Goal: Task Accomplishment & Management: Manage account settings

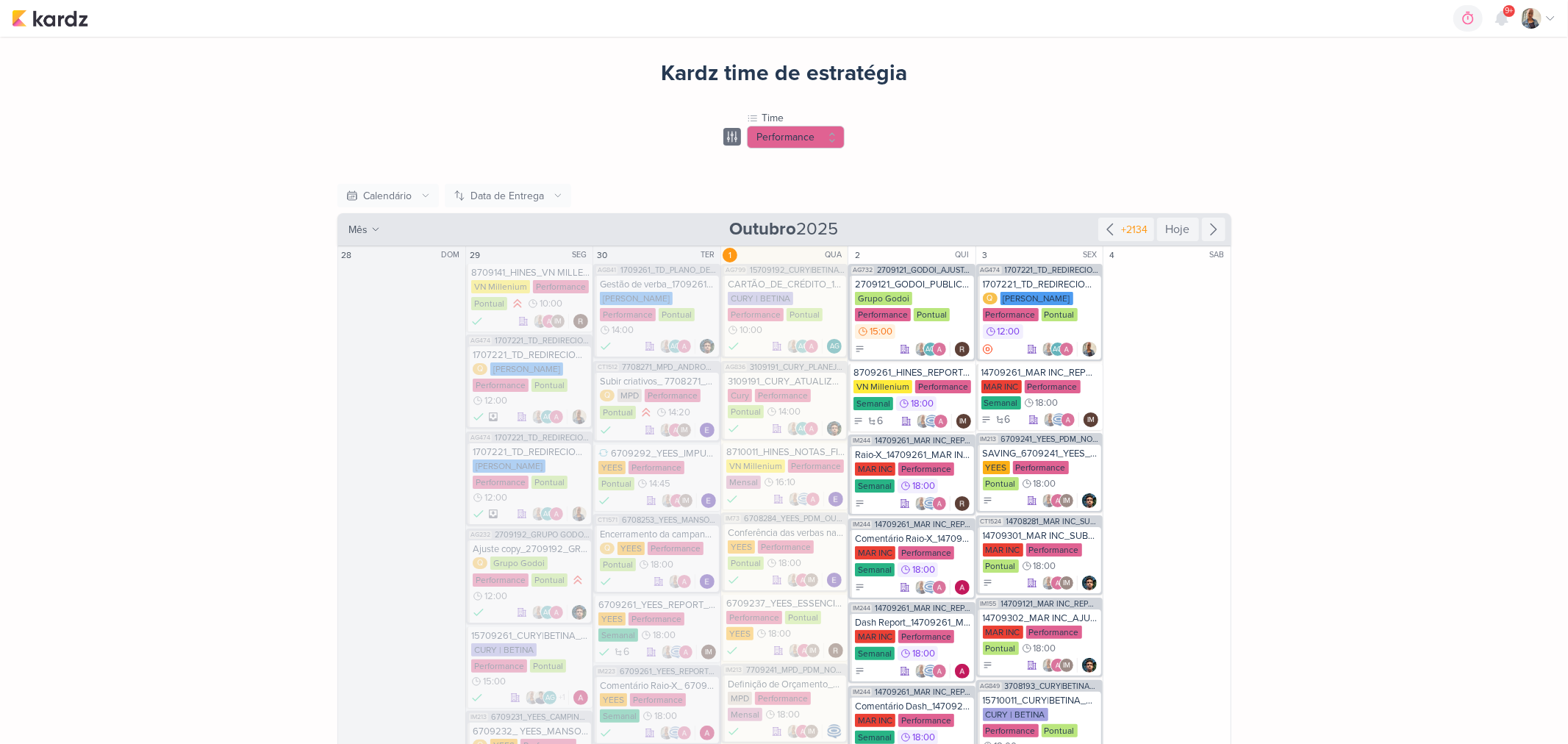
scroll to position [82, 0]
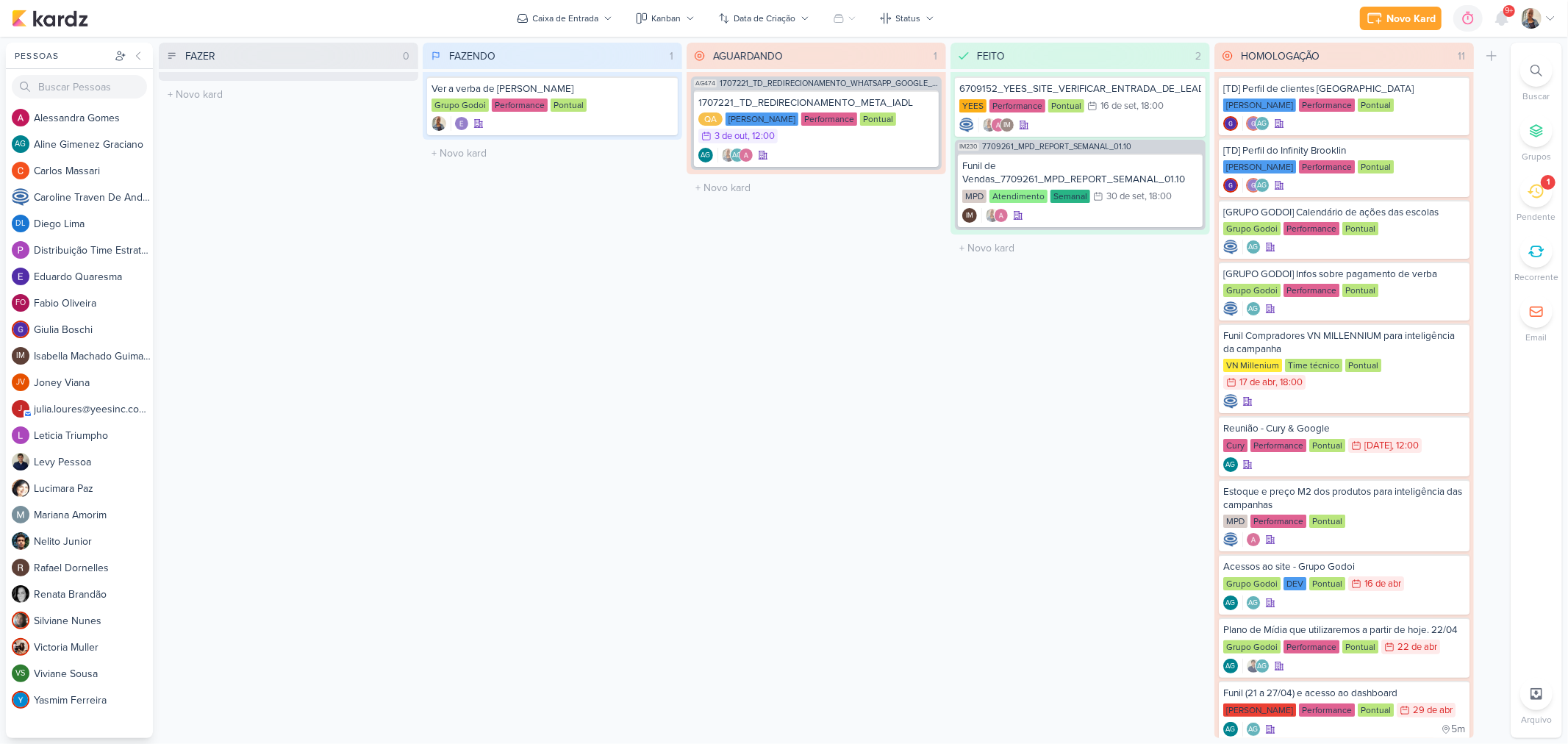
click at [1535, 182] on div "1" at bounding box center [1536, 190] width 33 height 33
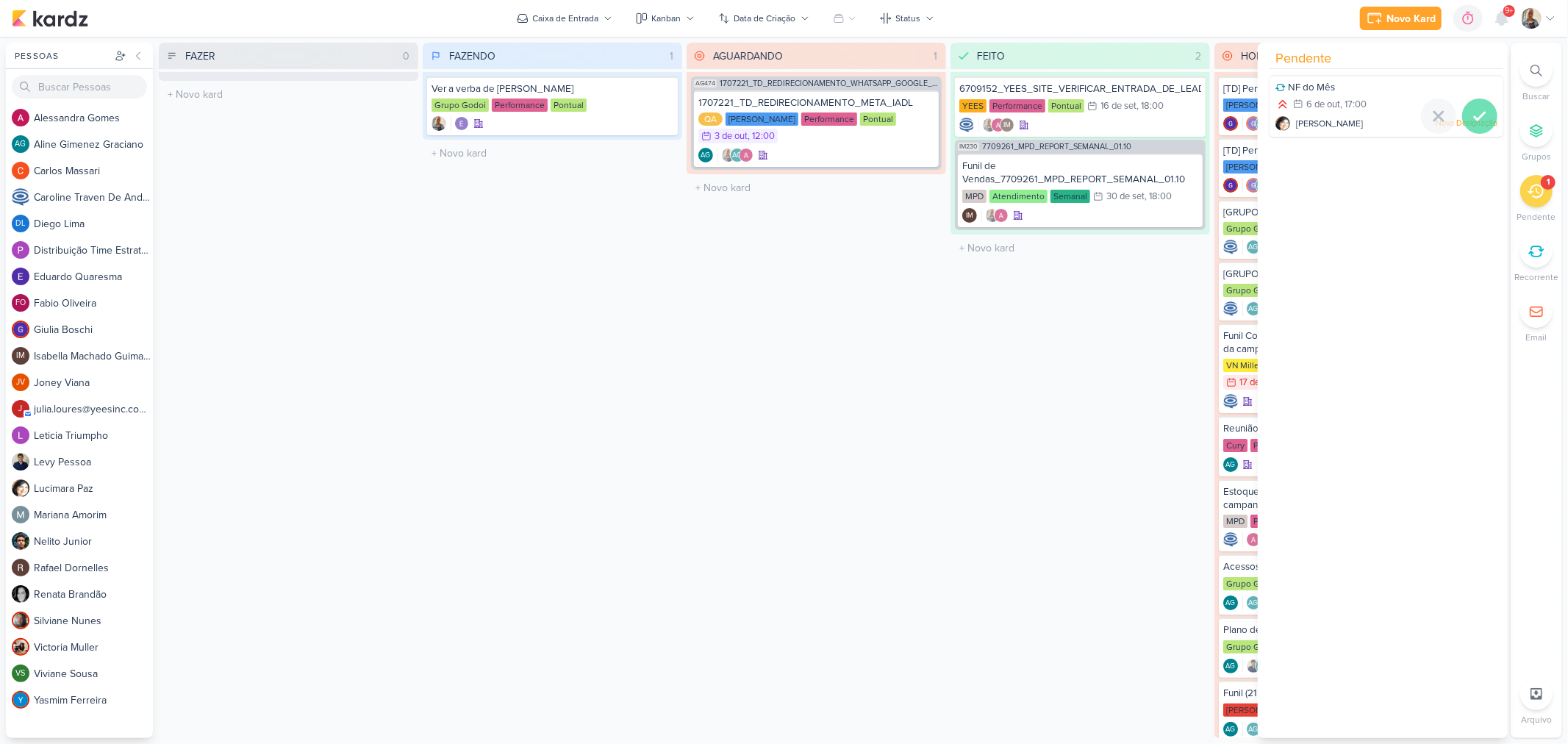
click at [1479, 121] on icon at bounding box center [1480, 116] width 18 height 18
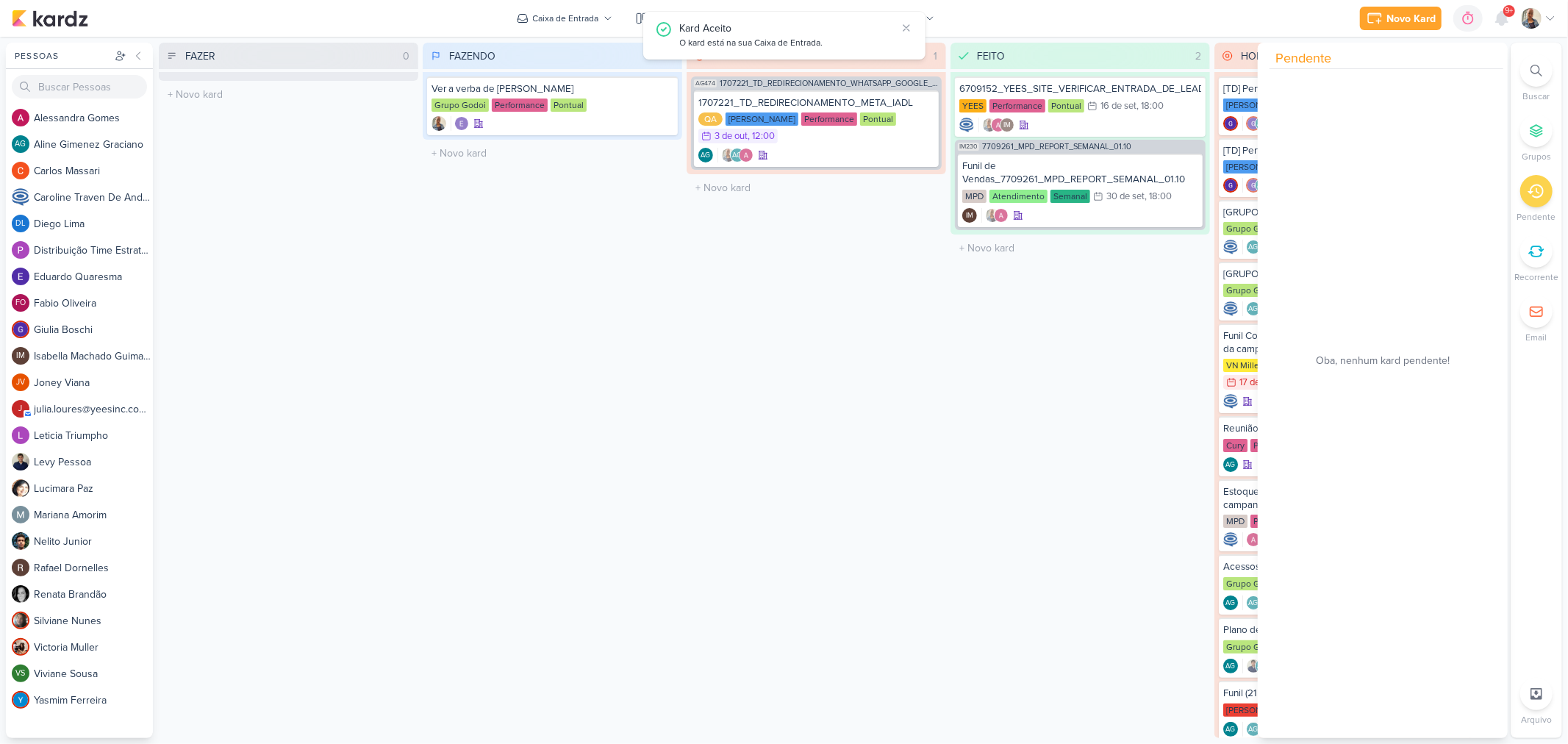
click at [954, 349] on div "FEITO 2 Mover Para Esquerda Mover Para Direita Deletar 6709152_YEES_SITE_VERIFI…" at bounding box center [1080, 390] width 259 height 696
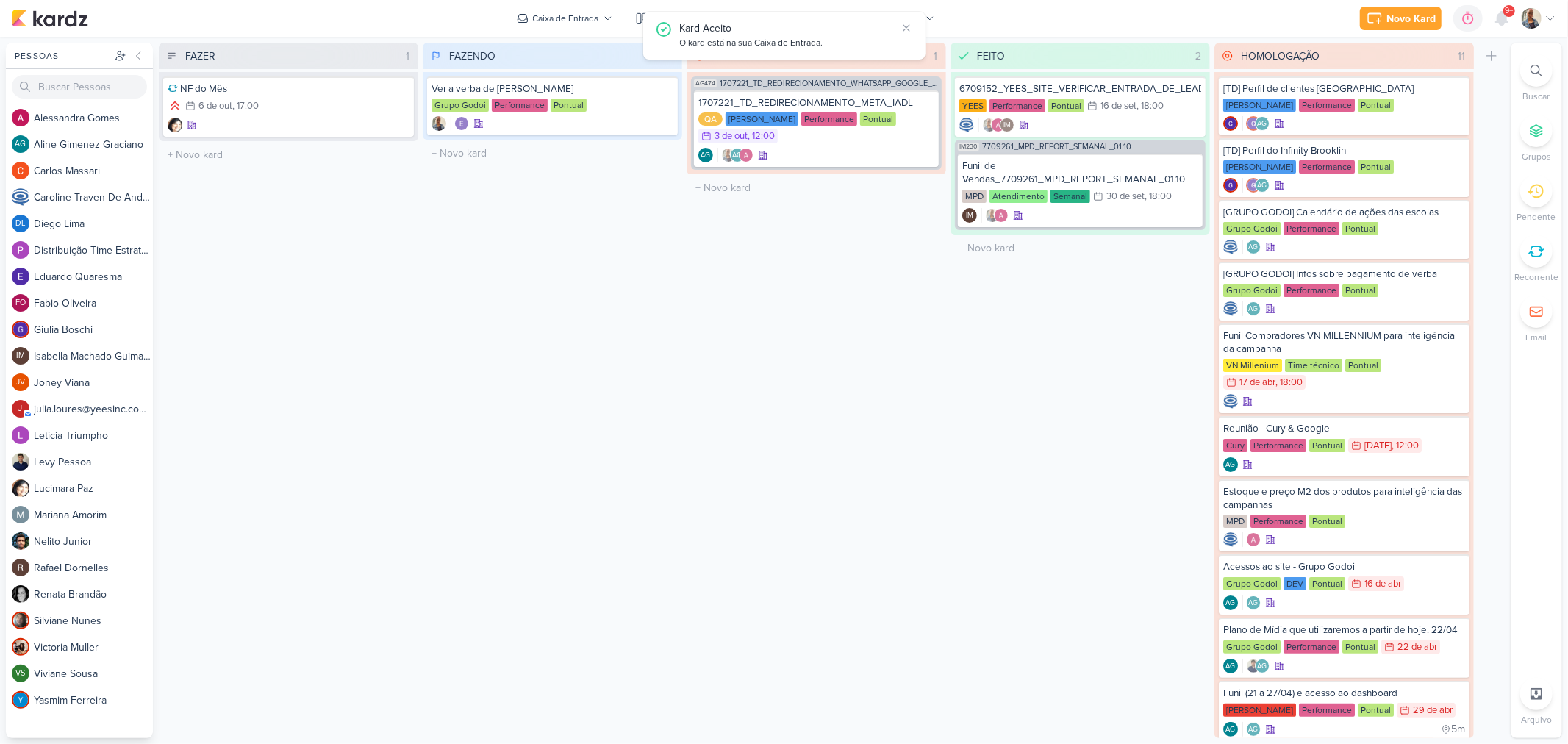
click at [1528, 24] on img at bounding box center [1531, 18] width 20 height 20
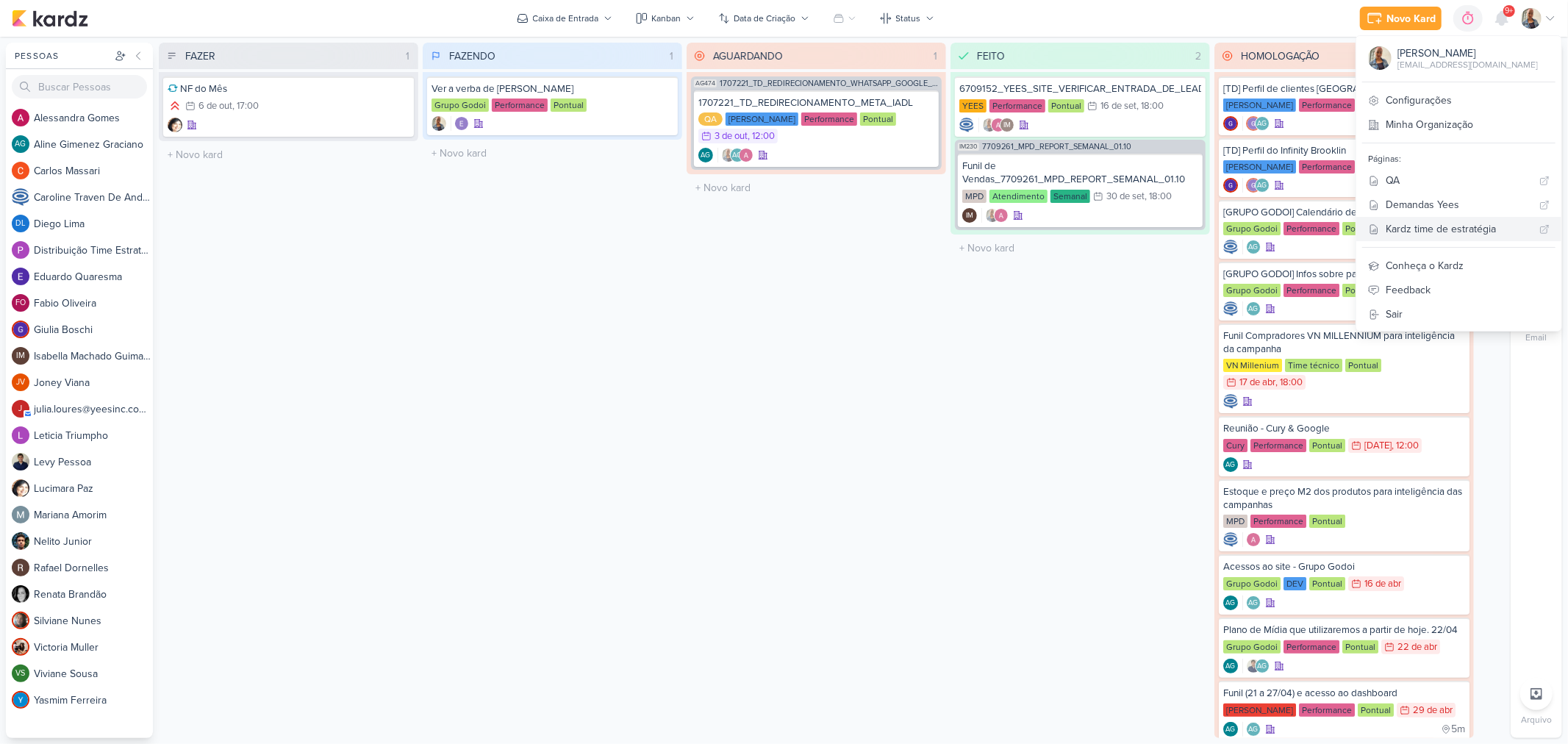
click at [1457, 227] on div "Kardz time de estratégia" at bounding box center [1460, 229] width 148 height 16
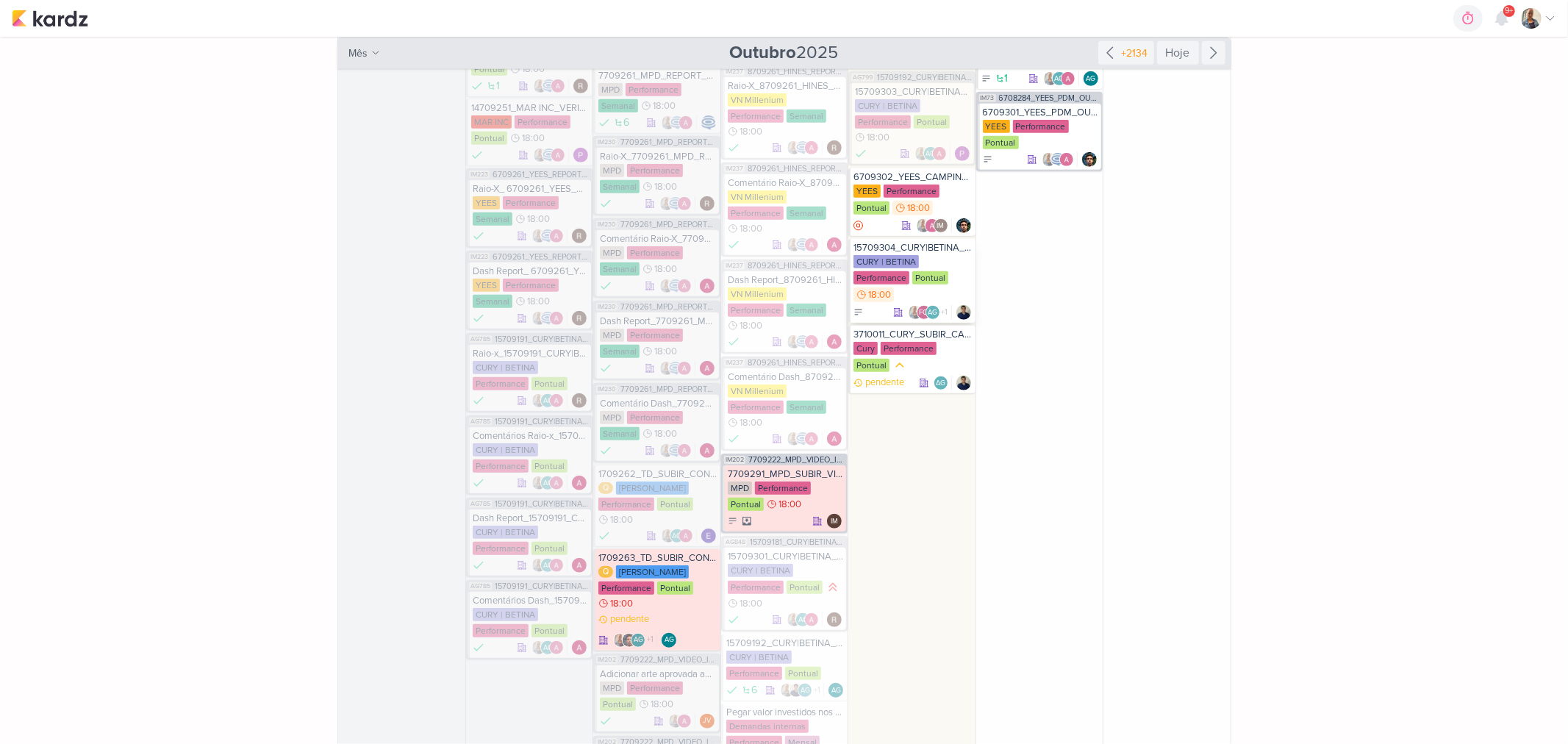
scroll to position [735, 0]
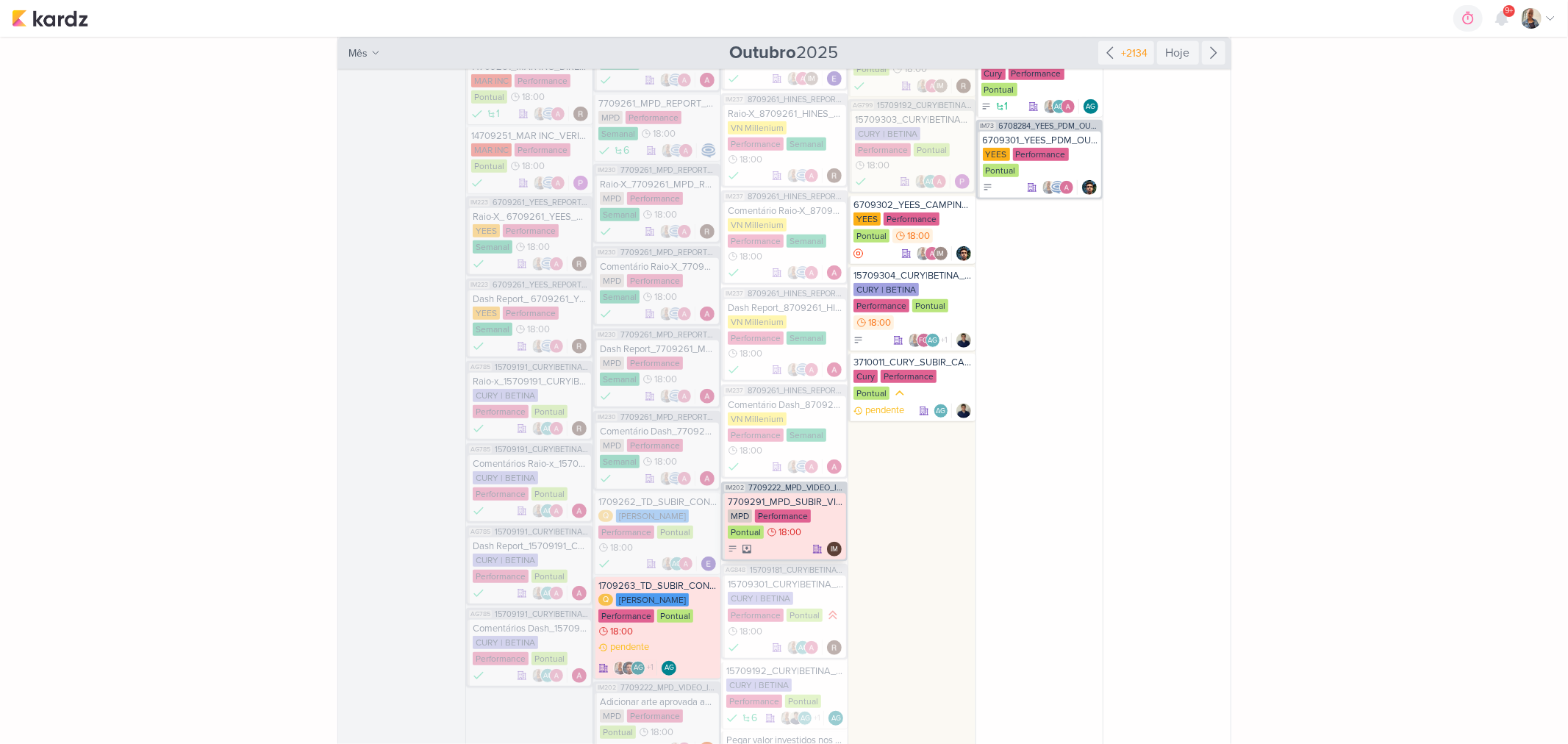
click at [804, 510] on div "MPD Performance Pontual 18:00" at bounding box center [785, 525] width 116 height 31
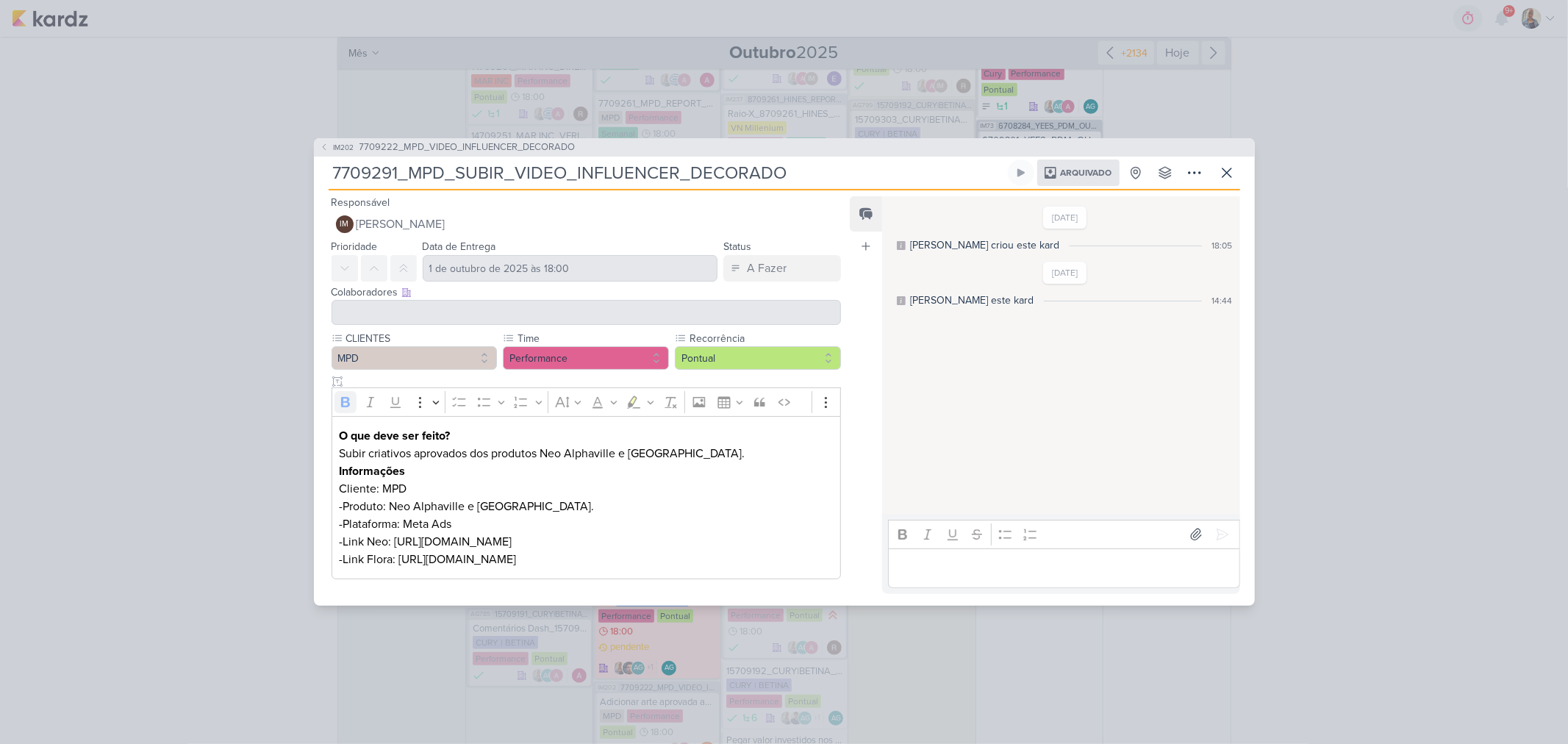
click at [1325, 413] on div "IM202 7709222_MPD_VIDEO_INFLUENCER_DECORADO 7709291_MPD_SUBIR_VIDEO_INFLUENCER_…" at bounding box center [784, 372] width 1568 height 744
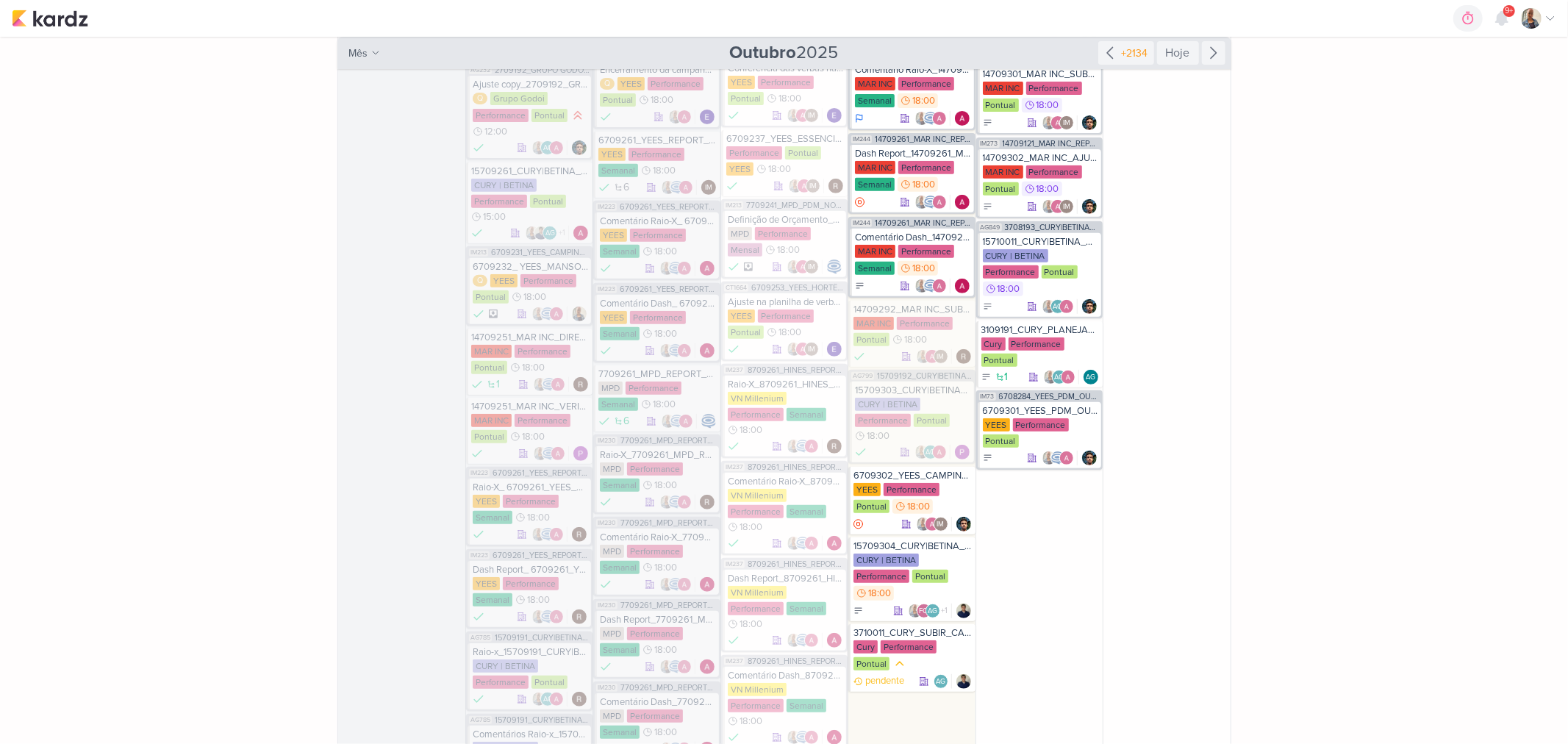
scroll to position [489, 0]
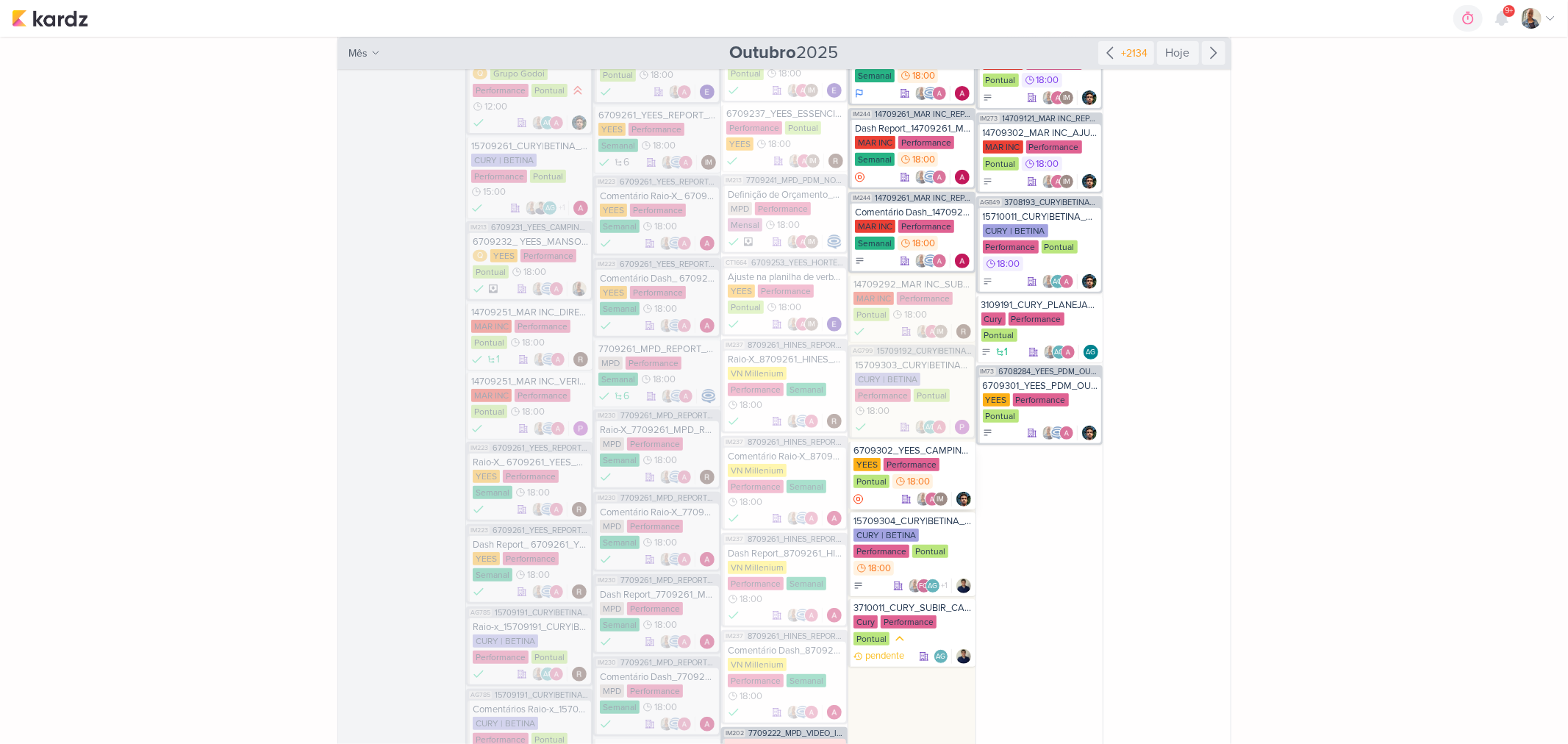
click at [951, 471] on div "YEES Performance Pontual 18:00" at bounding box center [913, 473] width 118 height 33
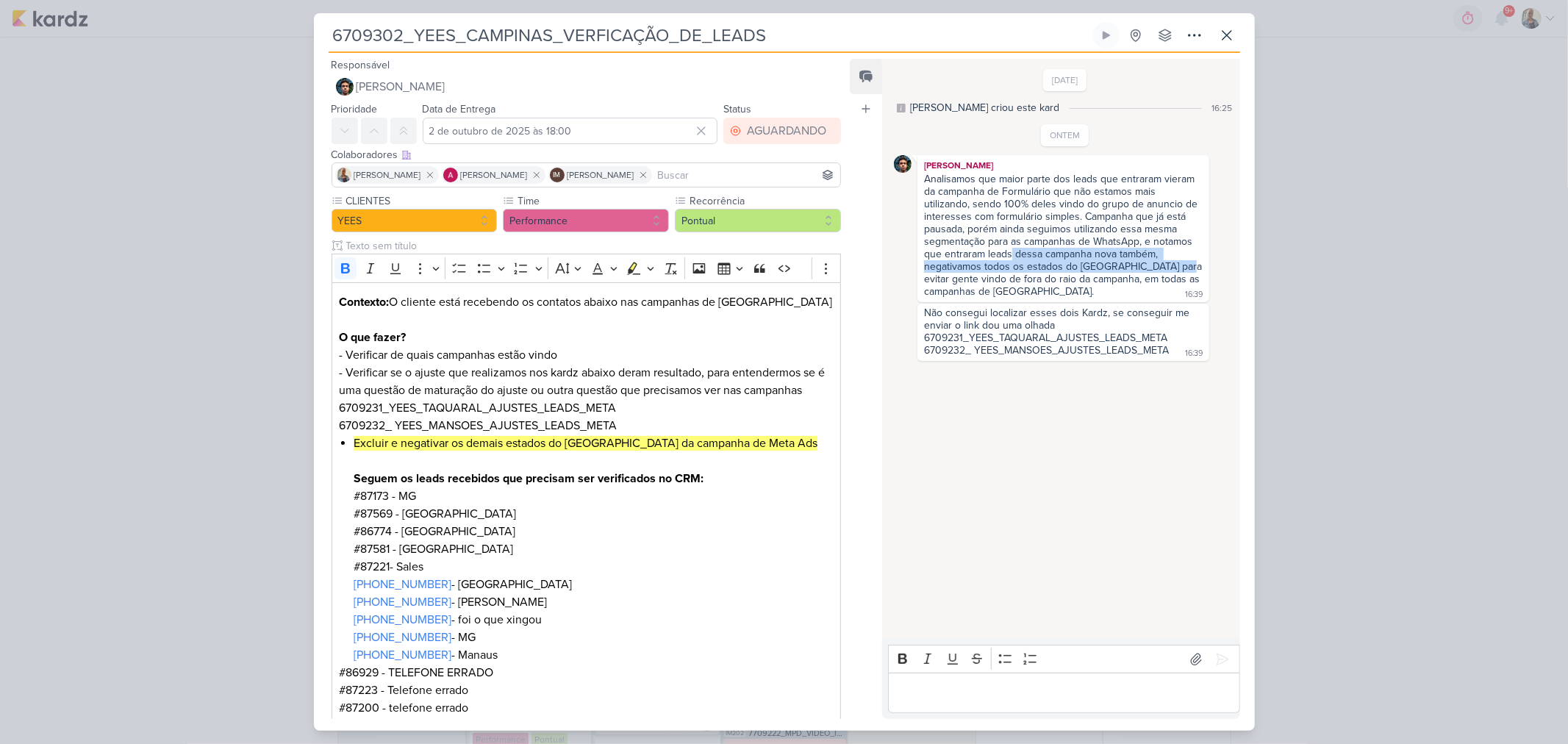
drag, startPoint x: 1044, startPoint y: 258, endPoint x: 1168, endPoint y: 267, distance: 124.3
click at [1168, 267] on div "Analisamos que maior parte dos leads que entraram vieram da campanha de Formulá…" at bounding box center [1064, 235] width 280 height 125
click at [1003, 285] on div "Analisamos que maior parte dos leads que entraram vieram da campanha de Formulá…" at bounding box center [1064, 235] width 280 height 125
drag, startPoint x: 988, startPoint y: 270, endPoint x: 1169, endPoint y: 280, distance: 181.3
click at [1169, 280] on div "Analisamos que maior parte dos leads que entraram vieram da campanha de Formulá…" at bounding box center [1064, 235] width 280 height 125
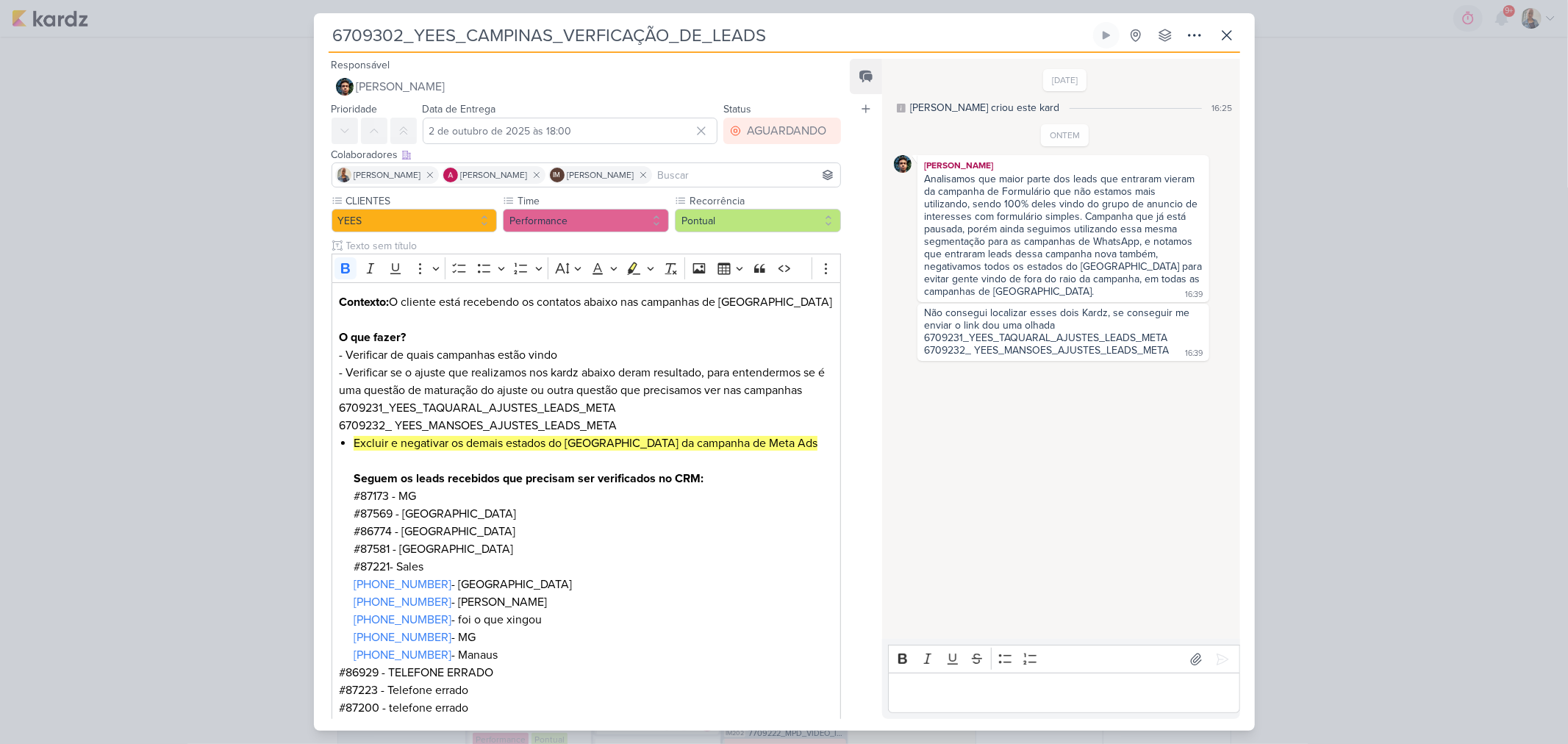
click at [1109, 294] on div "Analisamos que maior parte dos leads que entraram vieram da campanha de Formulá…" at bounding box center [1063, 235] width 285 height 126
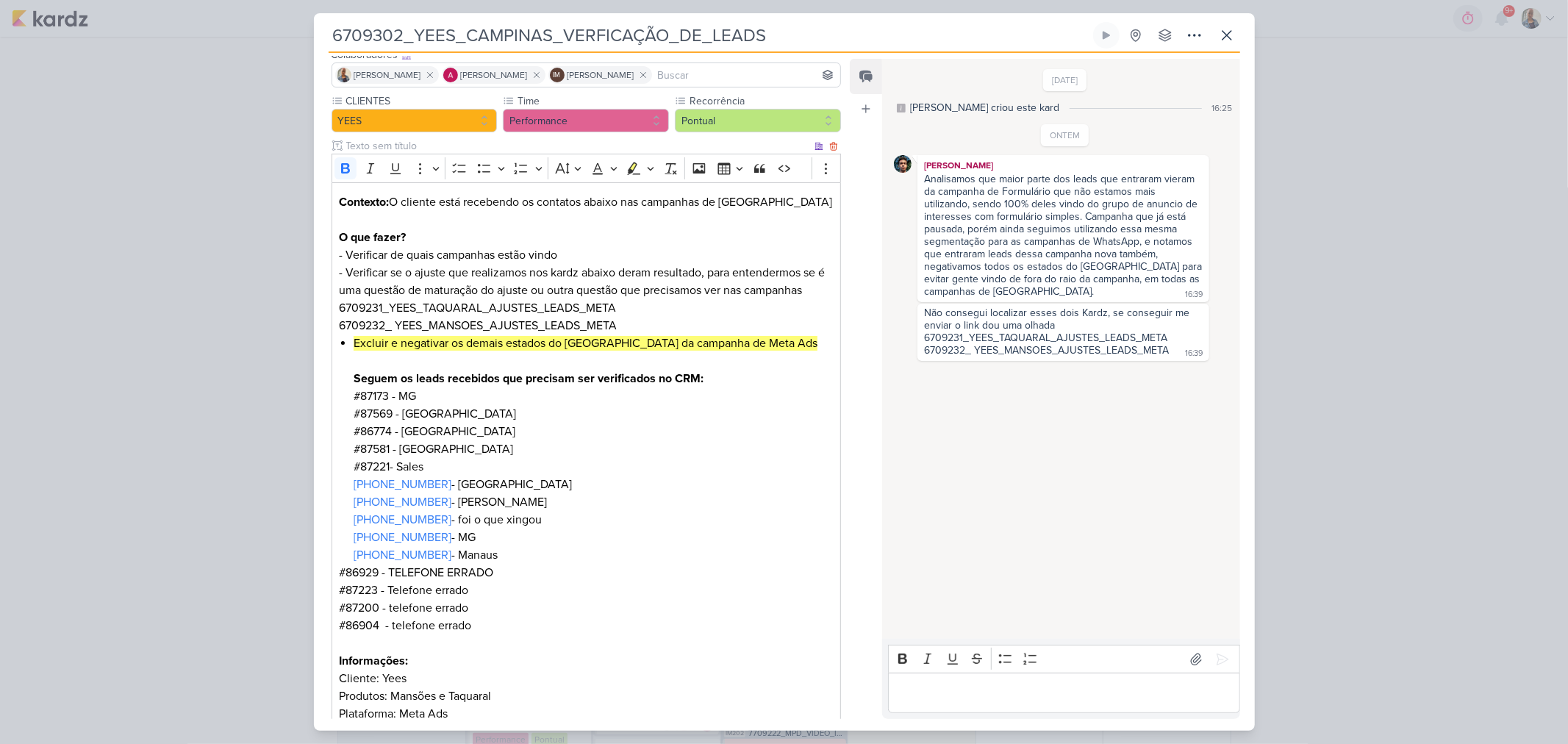
scroll to position [0, 0]
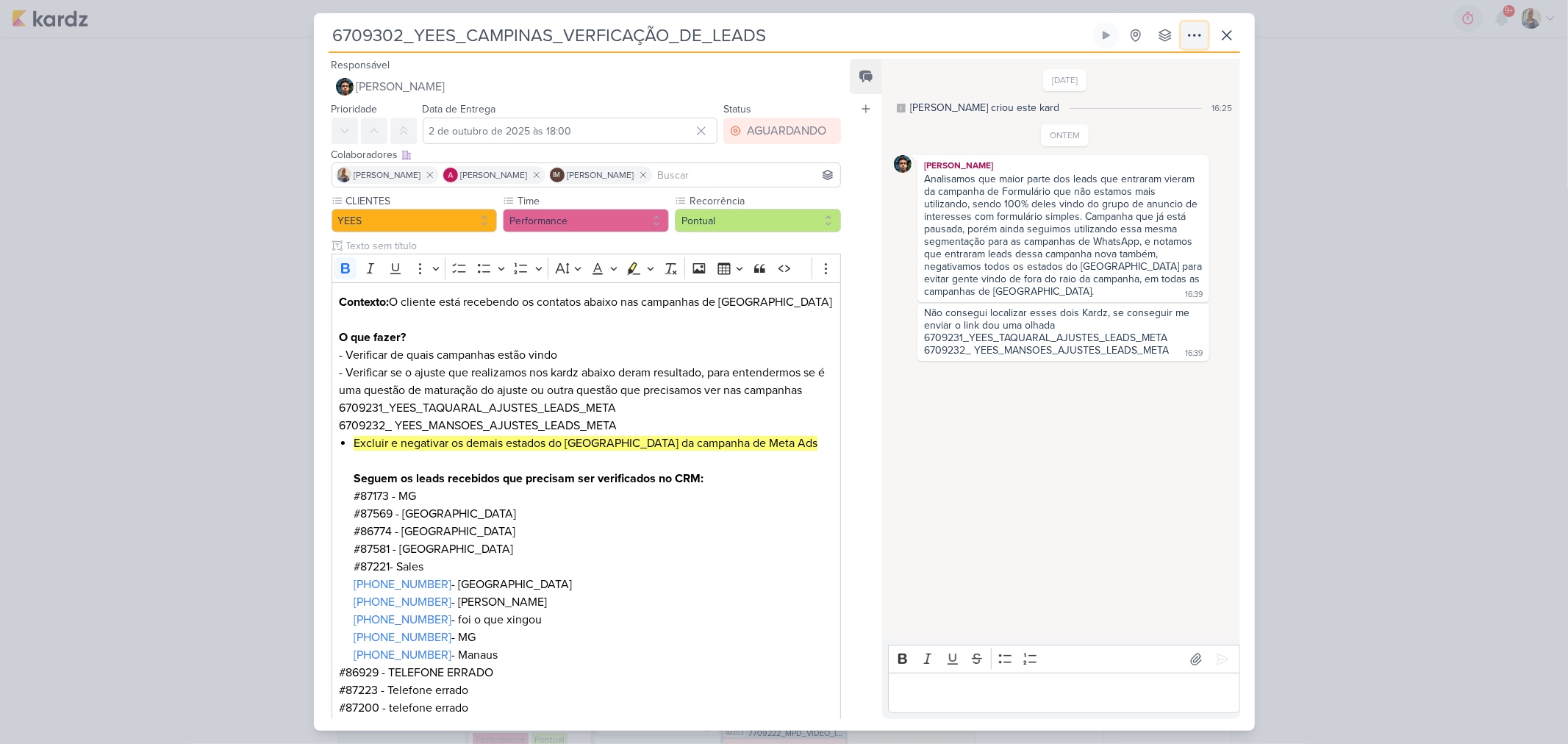
click at [1205, 33] on button at bounding box center [1195, 35] width 26 height 26
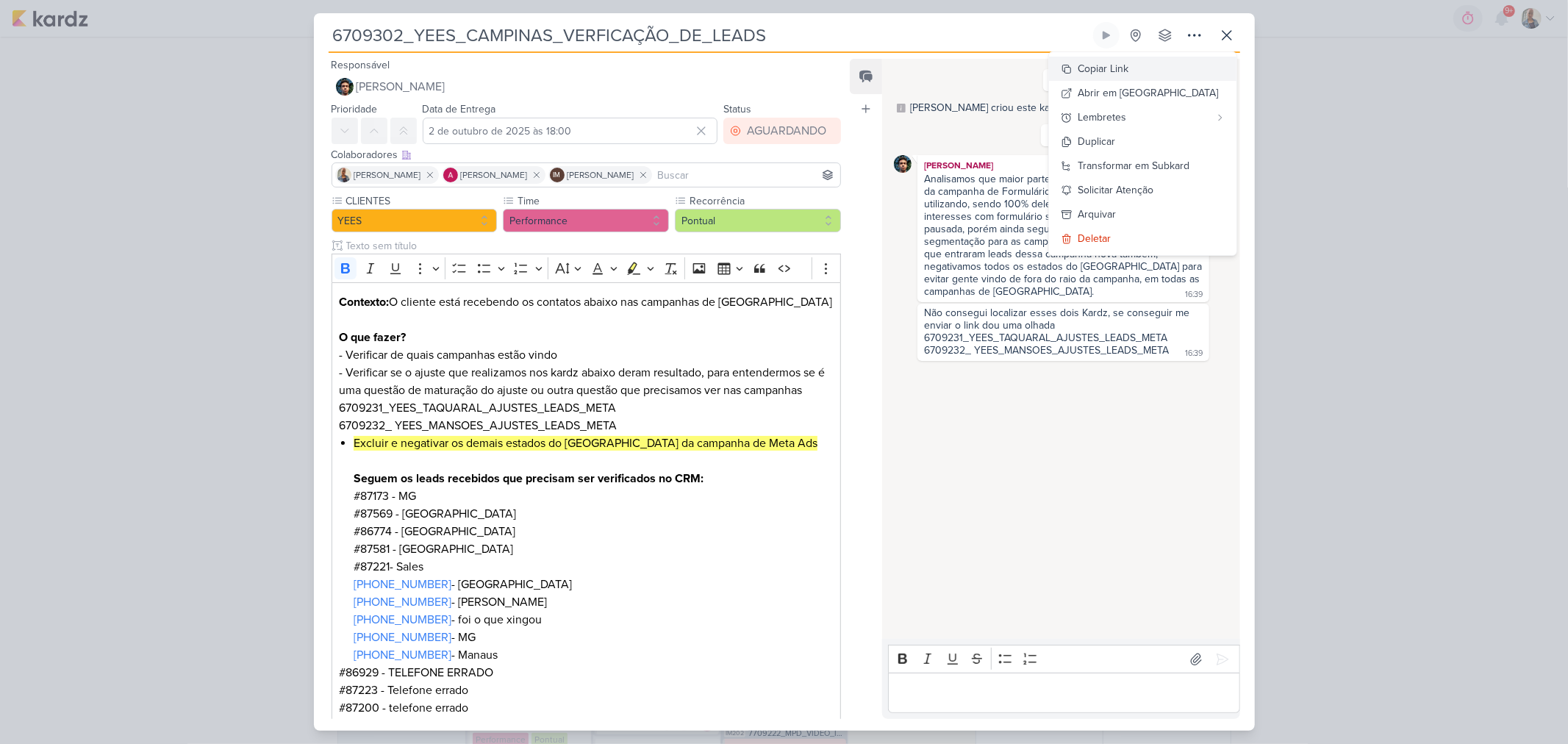
click at [1130, 69] on div "Copiar Link" at bounding box center [1104, 69] width 51 height 16
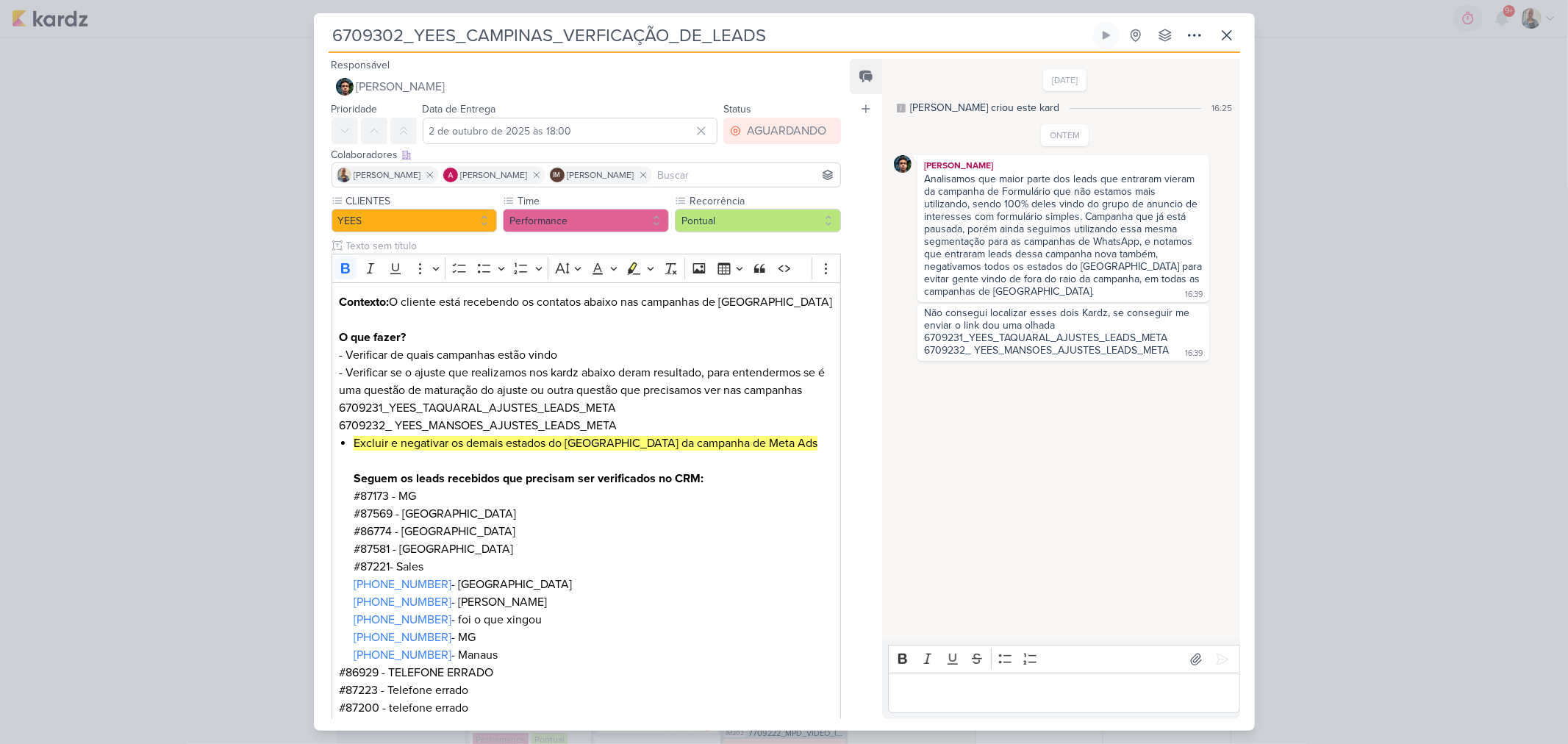
click at [1430, 100] on div "6709302_YEES_CAMPINAS_VERFICAÇÃO_DE_LEADS" at bounding box center [784, 372] width 1568 height 744
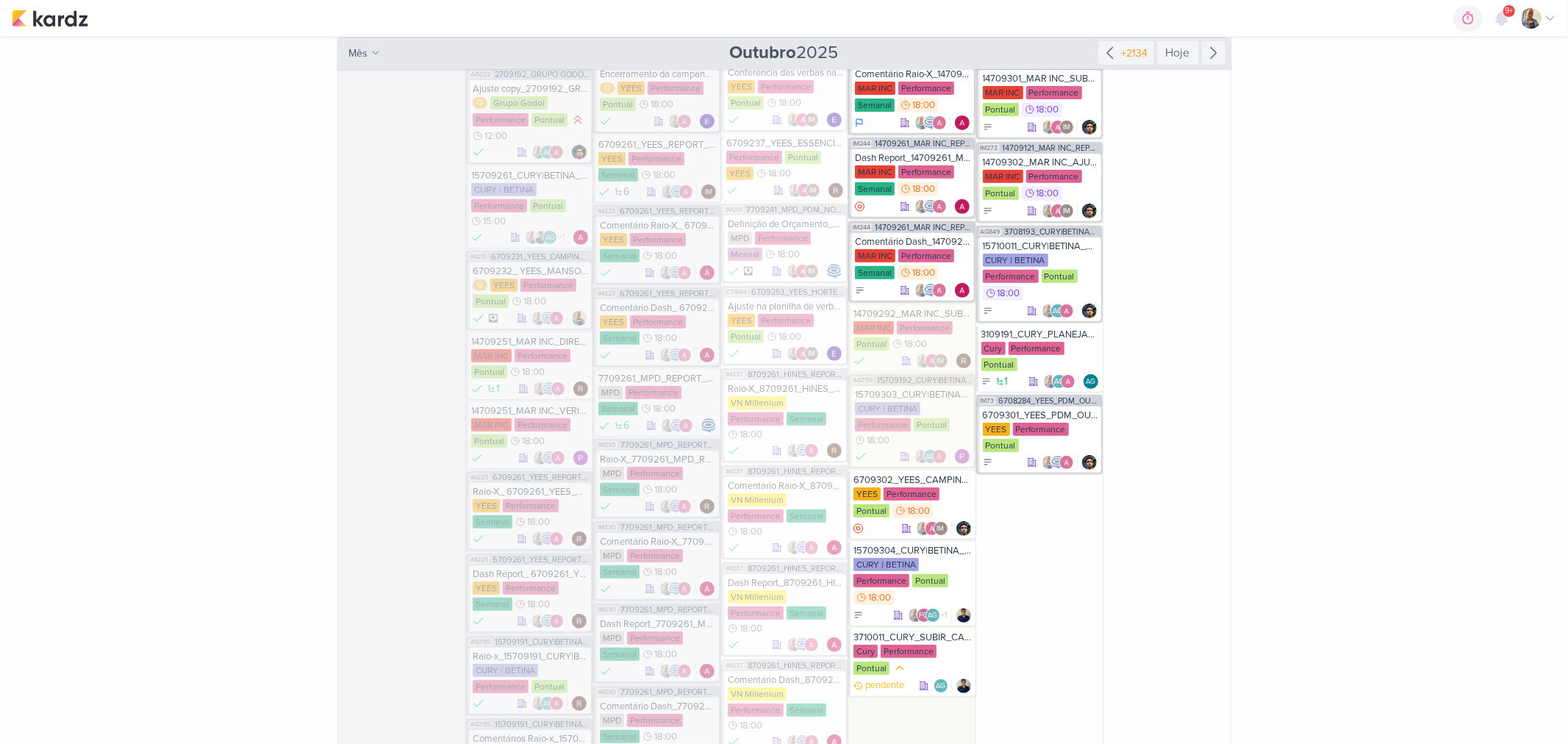
scroll to position [489, 0]
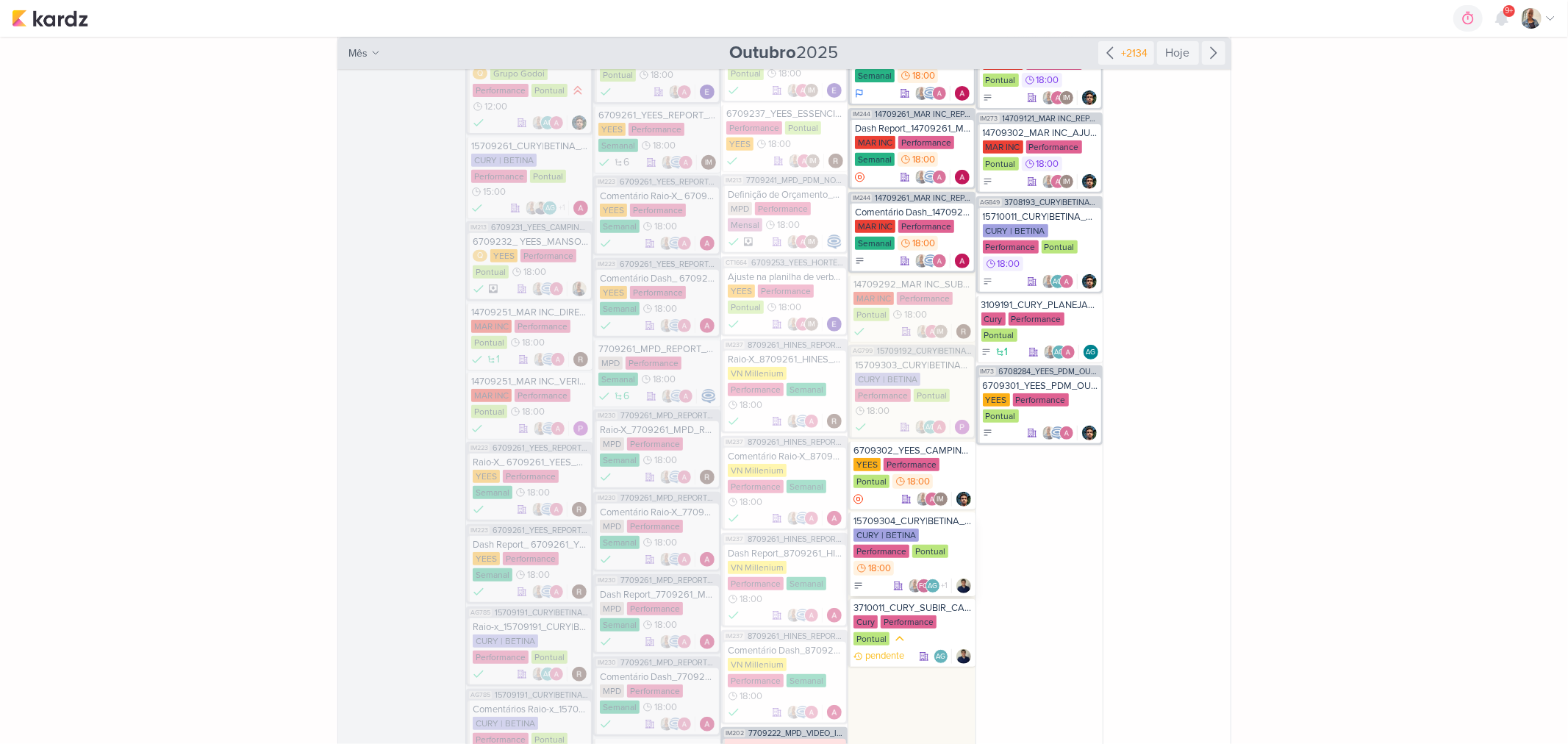
click at [946, 535] on div "CURY | BETINA Performance Pontual 18:00" at bounding box center [913, 552] width 118 height 48
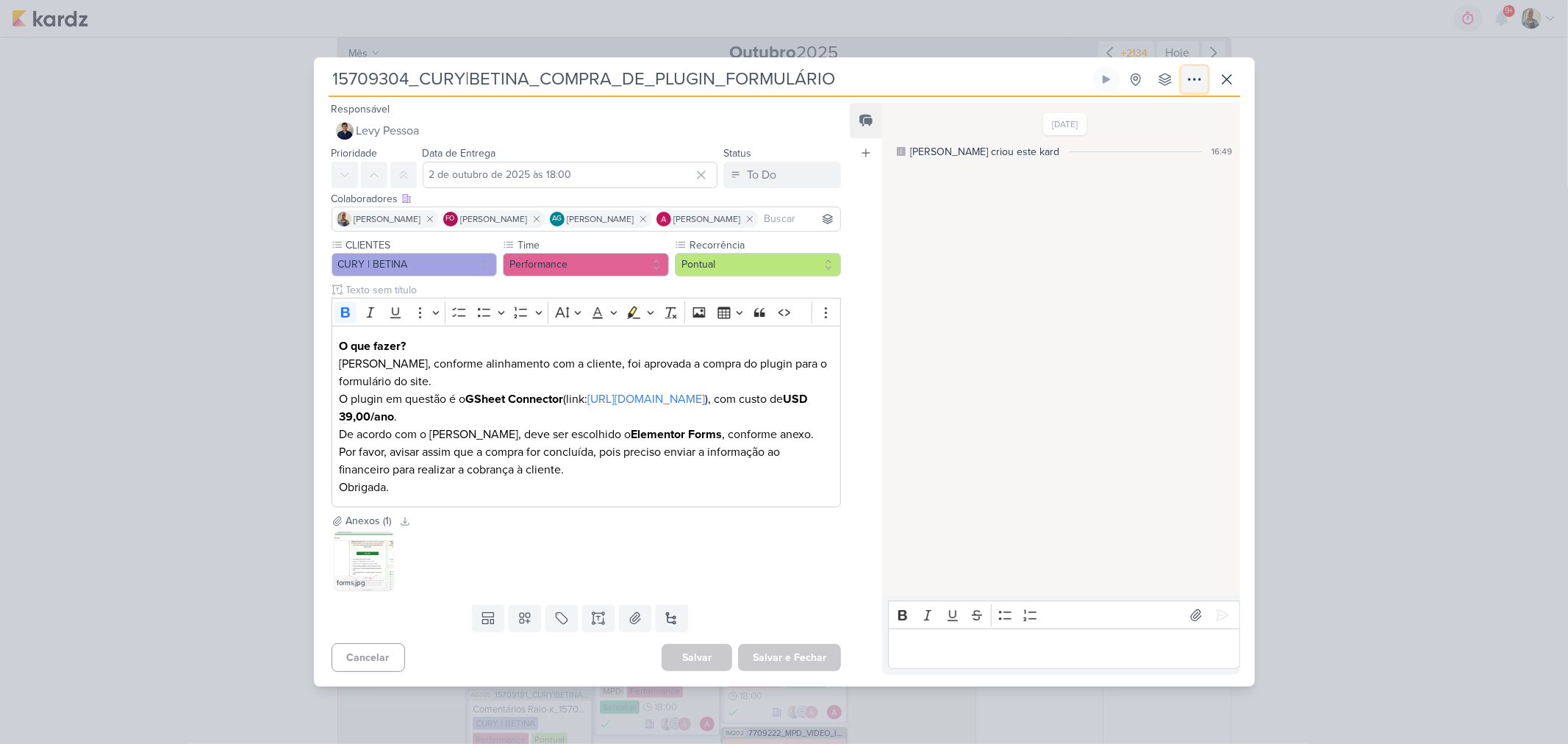
click at [1191, 90] on button at bounding box center [1195, 79] width 26 height 26
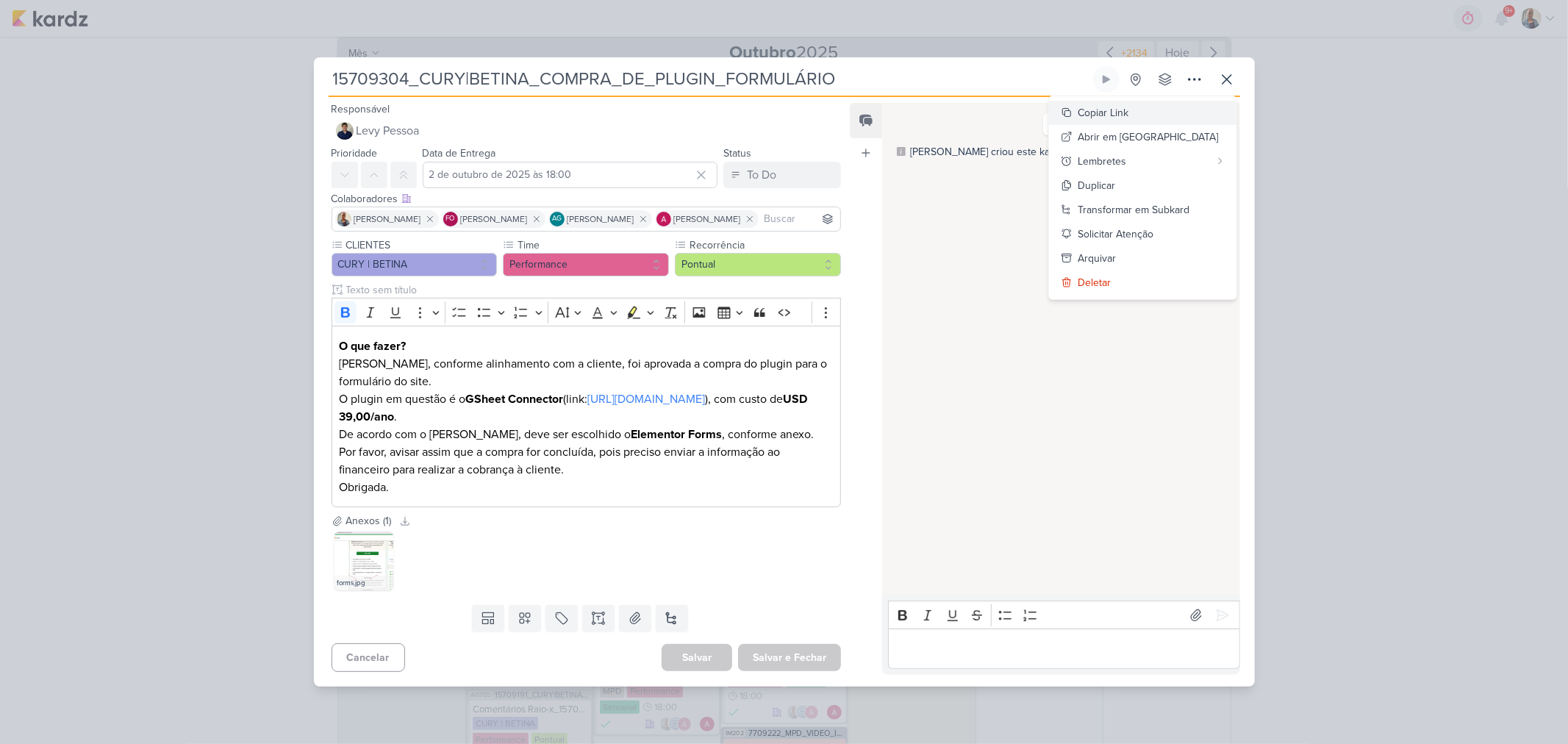
drag, startPoint x: 1161, startPoint y: 116, endPoint x: 1156, endPoint y: 100, distance: 16.8
click at [1161, 115] on button "Copiar Link" at bounding box center [1143, 113] width 188 height 25
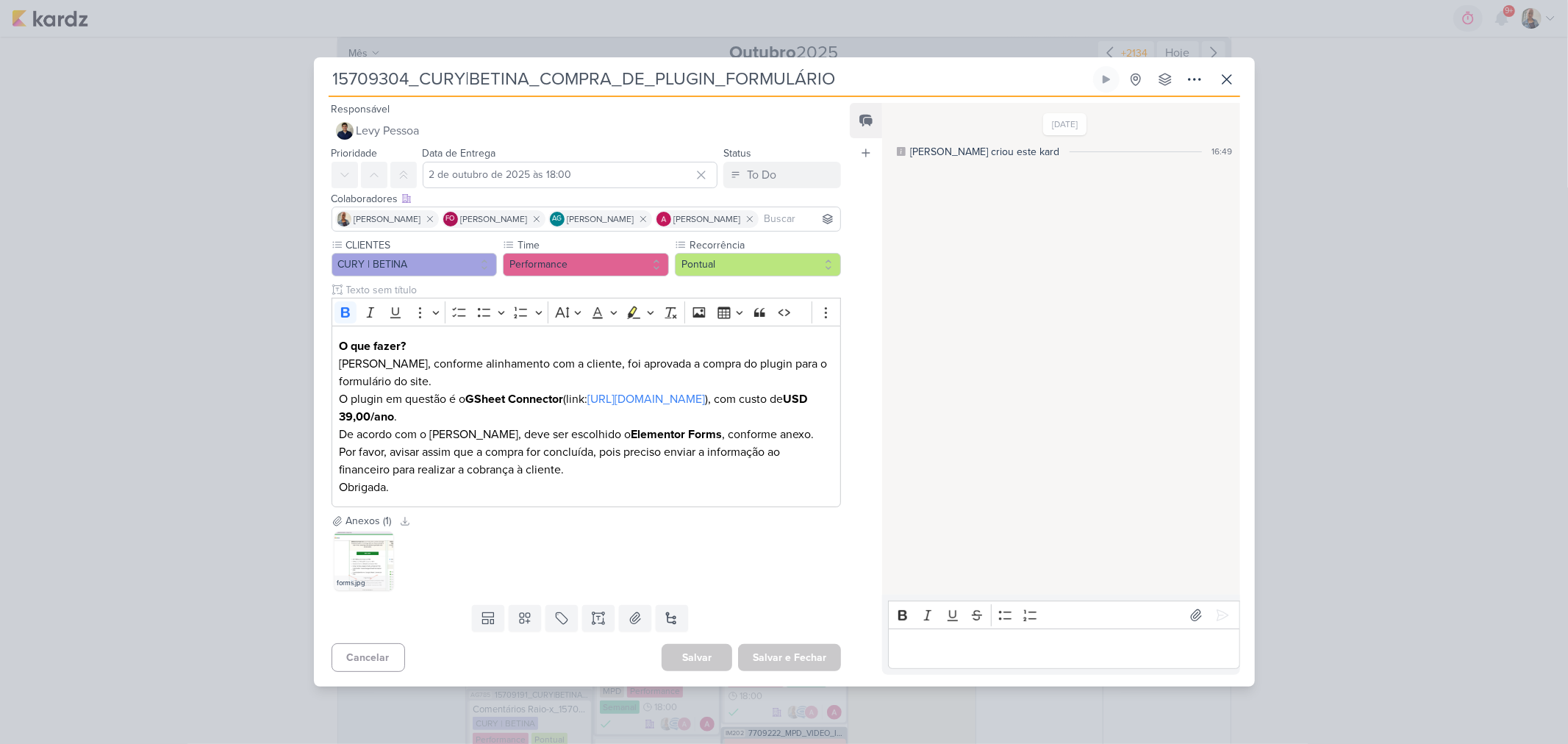
click at [1303, 418] on div "15709304_CURY|BETINA_COMPRA_DE_PLUGIN_FORMULÁRIO" at bounding box center [784, 372] width 1568 height 744
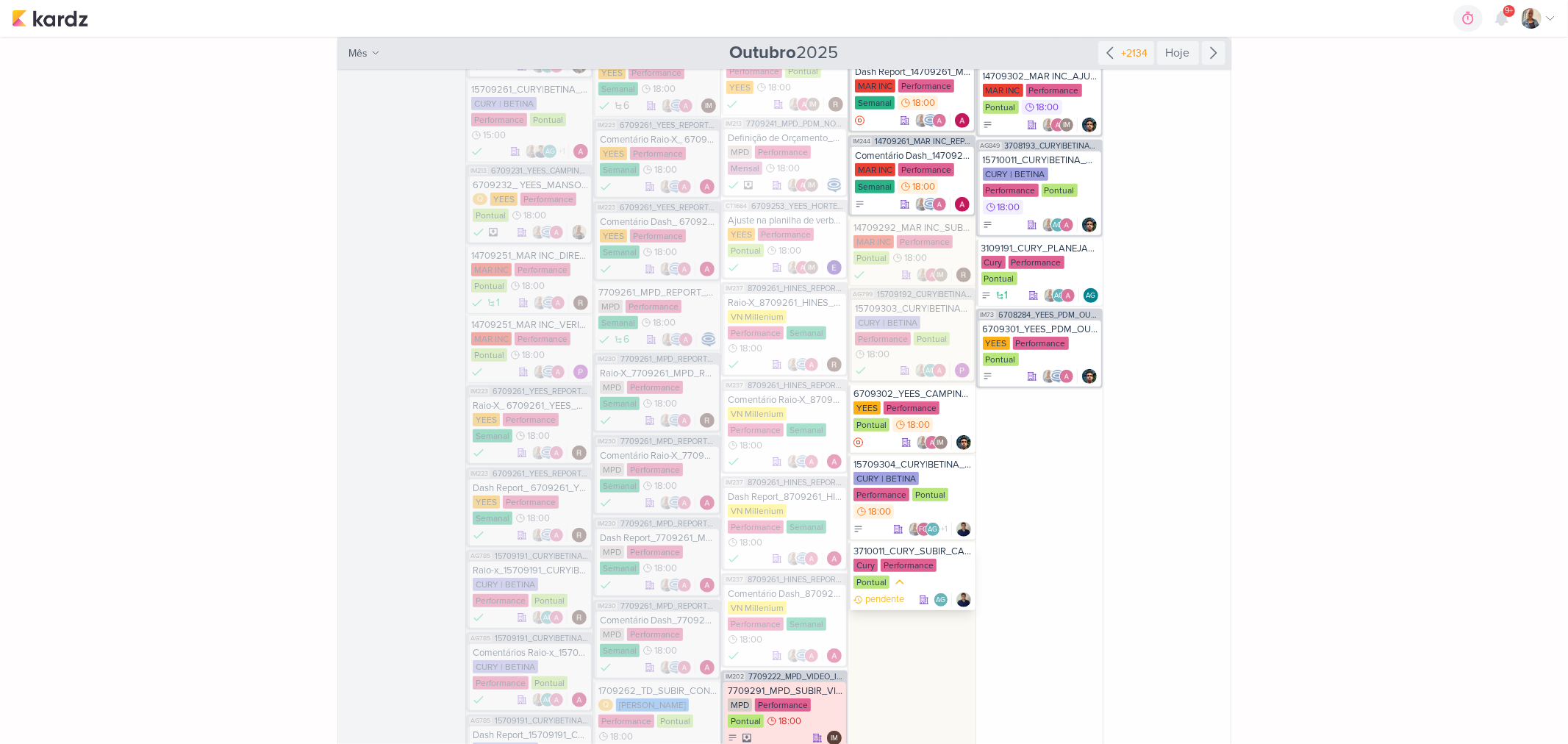
scroll to position [571, 0]
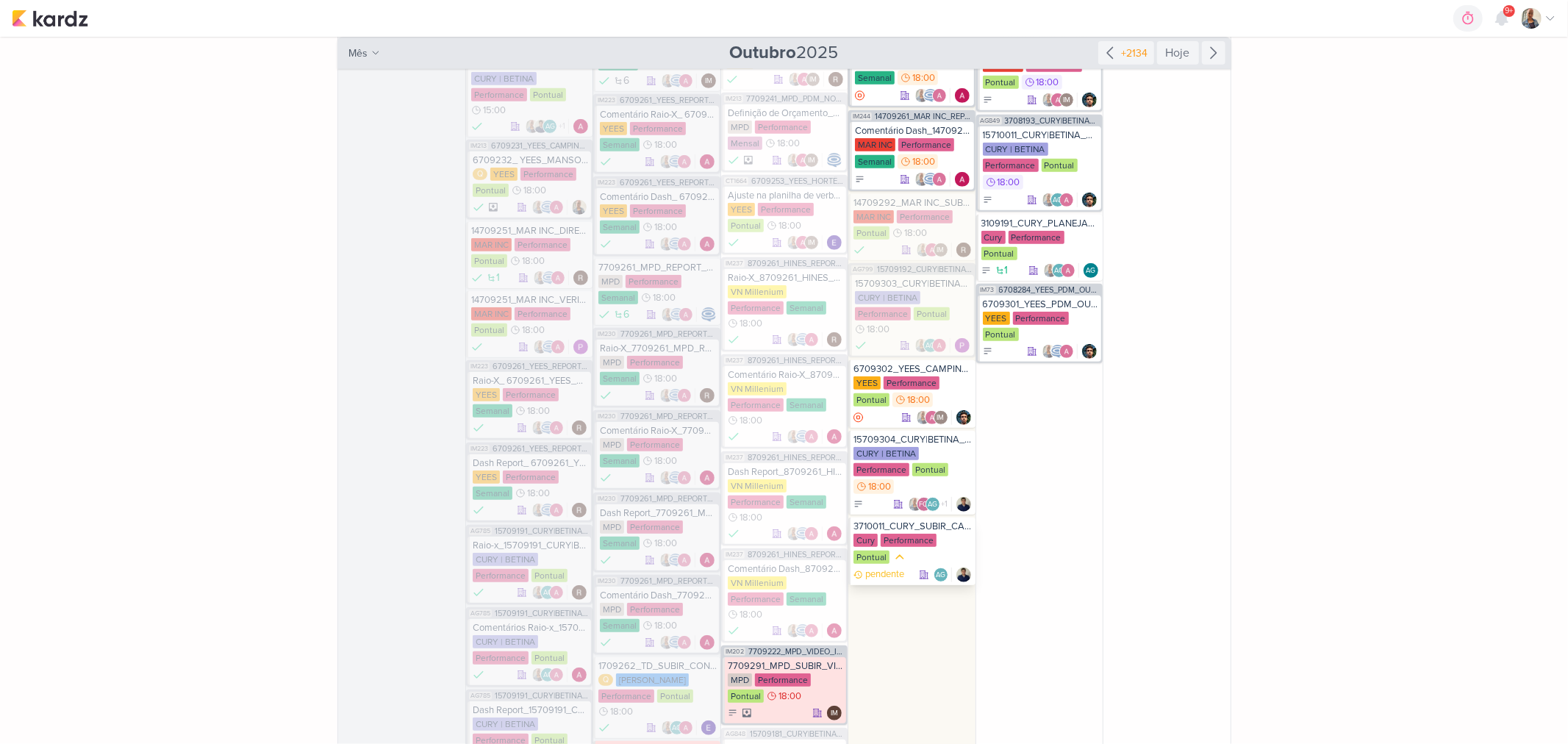
click at [946, 559] on div "Cury Performance Pontual" at bounding box center [913, 549] width 118 height 33
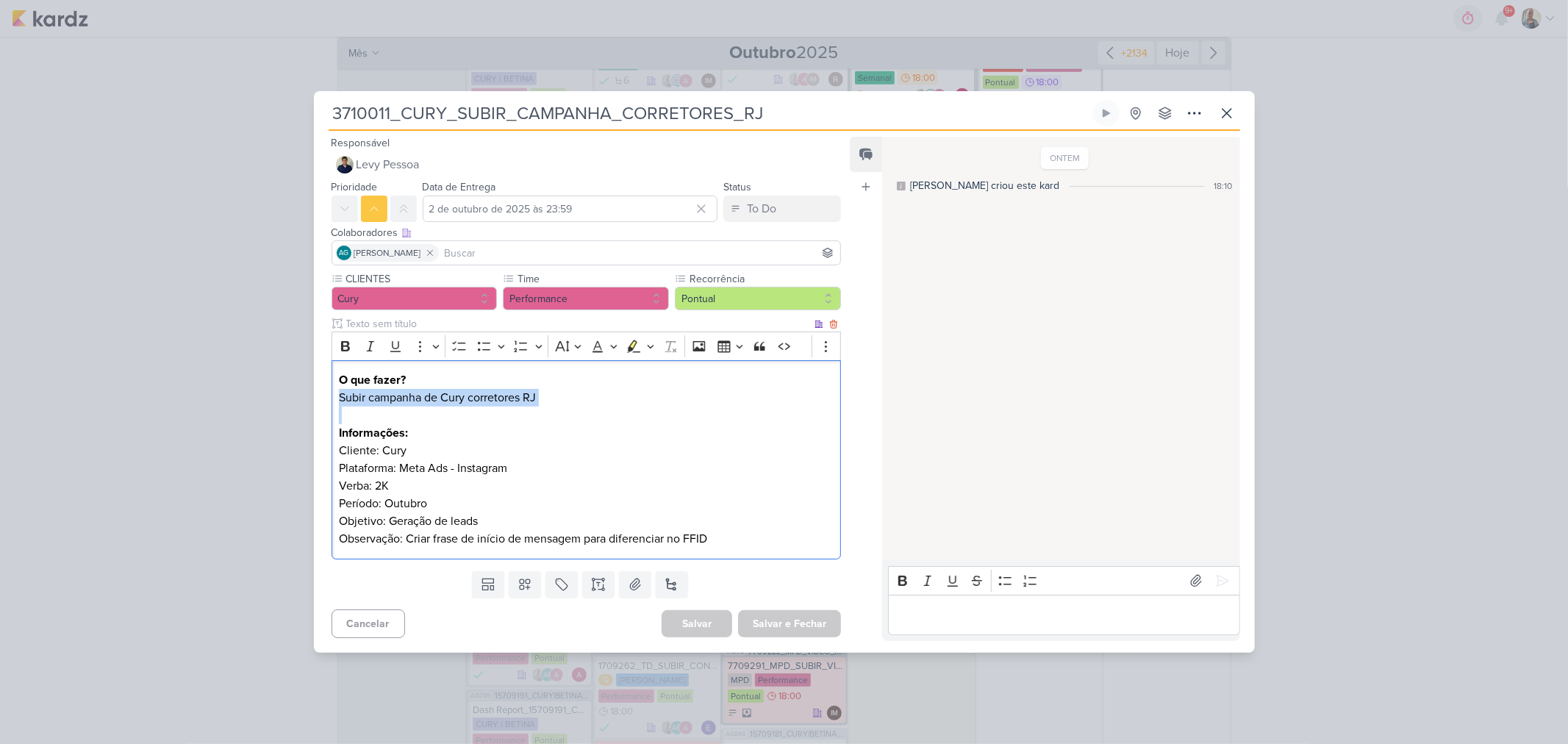
drag, startPoint x: 337, startPoint y: 400, endPoint x: 577, endPoint y: 416, distance: 240.5
click at [577, 416] on div "O que fazer? Subir campanha de Cury corretores RJ Informações: Cliente: Cury Pl…" at bounding box center [586, 460] width 511 height 199
click at [708, 466] on p "Informações: Cliente: Cury Plataforma: Meta Ads - Instagram Verba: 2K Período: …" at bounding box center [586, 477] width 494 height 106
click at [1355, 325] on div "3710011_CURY_SUBIR_CAMPANHA_CORRETORES_RJ Criado por Renata" at bounding box center [784, 372] width 1568 height 744
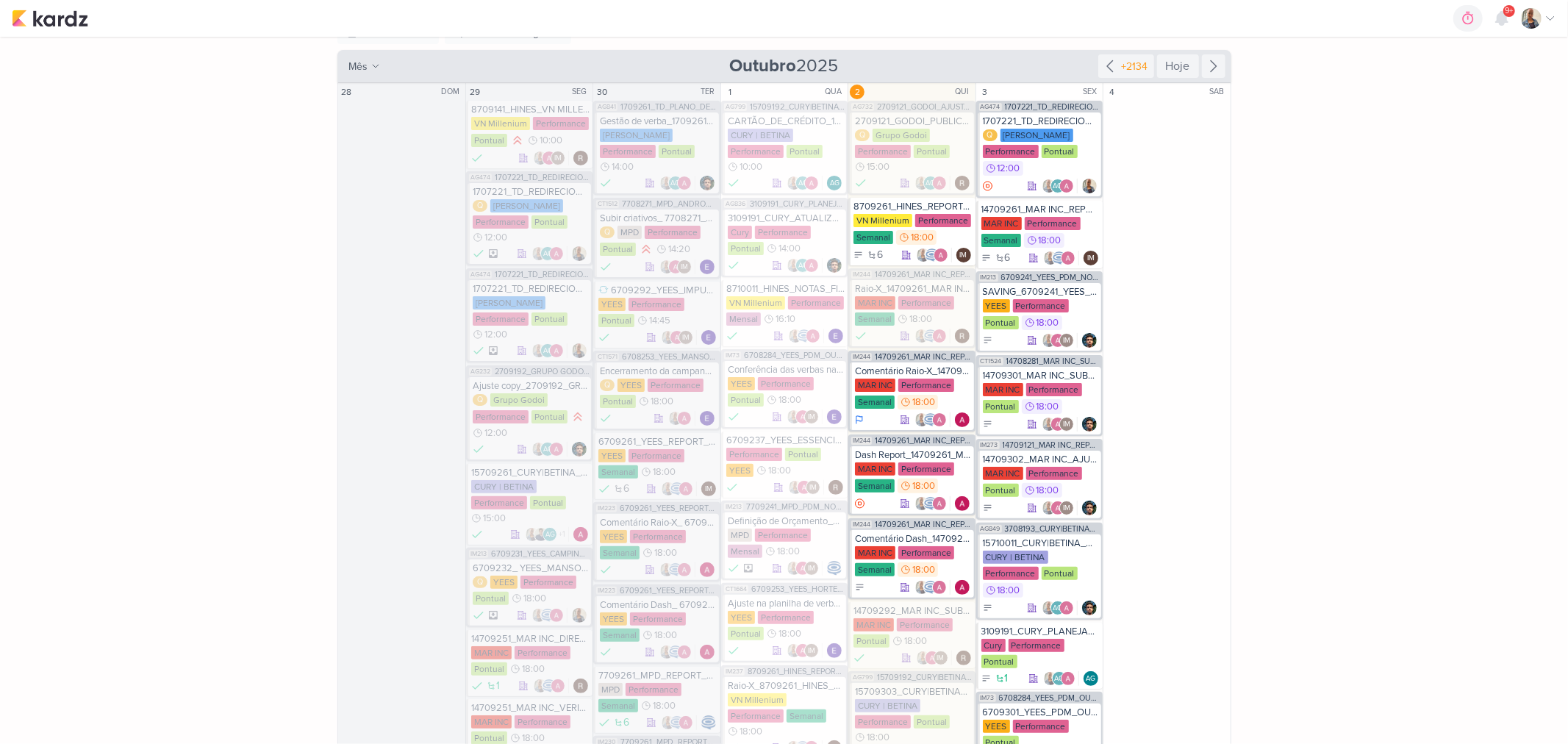
scroll to position [0, 0]
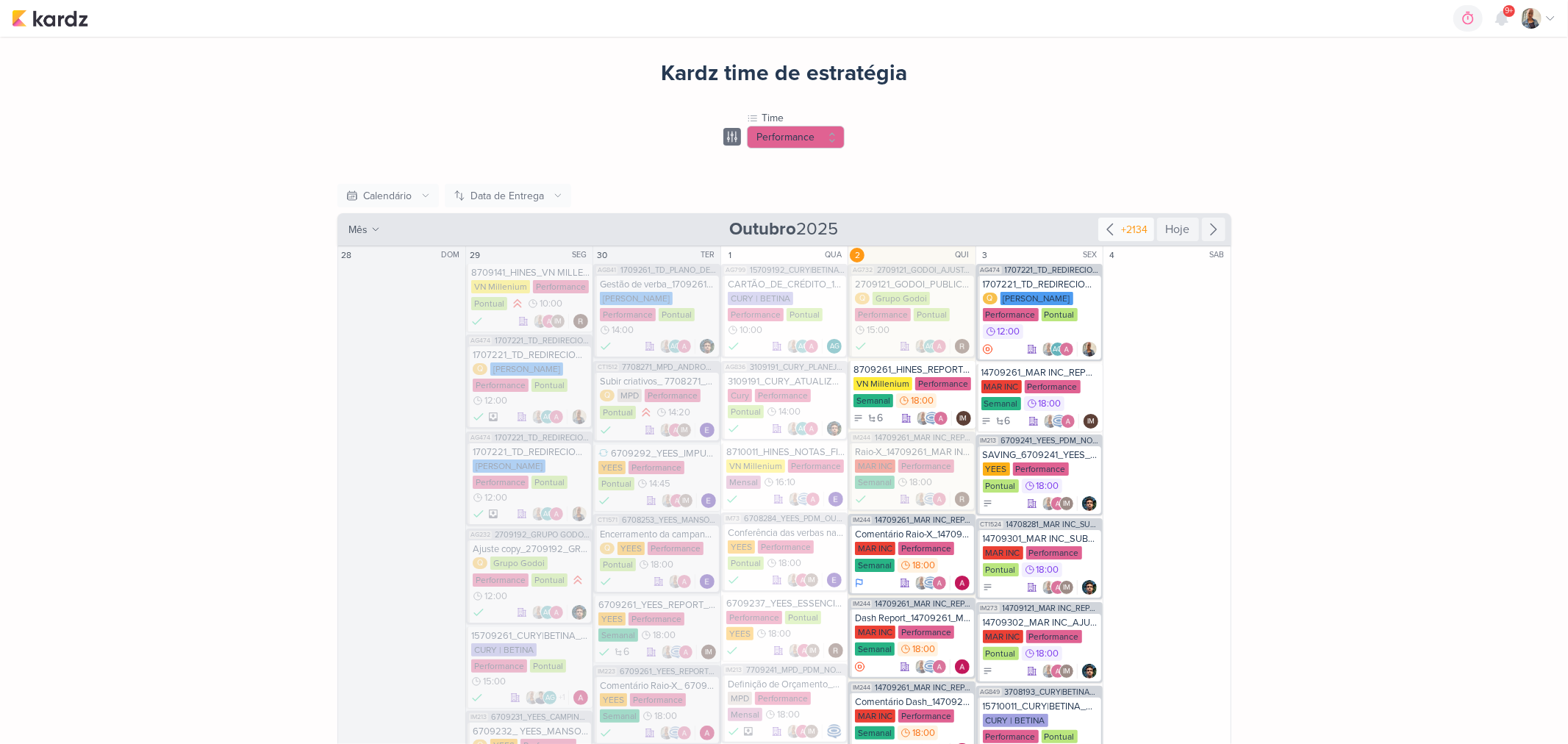
click at [1103, 234] on icon at bounding box center [1110, 229] width 18 height 18
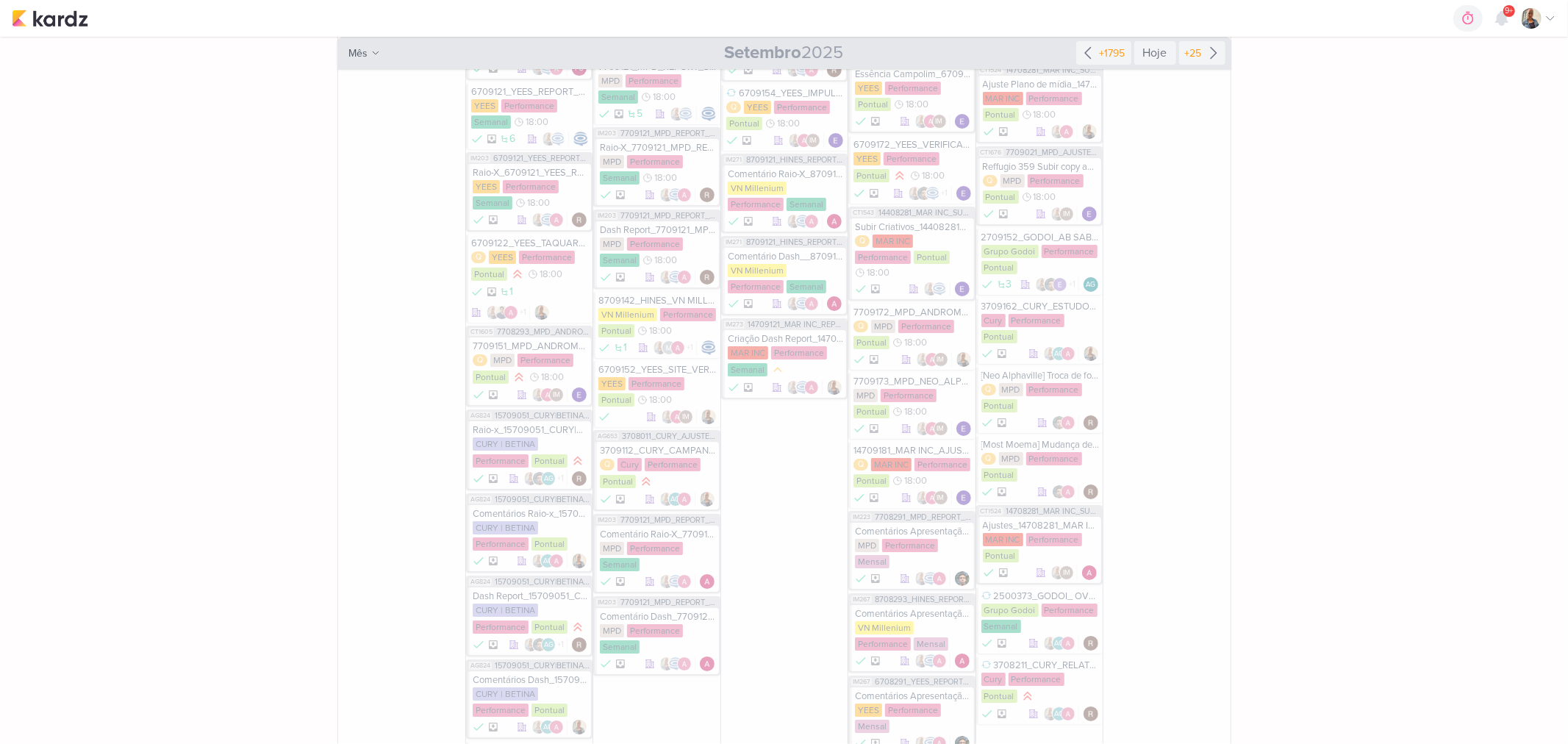
scroll to position [4736, 0]
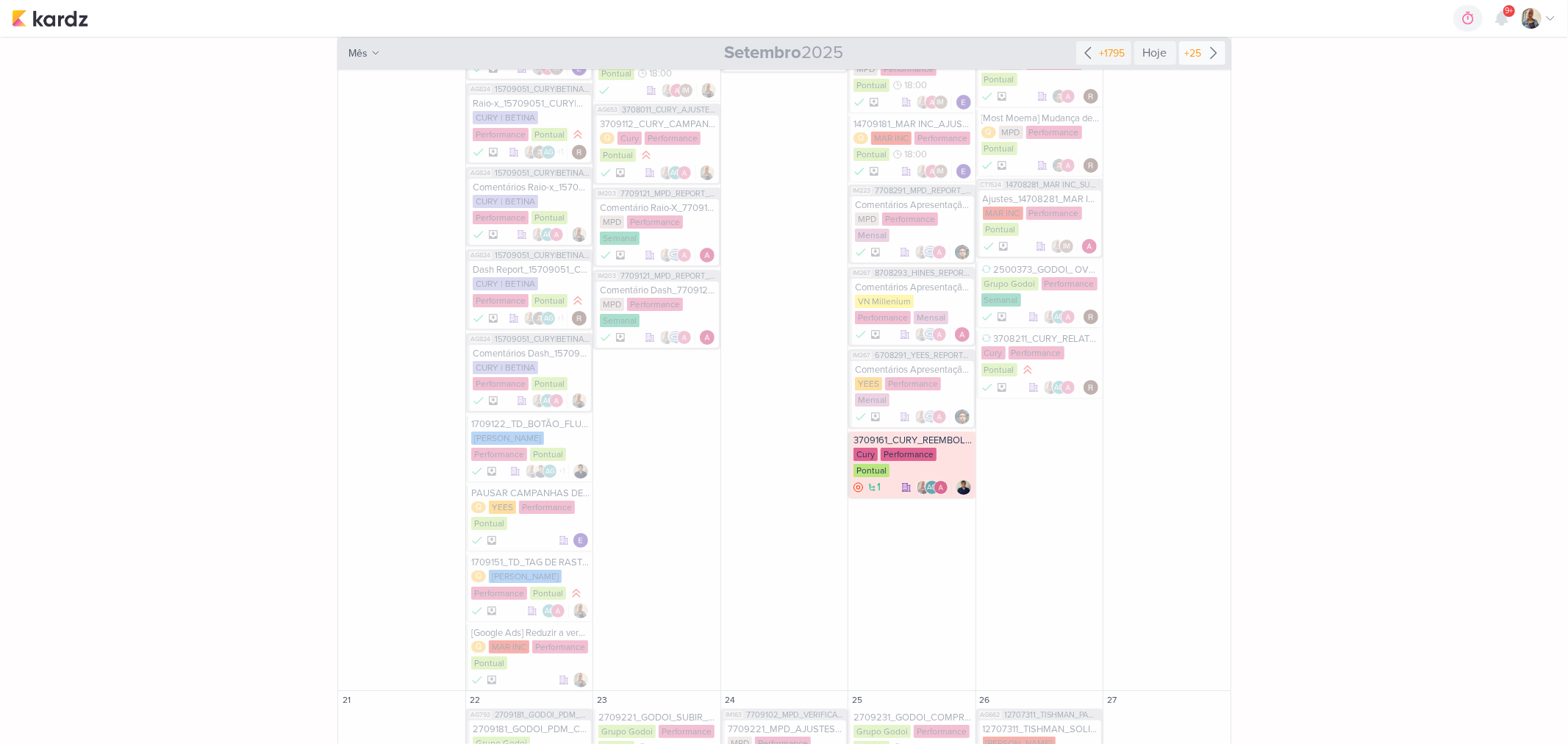
click at [1197, 47] on div "+25" at bounding box center [1194, 54] width 23 height 16
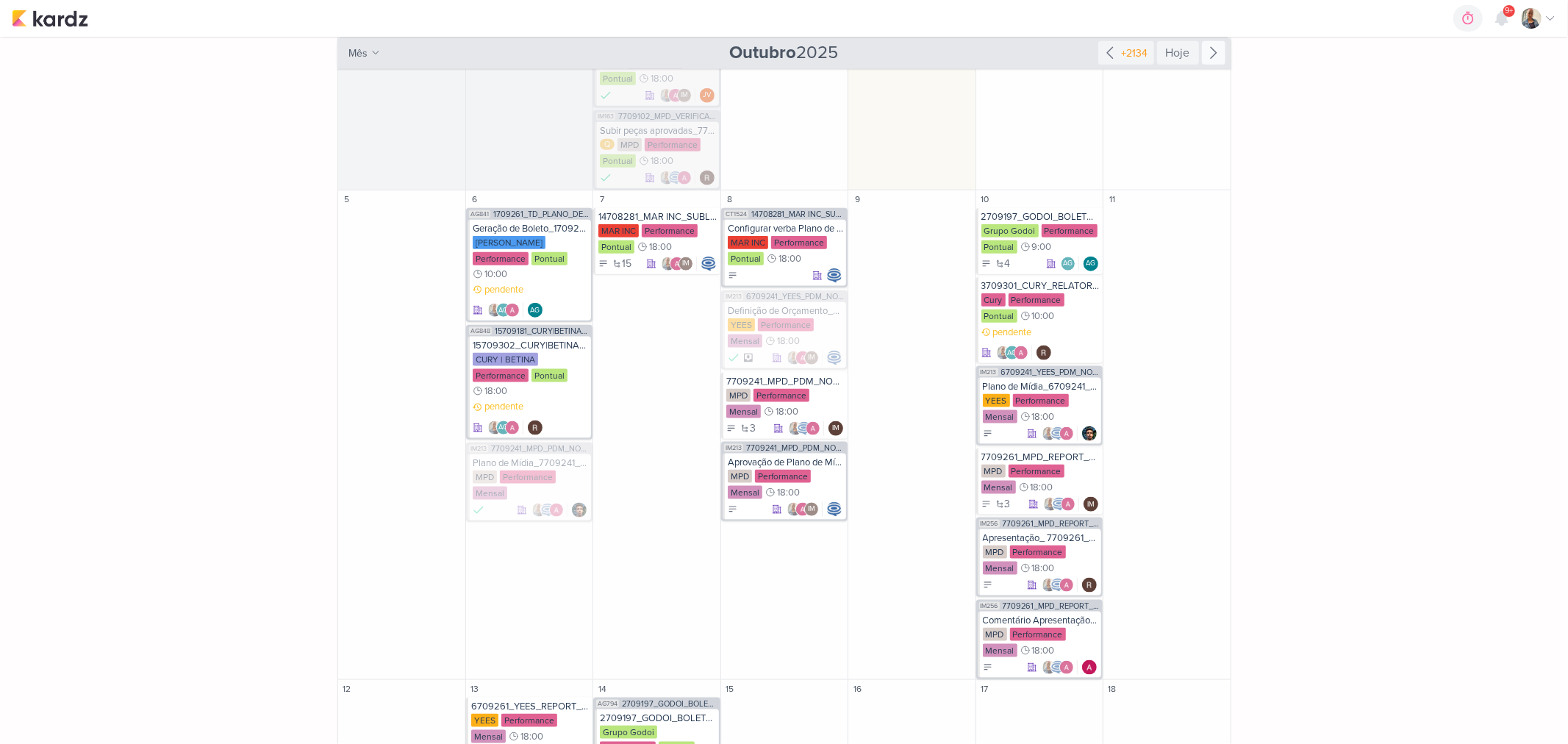
scroll to position [1469, 0]
click at [574, 299] on div "pendente AG AG" at bounding box center [530, 301] width 116 height 35
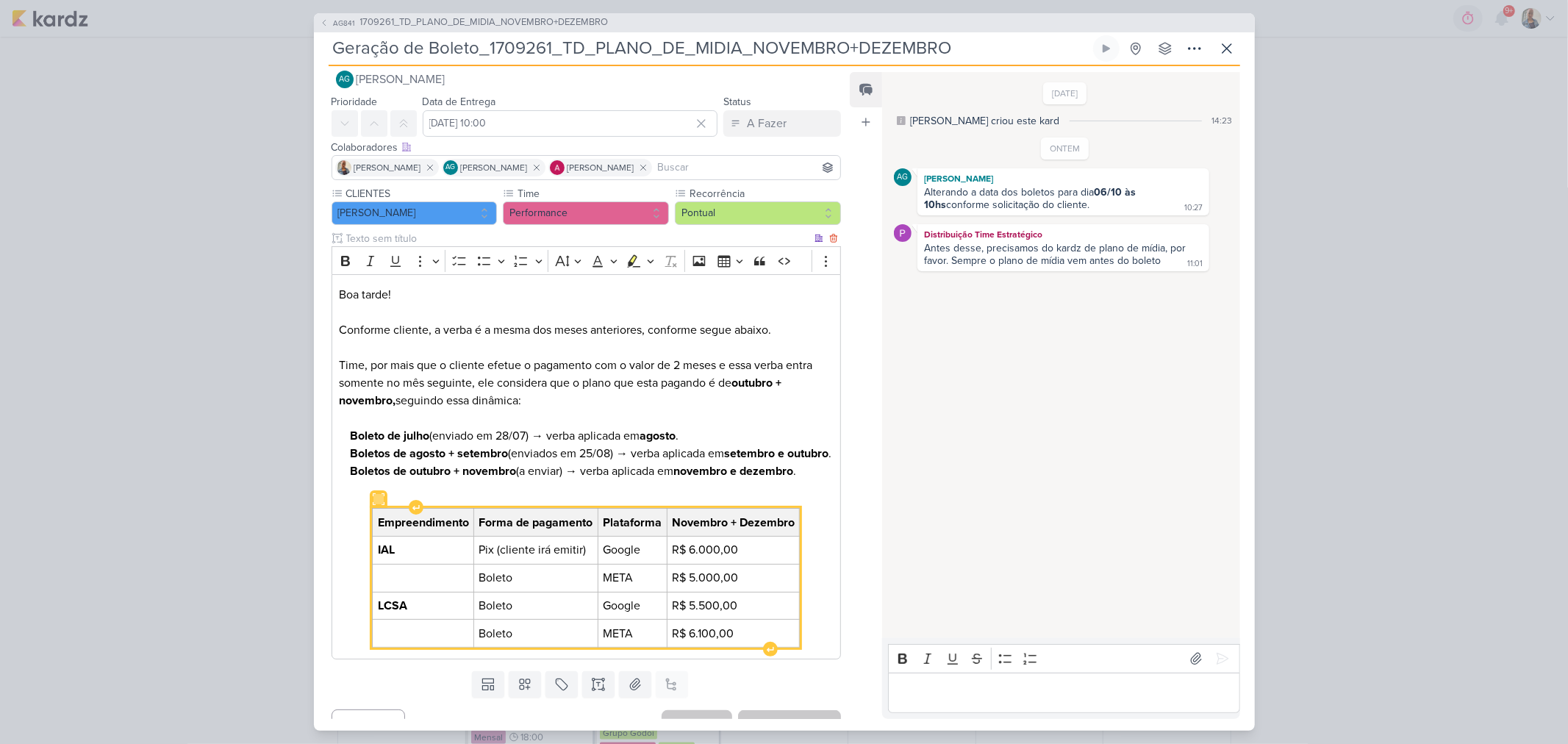
scroll to position [0, 0]
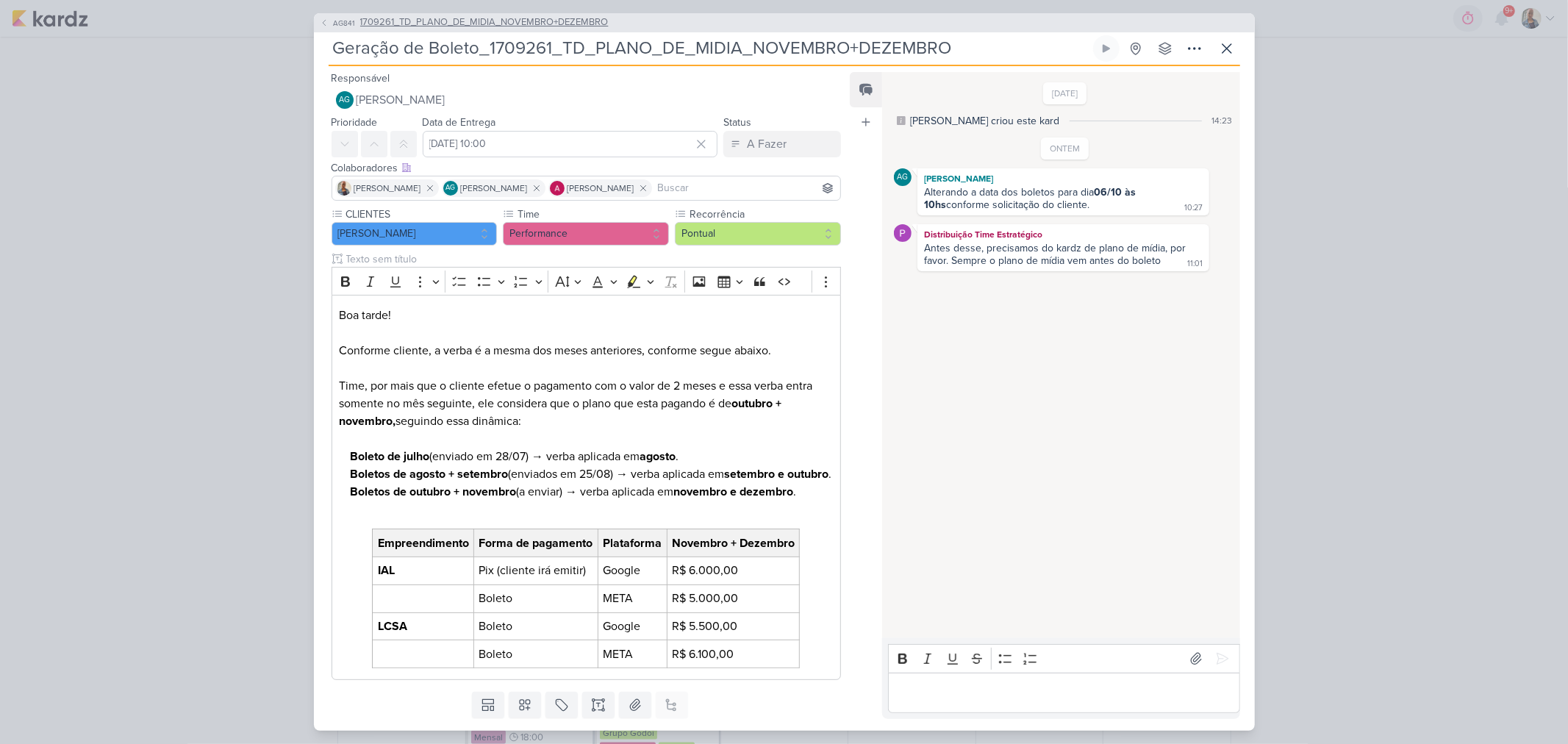
click at [471, 16] on span "1709261_TD_PLANO_DE_MIDIA_NOVEMBRO+DEZEMBRO" at bounding box center [485, 23] width 249 height 15
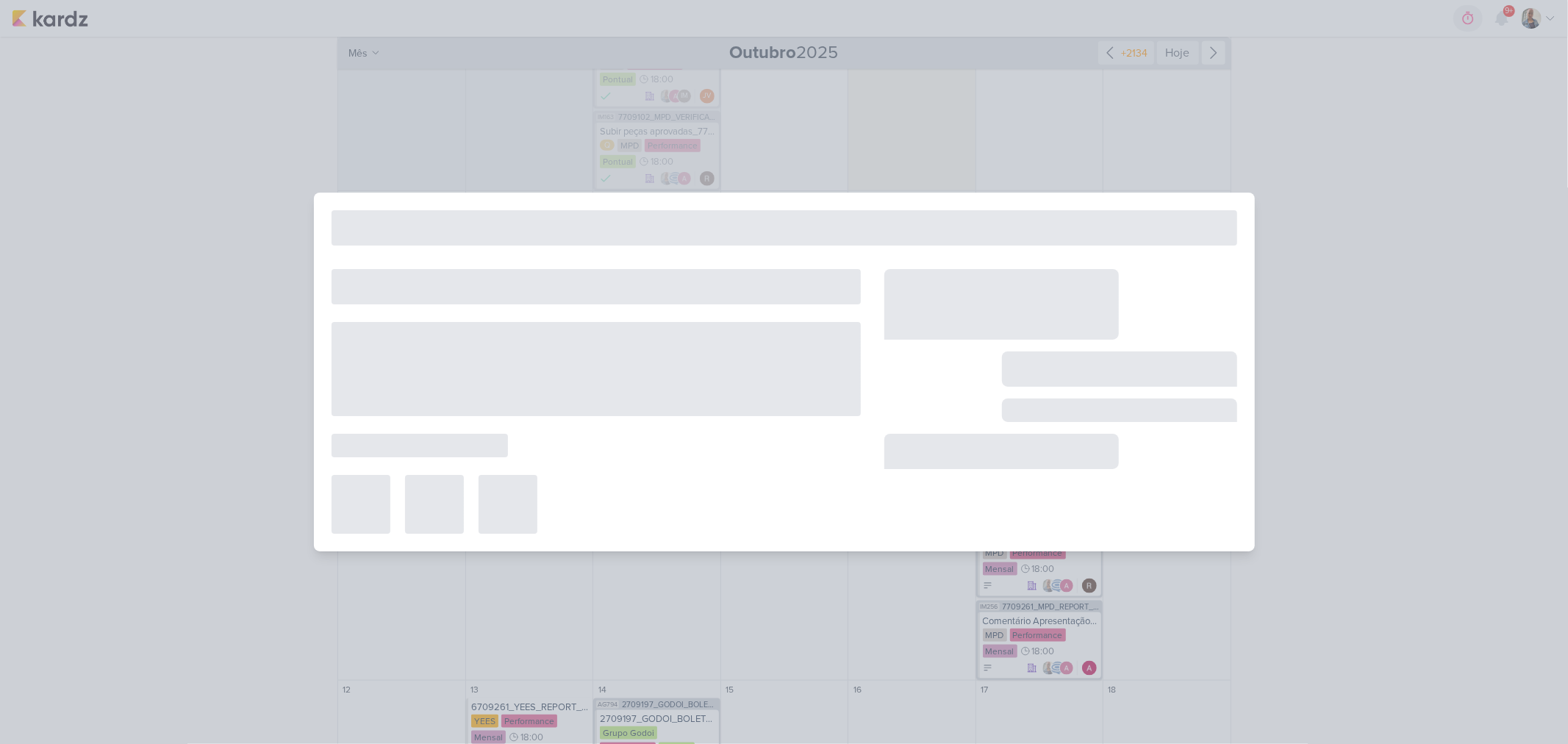
type input "1709261_TD_PLANO_DE_MIDIA_NOVEMBRO+DEZEMBRO"
type input "6 de outubro de 2025 às 18:00"
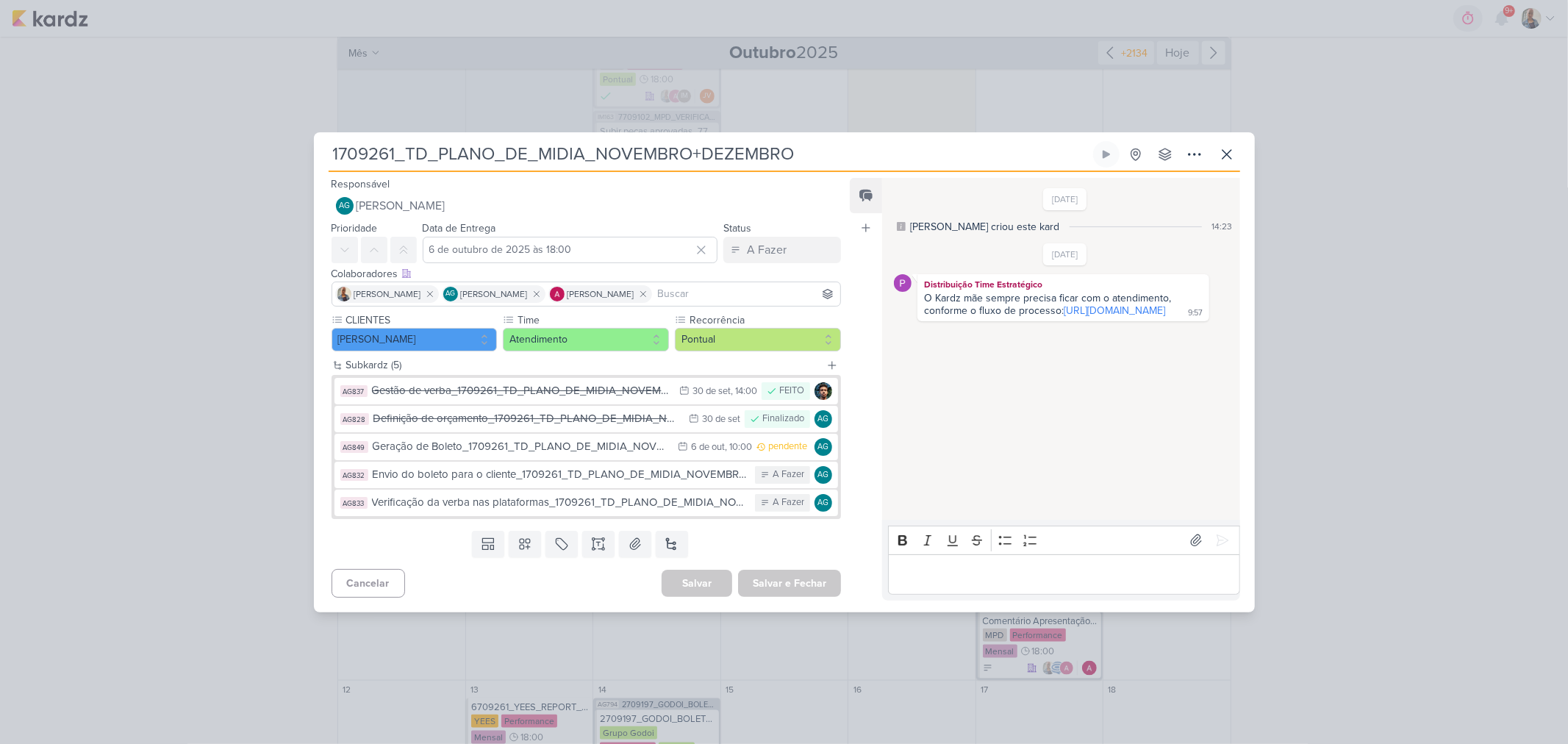
click at [70, 461] on div "1709261_TD_PLANO_DE_MIDIA_NOVEMBRO+DEZEMBRO Criado por Aline" at bounding box center [784, 372] width 1568 height 744
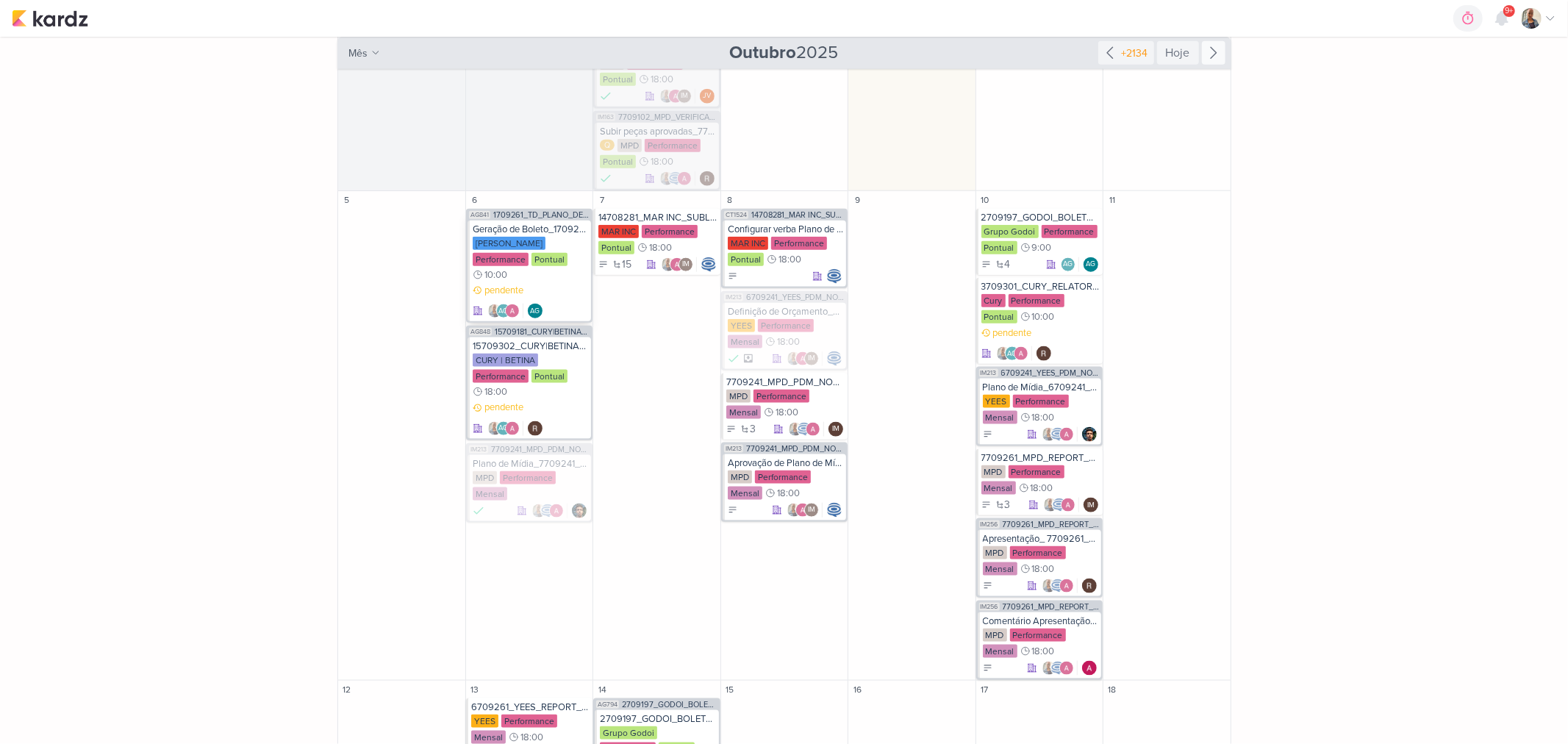
click at [546, 297] on div "pendente AG AG" at bounding box center [530, 301] width 116 height 35
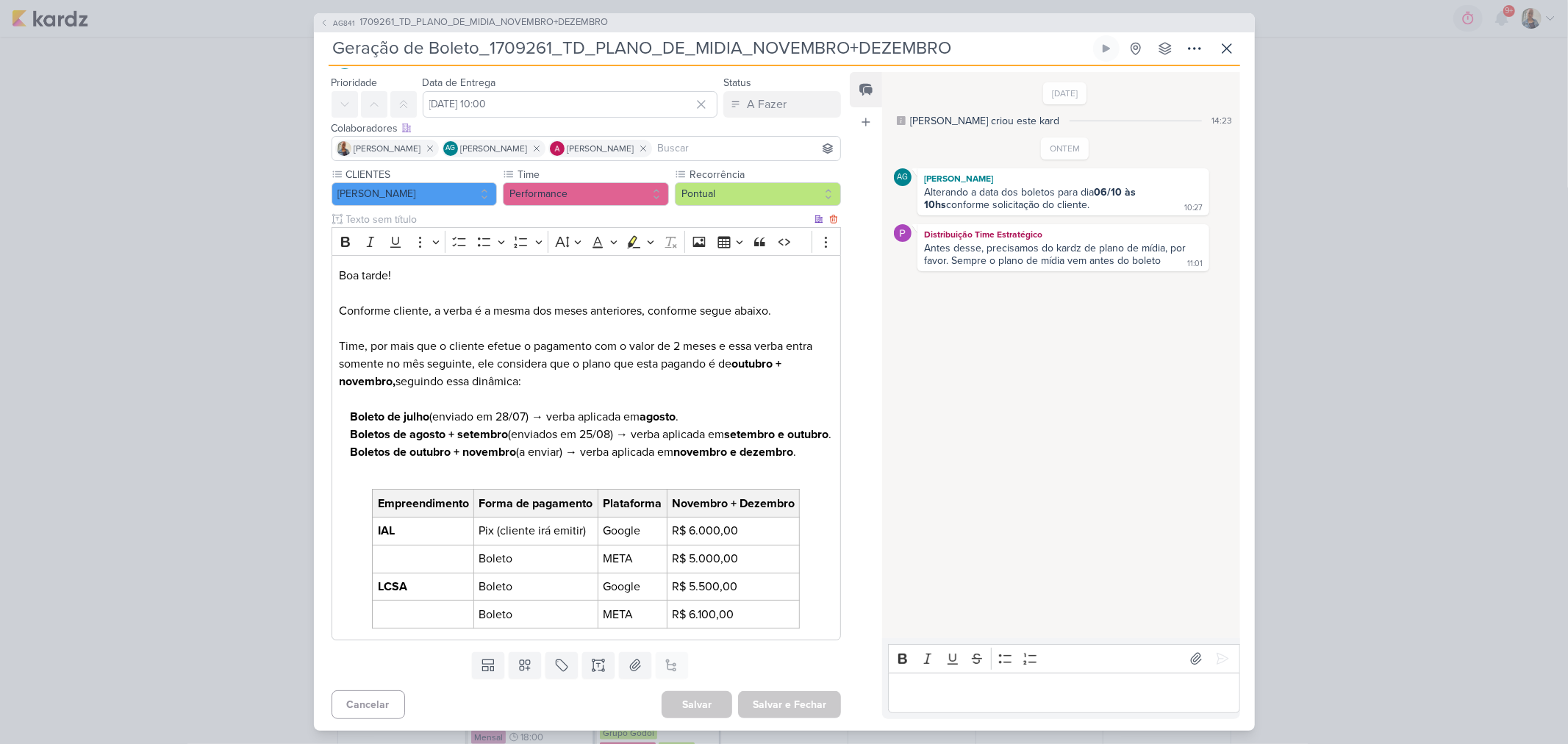
scroll to position [60, 0]
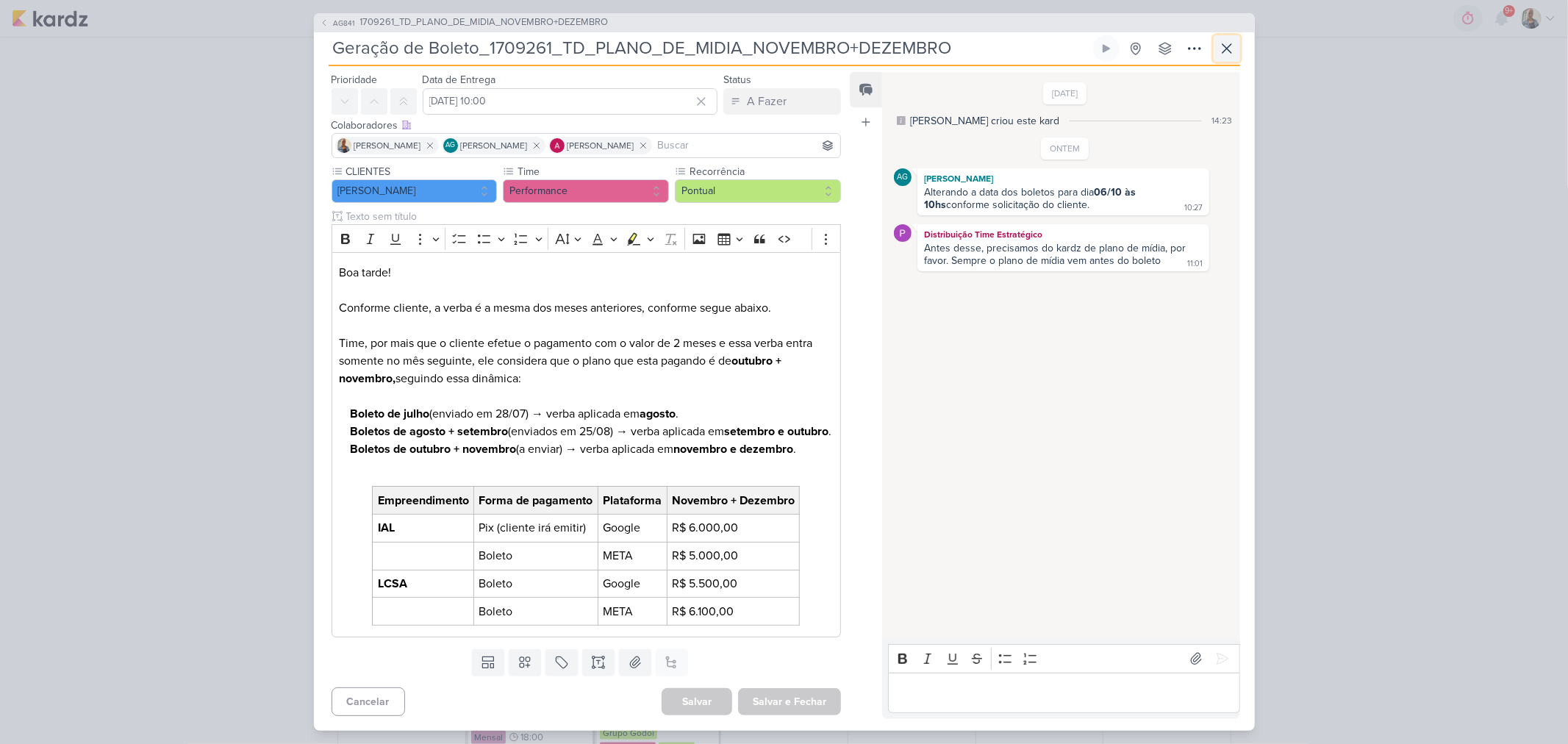
click at [1236, 56] on button at bounding box center [1228, 48] width 26 height 26
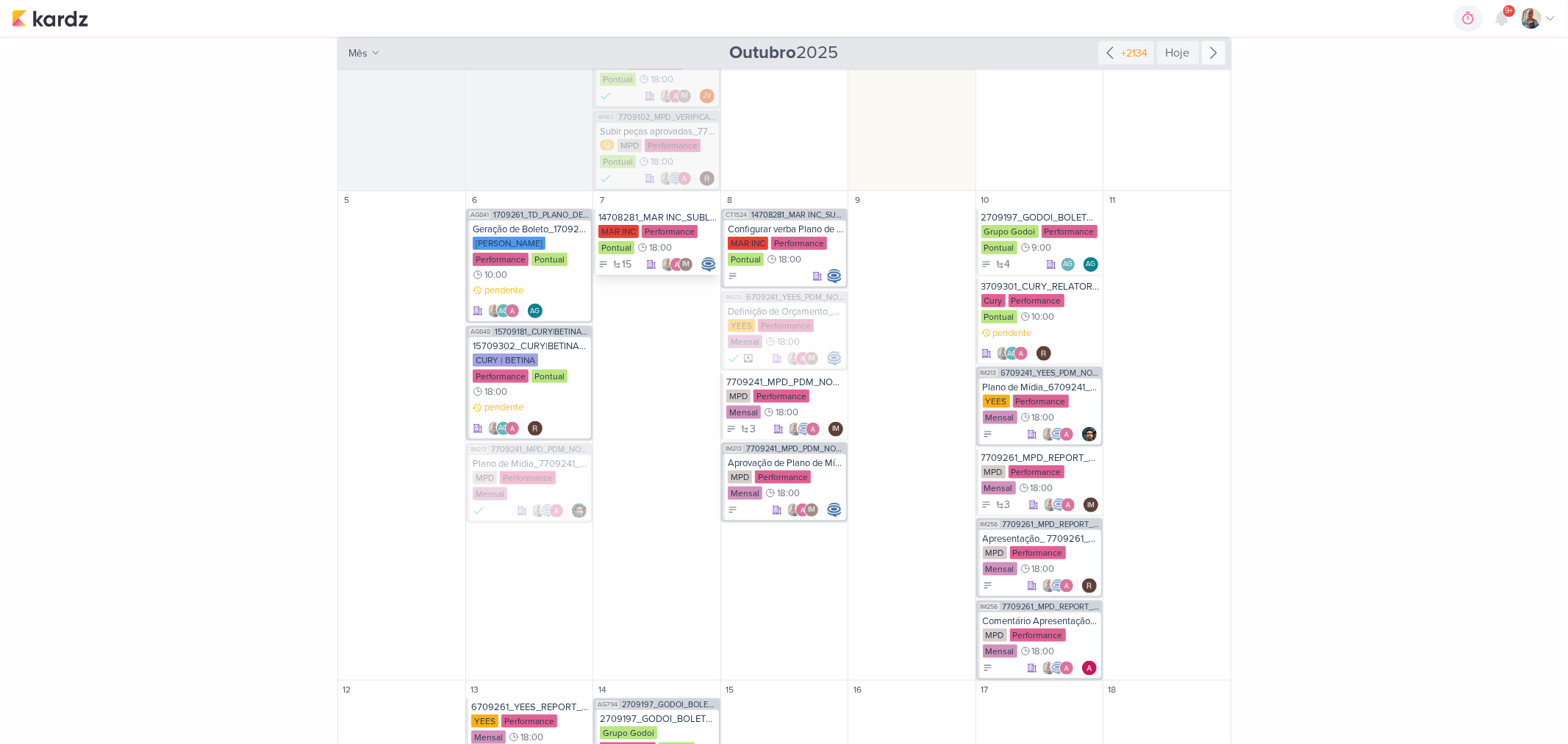
click at [631, 264] on div "15 IM" at bounding box center [658, 264] width 118 height 15
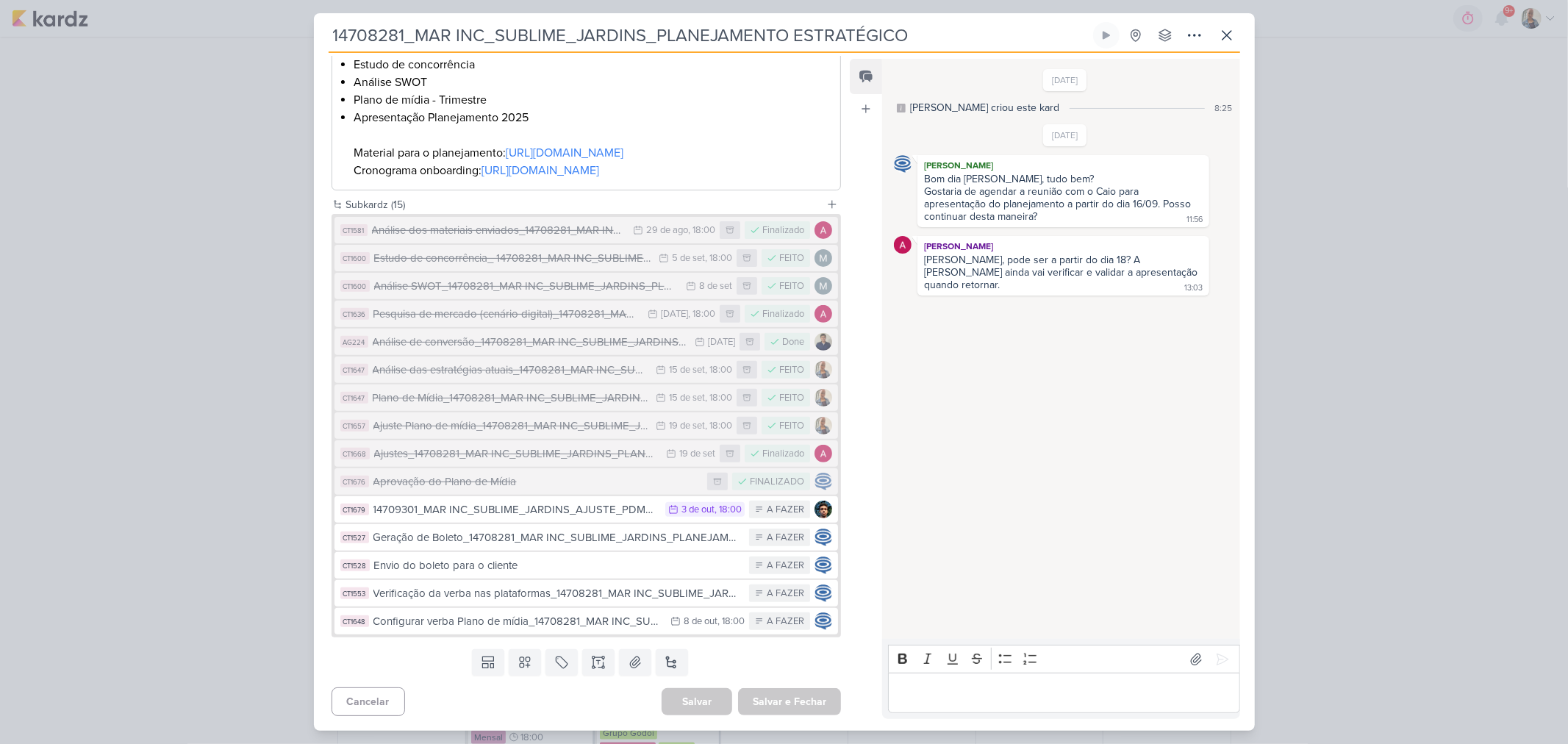
scroll to position [431, 0]
click at [1364, 497] on div "14708281_MAR INC_SUBLIME_JARDINS_PLANEJAMENTO ESTRATÉGICO" at bounding box center [784, 372] width 1568 height 744
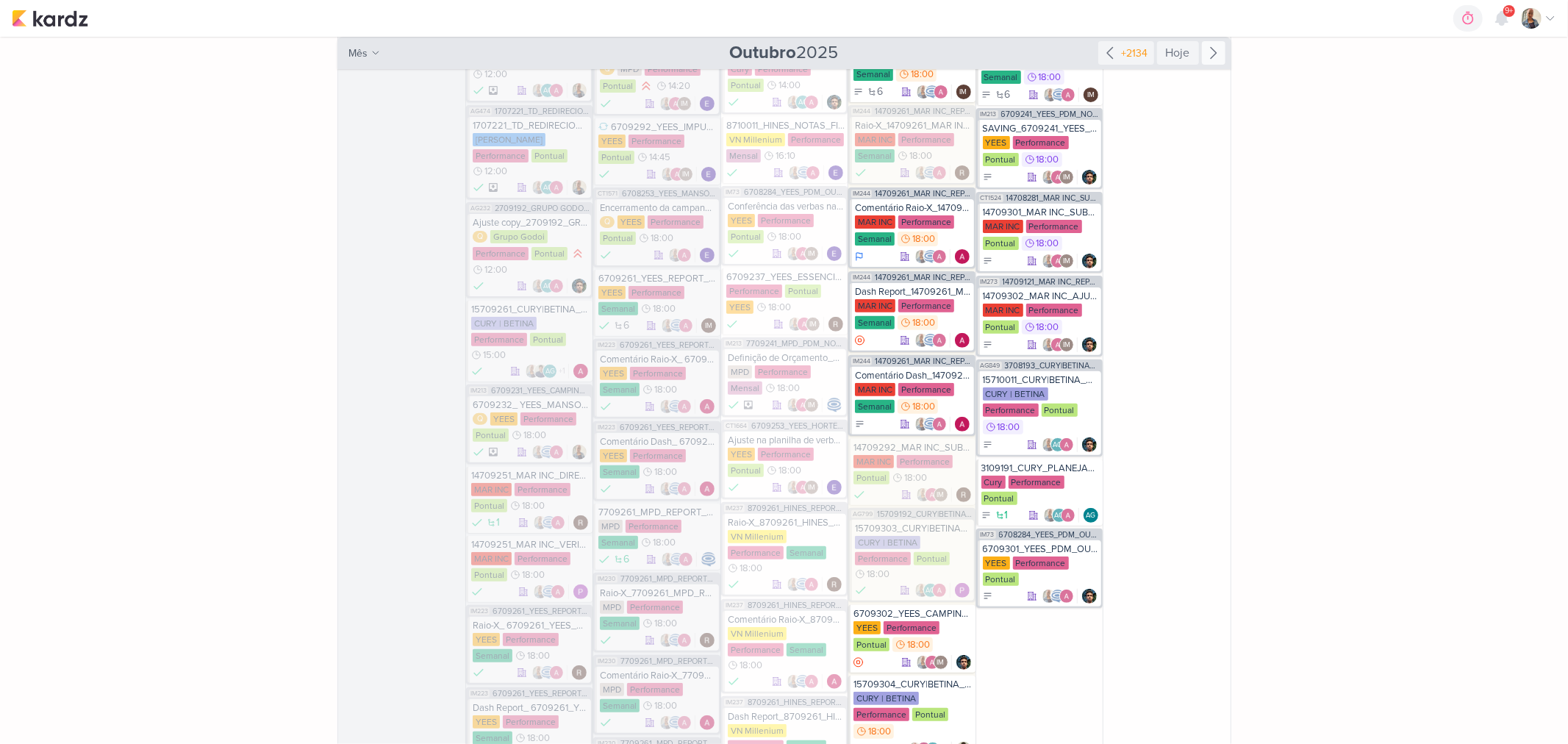
scroll to position [0, 0]
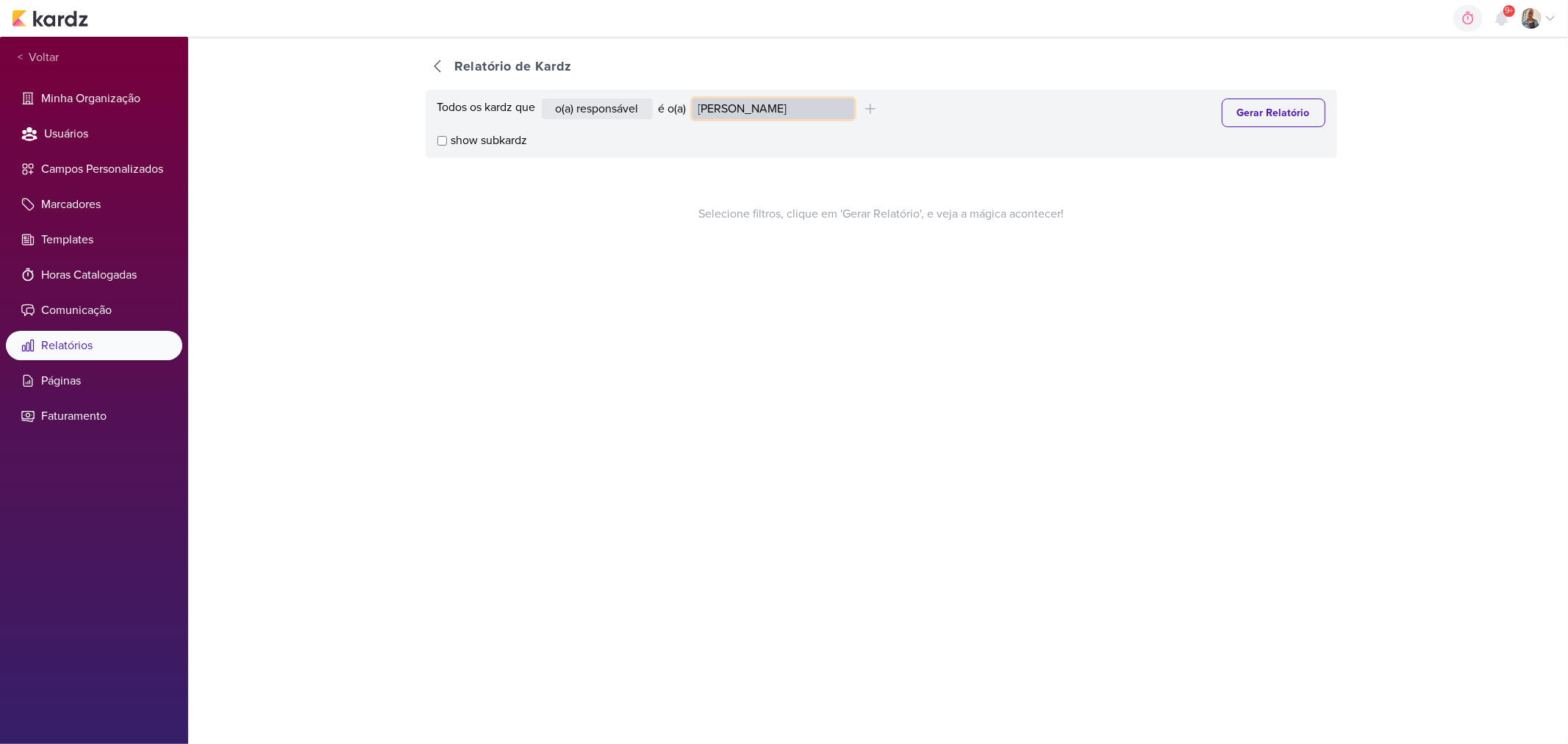
click at [756, 107] on select "Alessandra Gomes Aline Gimenez Graciano Caroline Traven De Andrade Distribuição…" at bounding box center [773, 108] width 161 height 20
click at [696, 99] on select "Alessandra Gomes Aline Gimenez Graciano Caroline Traven De Andrade Distribuição…" at bounding box center [773, 108] width 161 height 20
click at [1252, 120] on button "Gerar Relatório" at bounding box center [1274, 113] width 104 height 29
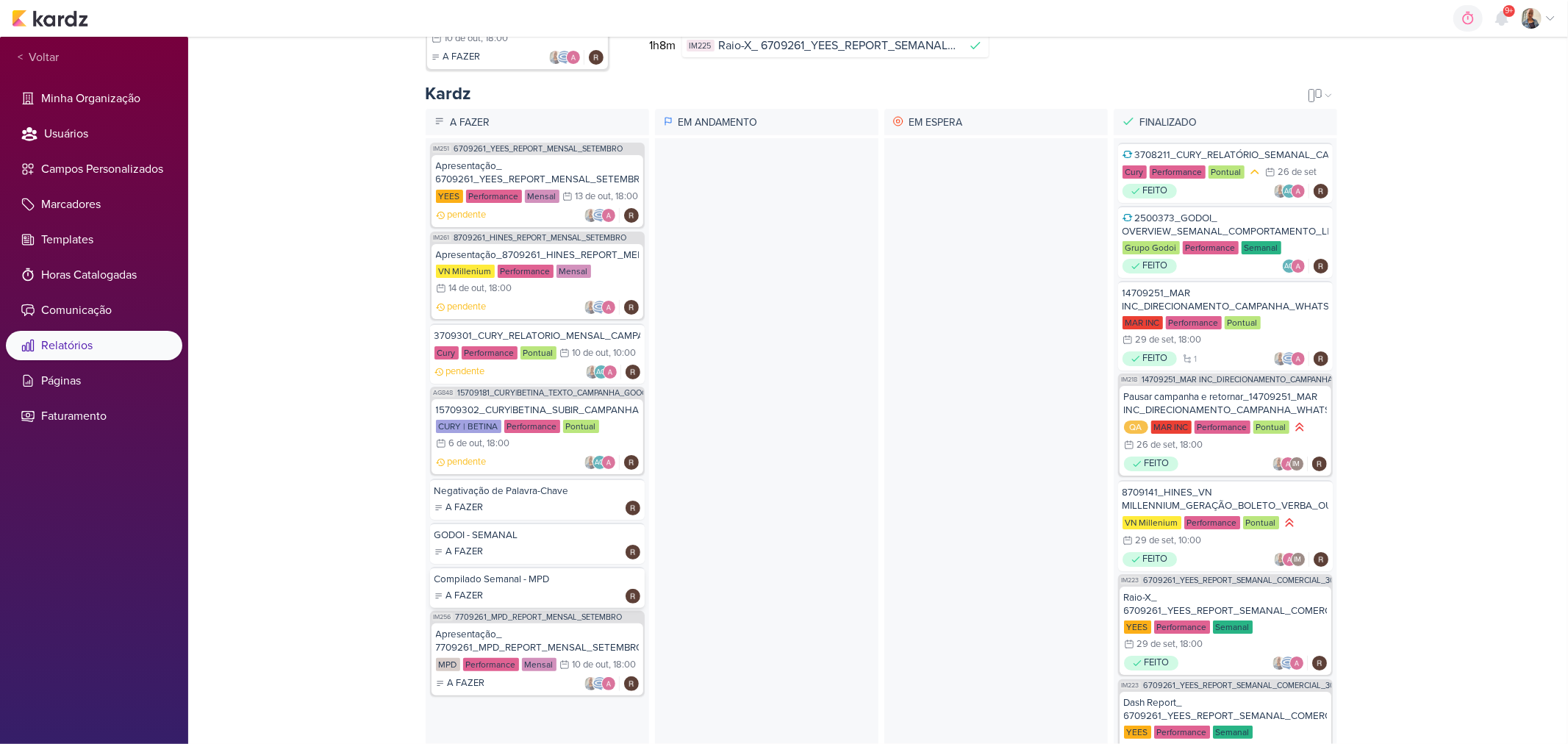
scroll to position [257, 0]
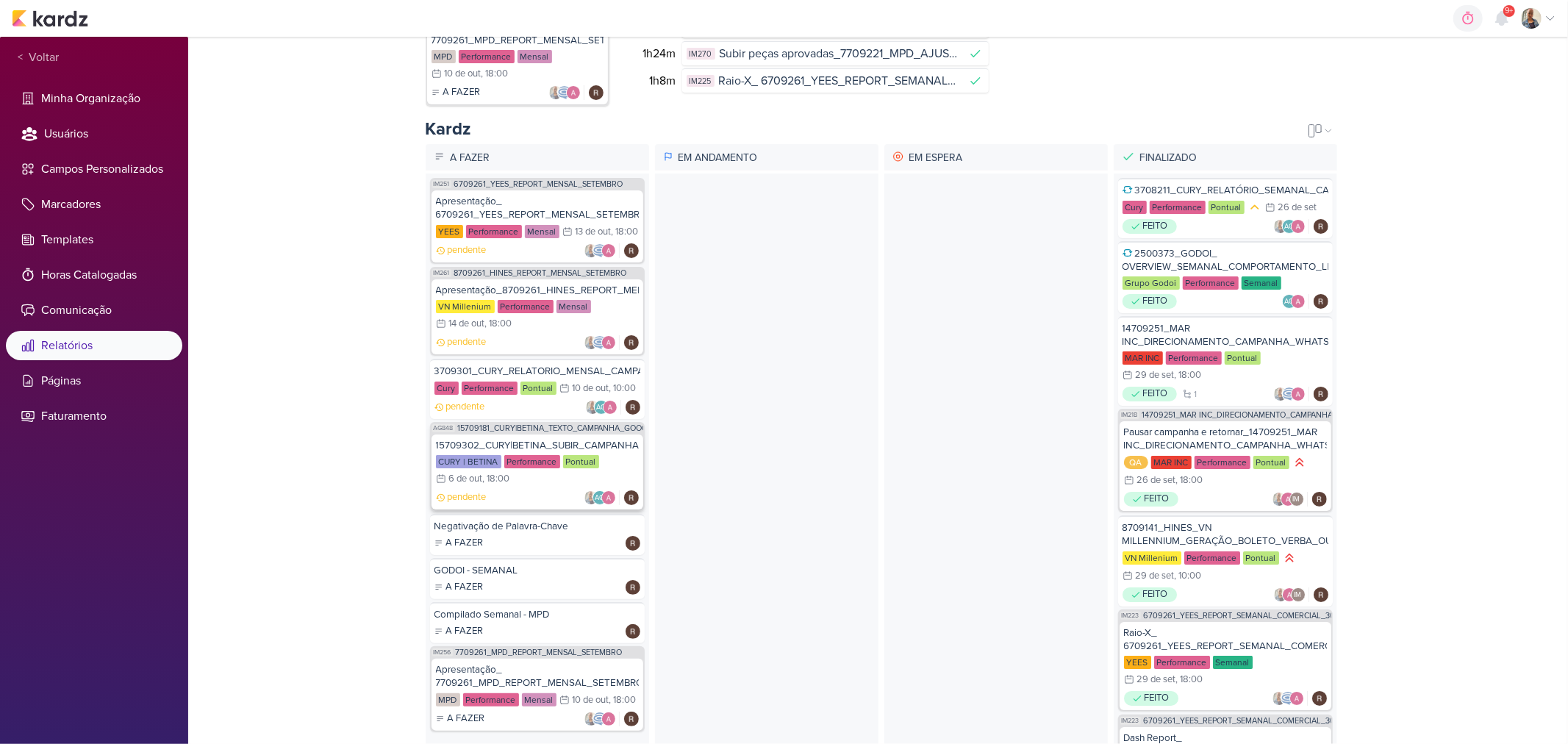
click at [554, 487] on div "CURY | BETINA Performance Pontual 6/10 6 de out , 18:00" at bounding box center [537, 471] width 203 height 33
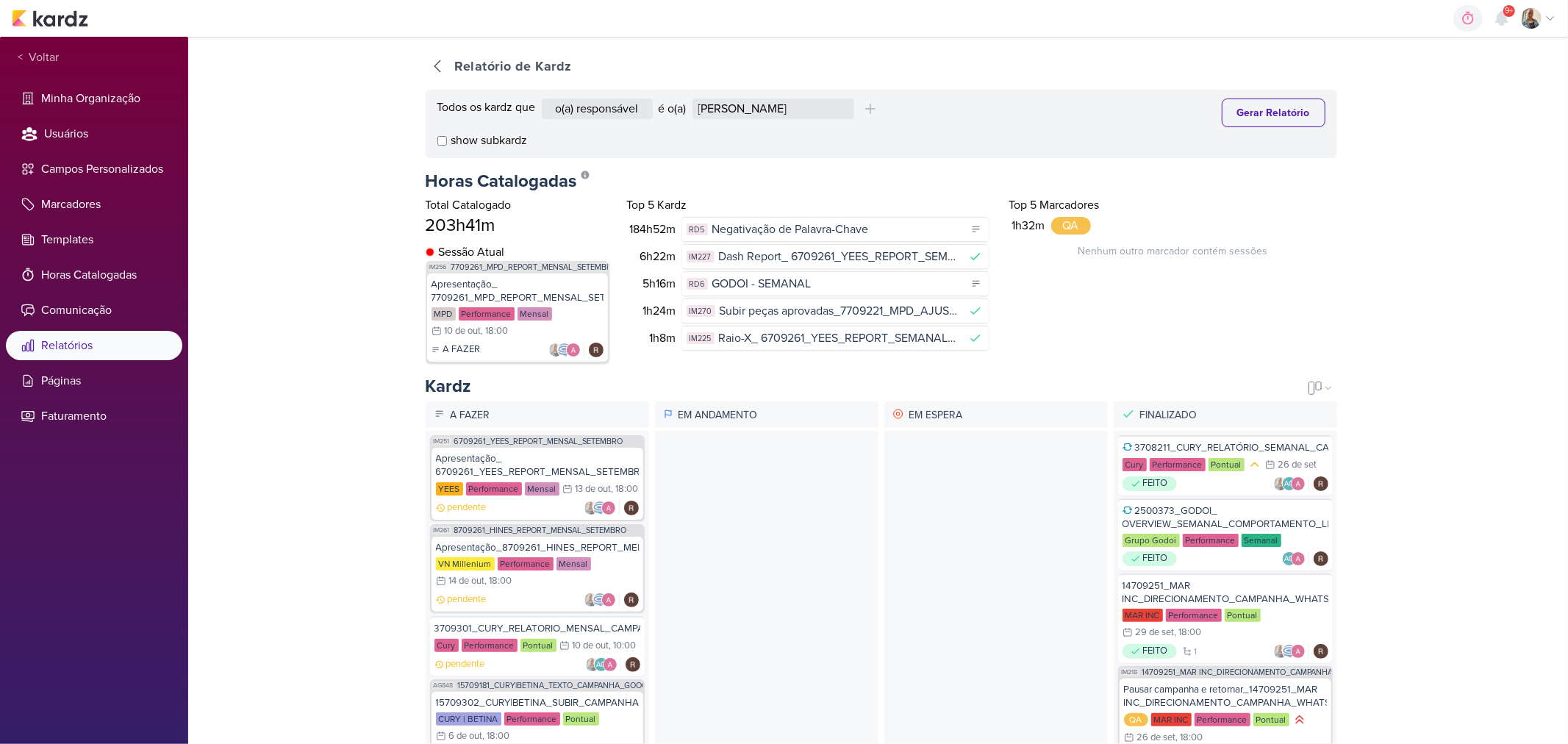
click at [797, 123] on div "Todos os kardz que o(a) responsável contém o marcador contém o campo é o(a) Ale…" at bounding box center [881, 113] width 888 height 29
click at [797, 116] on select "Alessandra Gomes Aline Gimenez Graciano Caroline Traven De Andrade Distribuição…" at bounding box center [773, 108] width 161 height 20
select select "4217"
click at [696, 99] on select "Alessandra Gomes Aline Gimenez Graciano Caroline Traven De Andrade Distribuição…" at bounding box center [773, 108] width 161 height 20
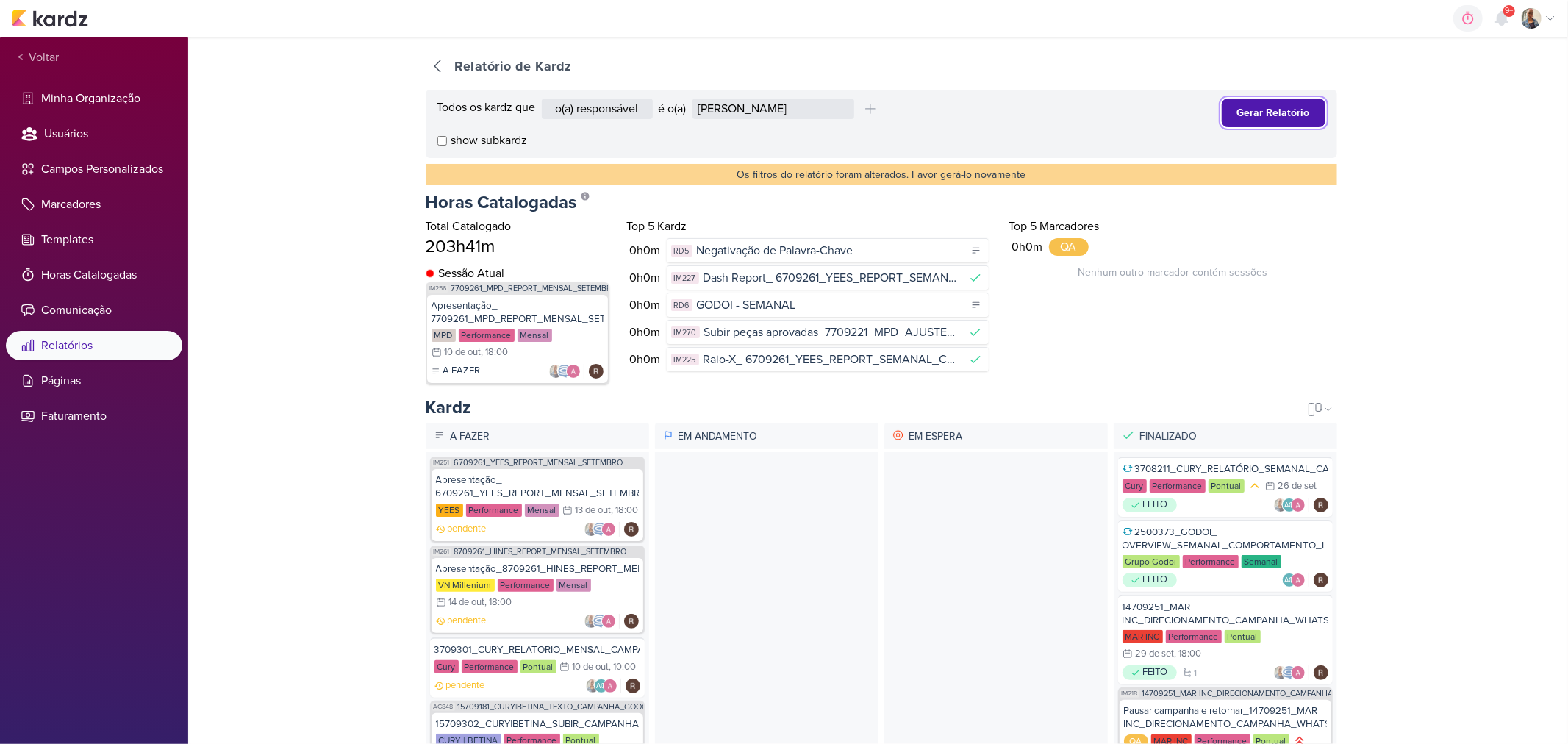
click at [1256, 100] on button "Gerar Relatório" at bounding box center [1274, 113] width 104 height 29
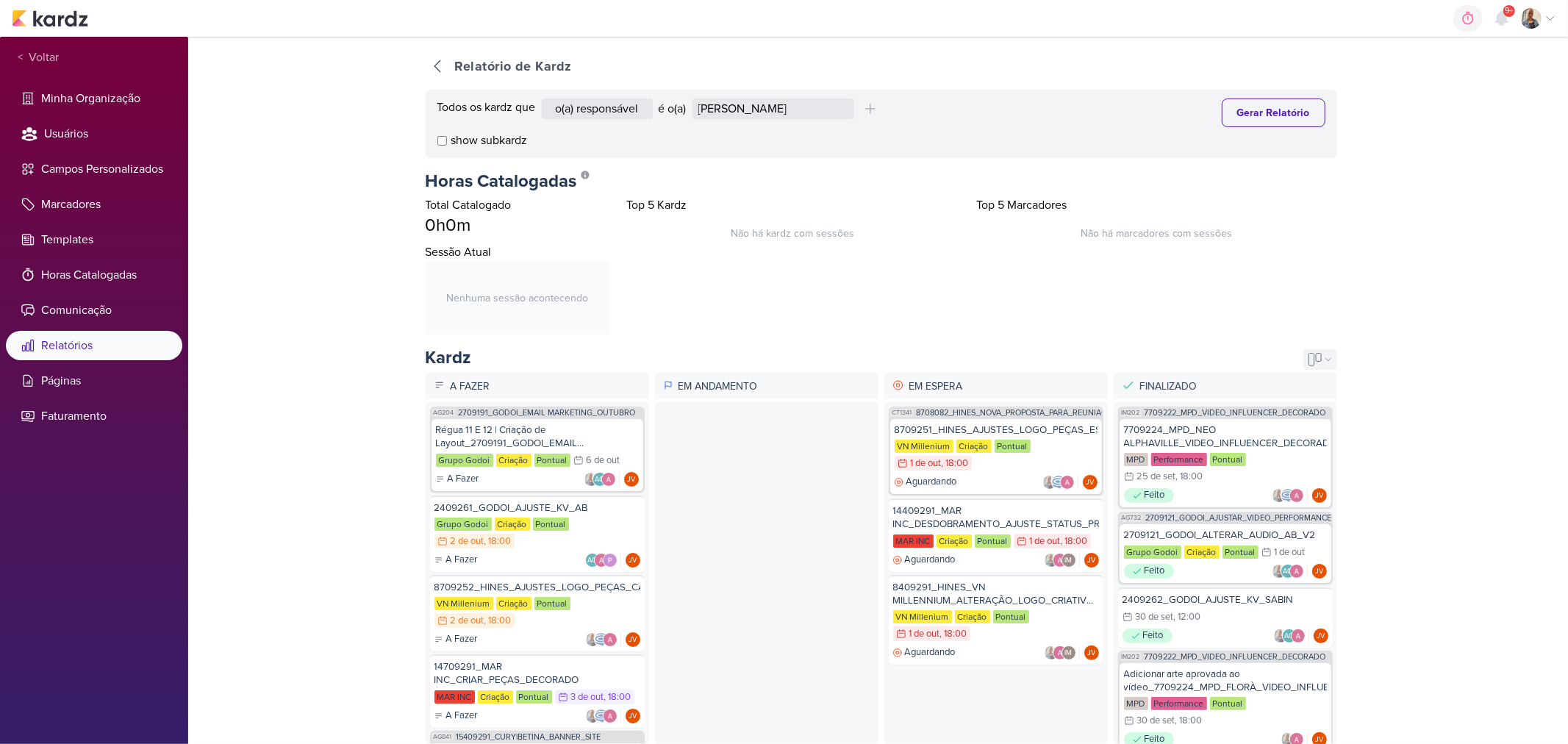
click at [1304, 355] on div "Kanban Calendário Lista" at bounding box center [1320, 359] width 34 height 20
click at [1289, 406] on div "Calendário" at bounding box center [1304, 409] width 66 height 25
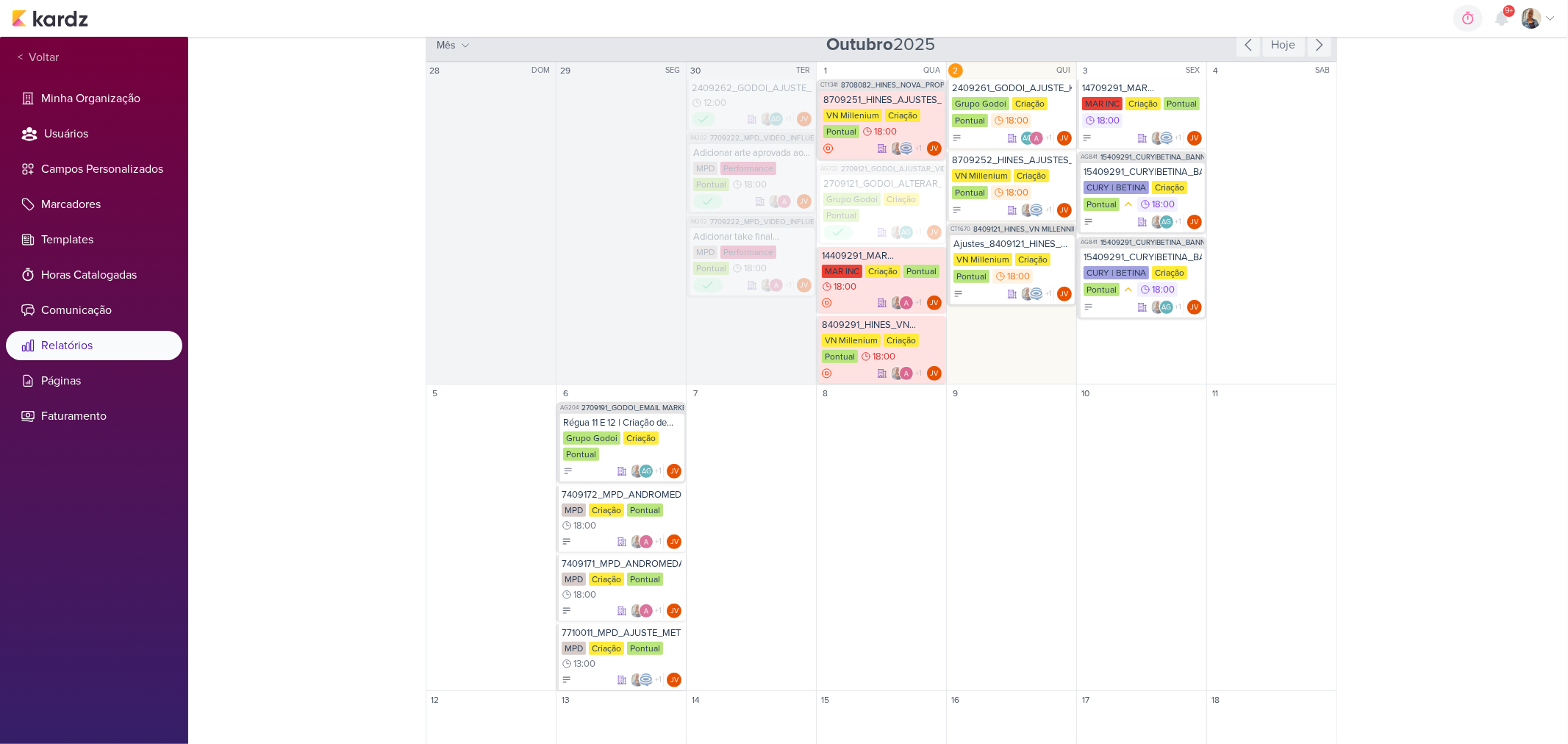
scroll to position [241, 0]
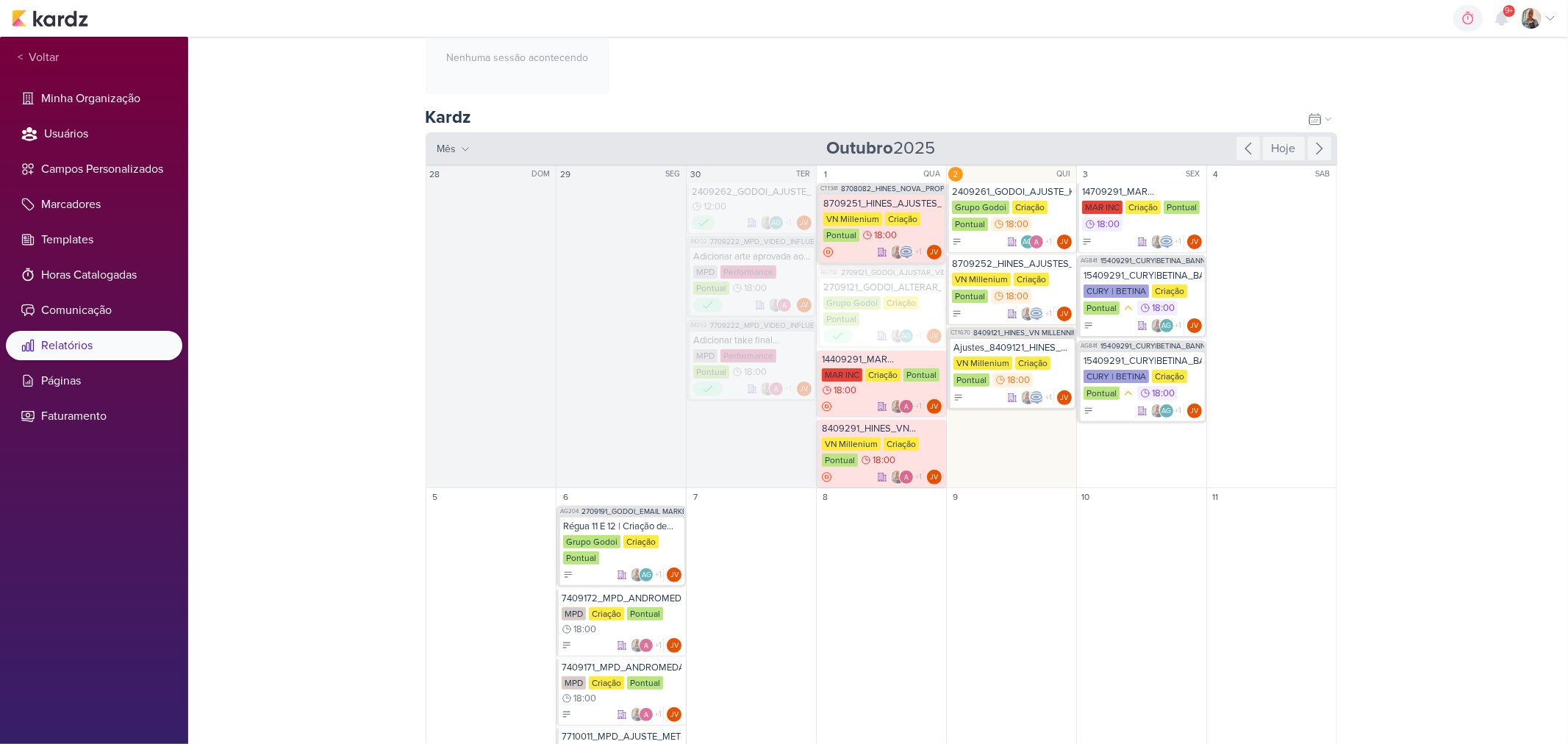
click at [877, 201] on div "8709251_HINES_AJUSTES_LOGO_PEÇAS_ESTÁTICO" at bounding box center [883, 203] width 118 height 11
click at [842, 401] on div "JV +1" at bounding box center [882, 406] width 120 height 15
click at [865, 434] on div "8409291_HINES_VN MILLENNIUM_ALTERAÇÃO_LOGO_CRIATIVOS ATIVOS_ESTÁTICO" at bounding box center [882, 428] width 120 height 11
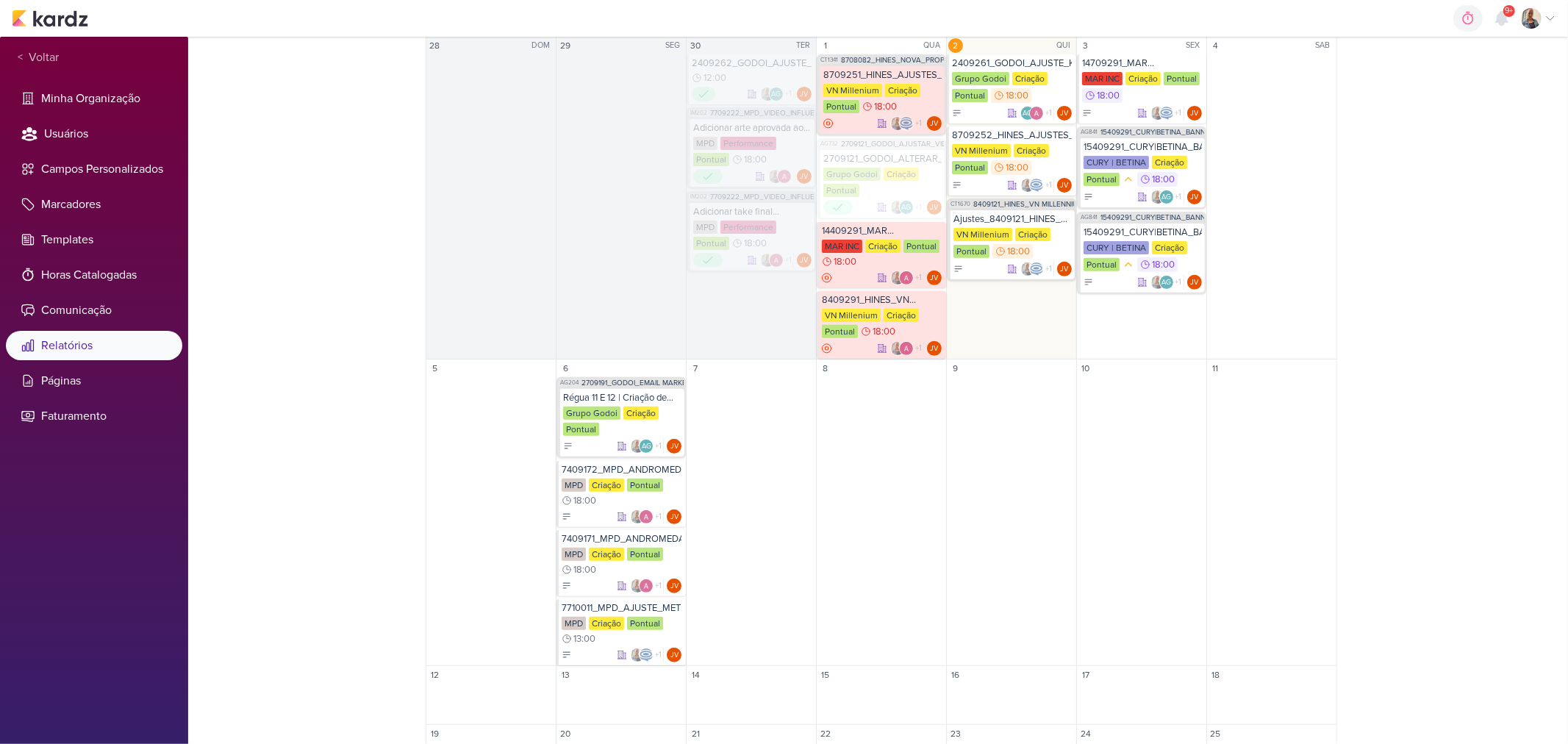
scroll to position [486, 0]
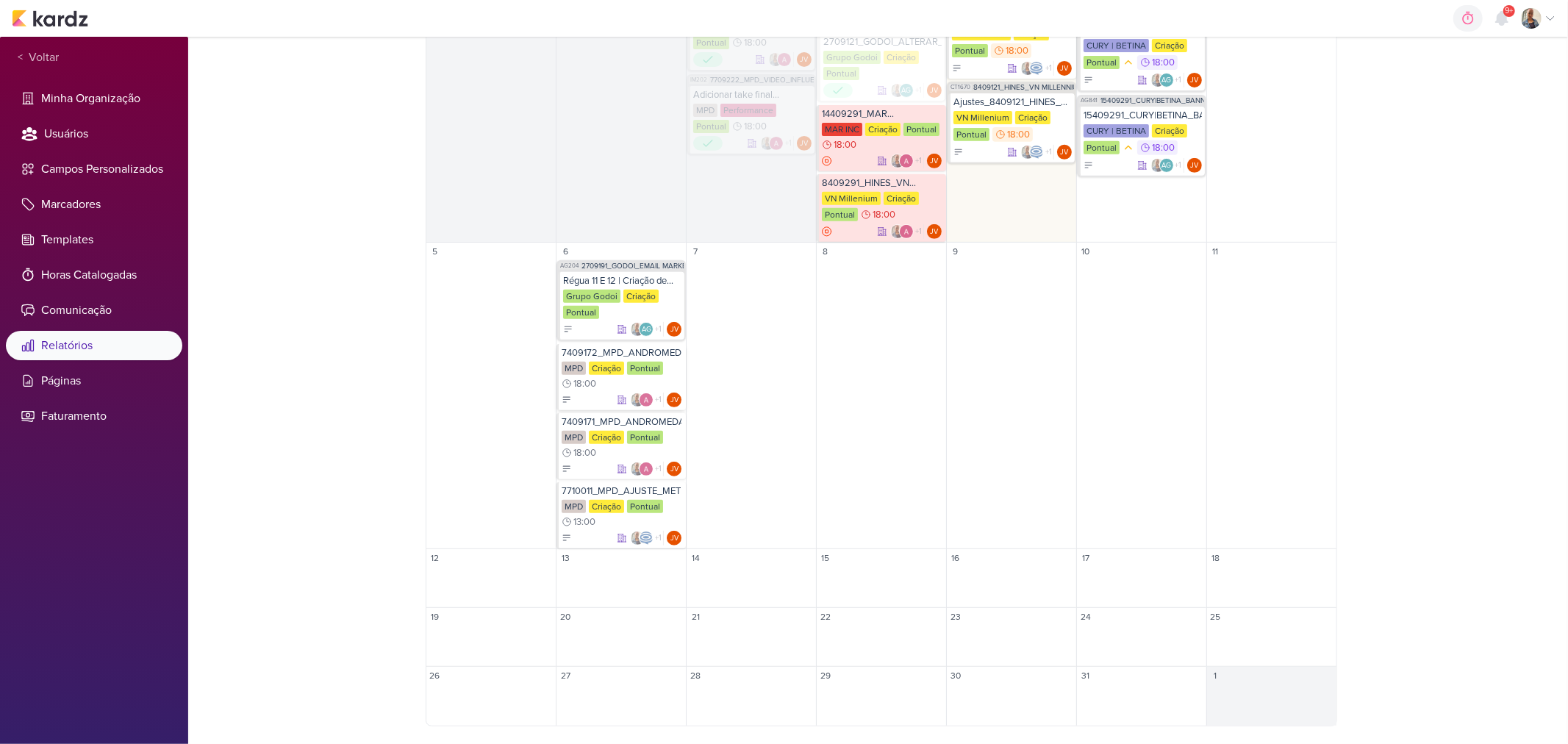
click at [588, 381] on span "18:00" at bounding box center [585, 383] width 23 height 11
click at [657, 309] on div "Grupo Godoi Criação Pontual" at bounding box center [623, 303] width 118 height 29
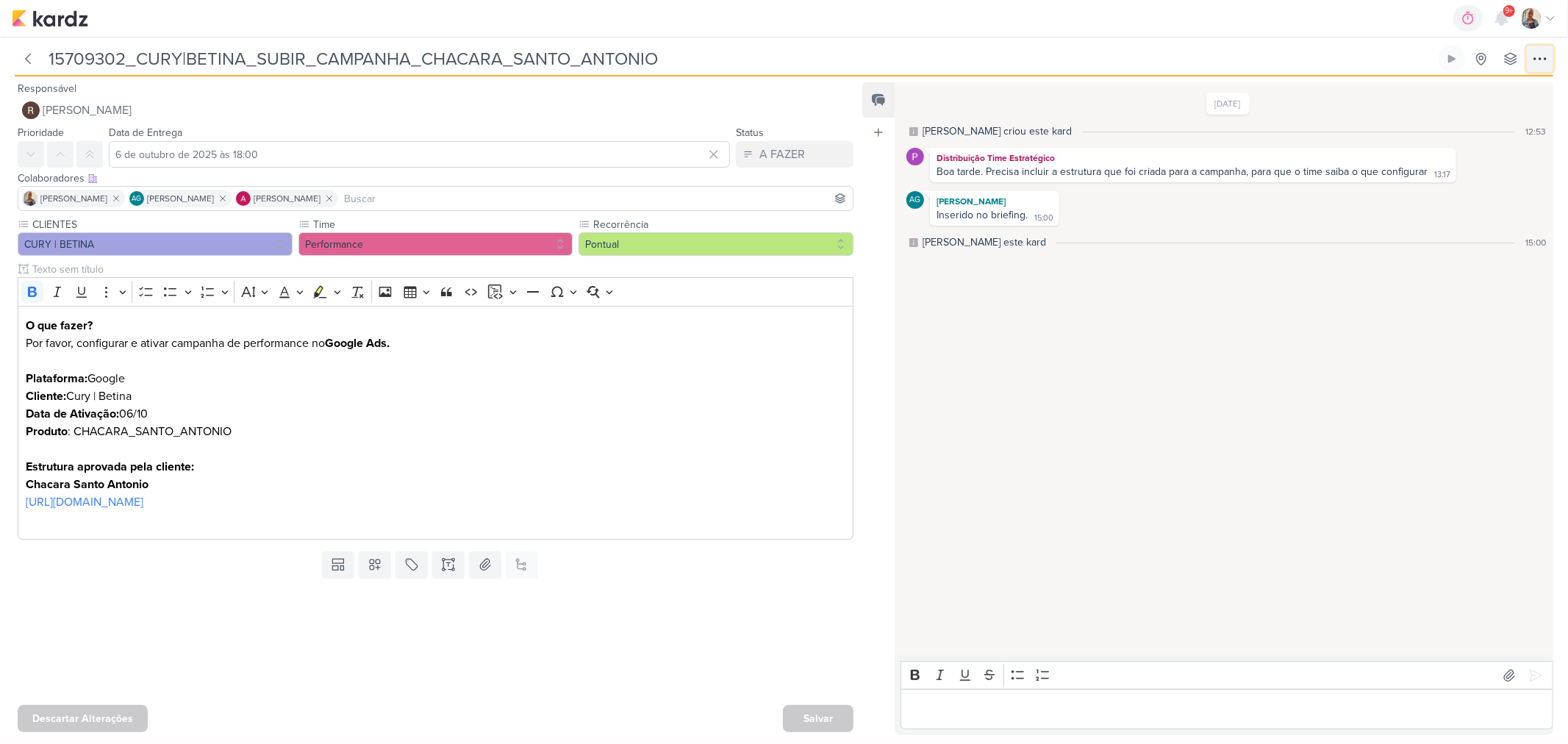
click at [1538, 63] on icon at bounding box center [1541, 59] width 18 height 18
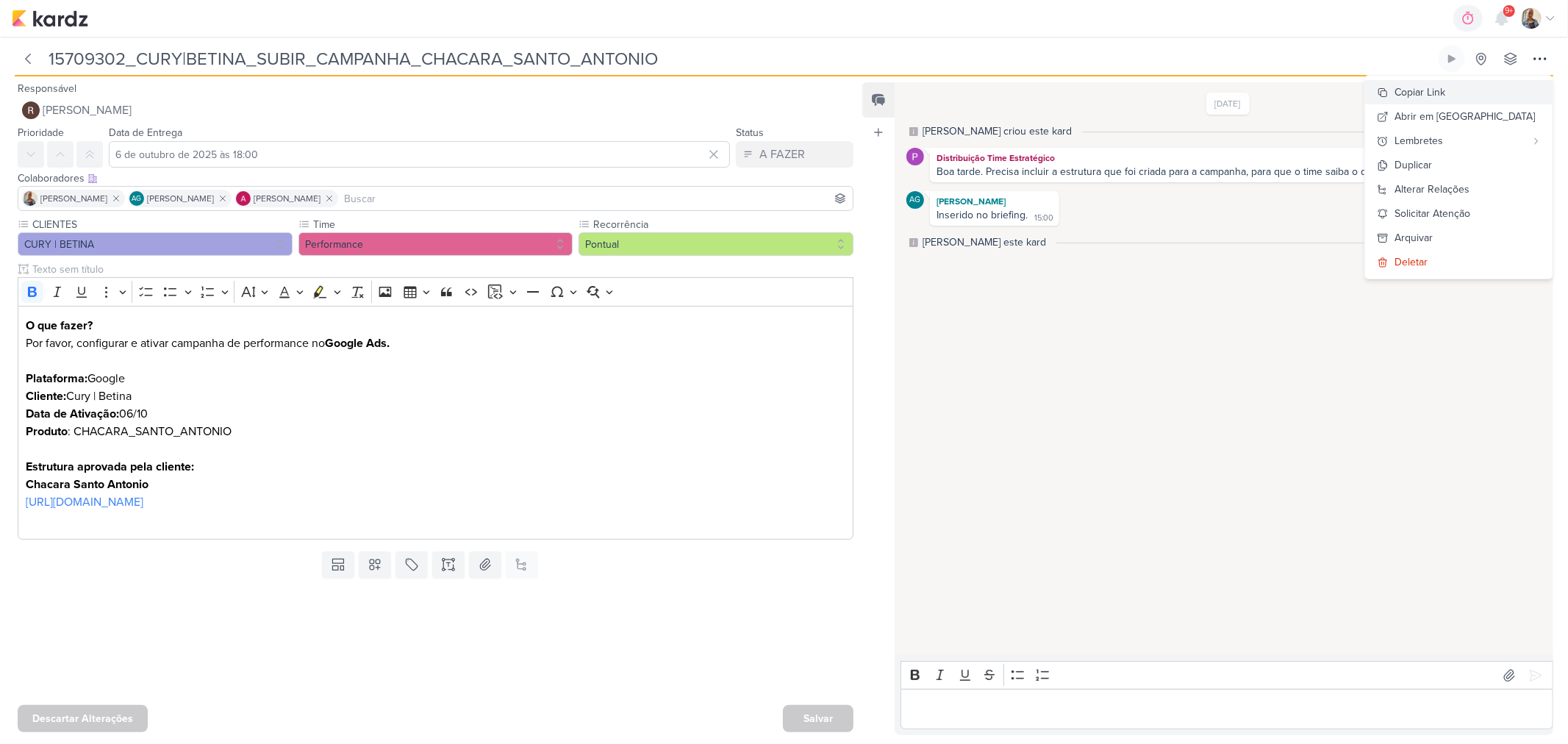
click at [1445, 93] on div "Copiar Link" at bounding box center [1421, 93] width 51 height 16
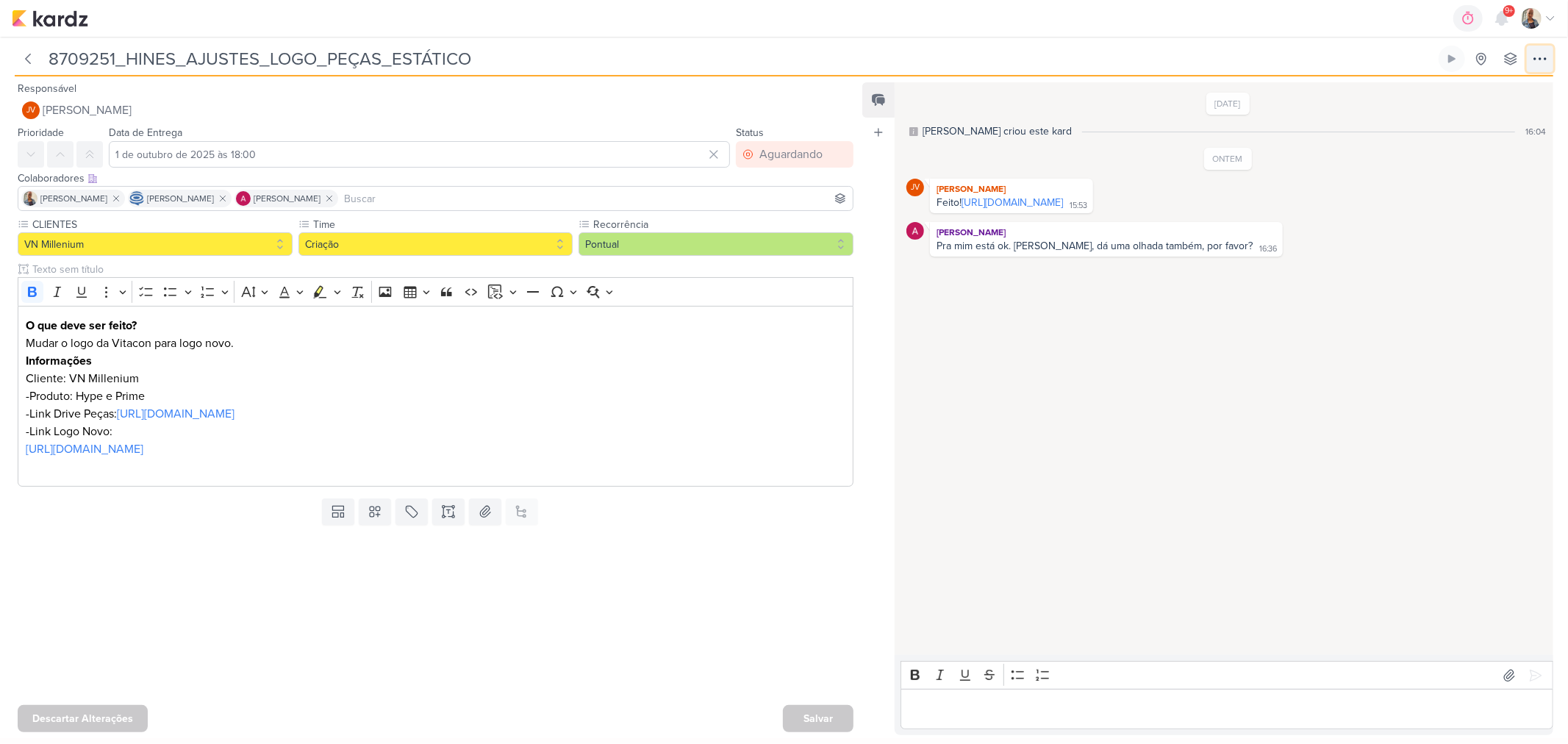
click at [1538, 63] on icon at bounding box center [1541, 59] width 18 height 18
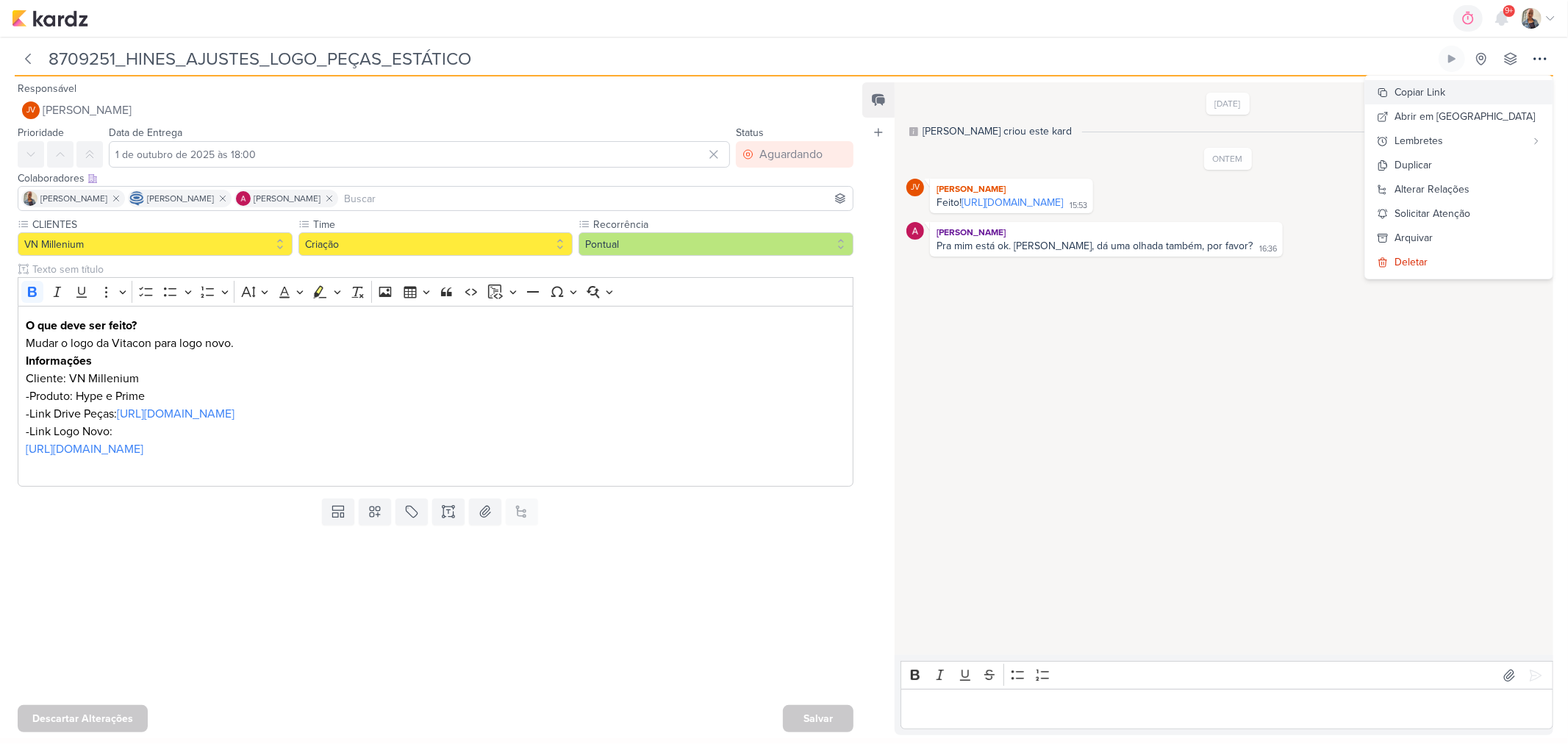
click at [1445, 95] on div "Copiar Link" at bounding box center [1421, 93] width 51 height 16
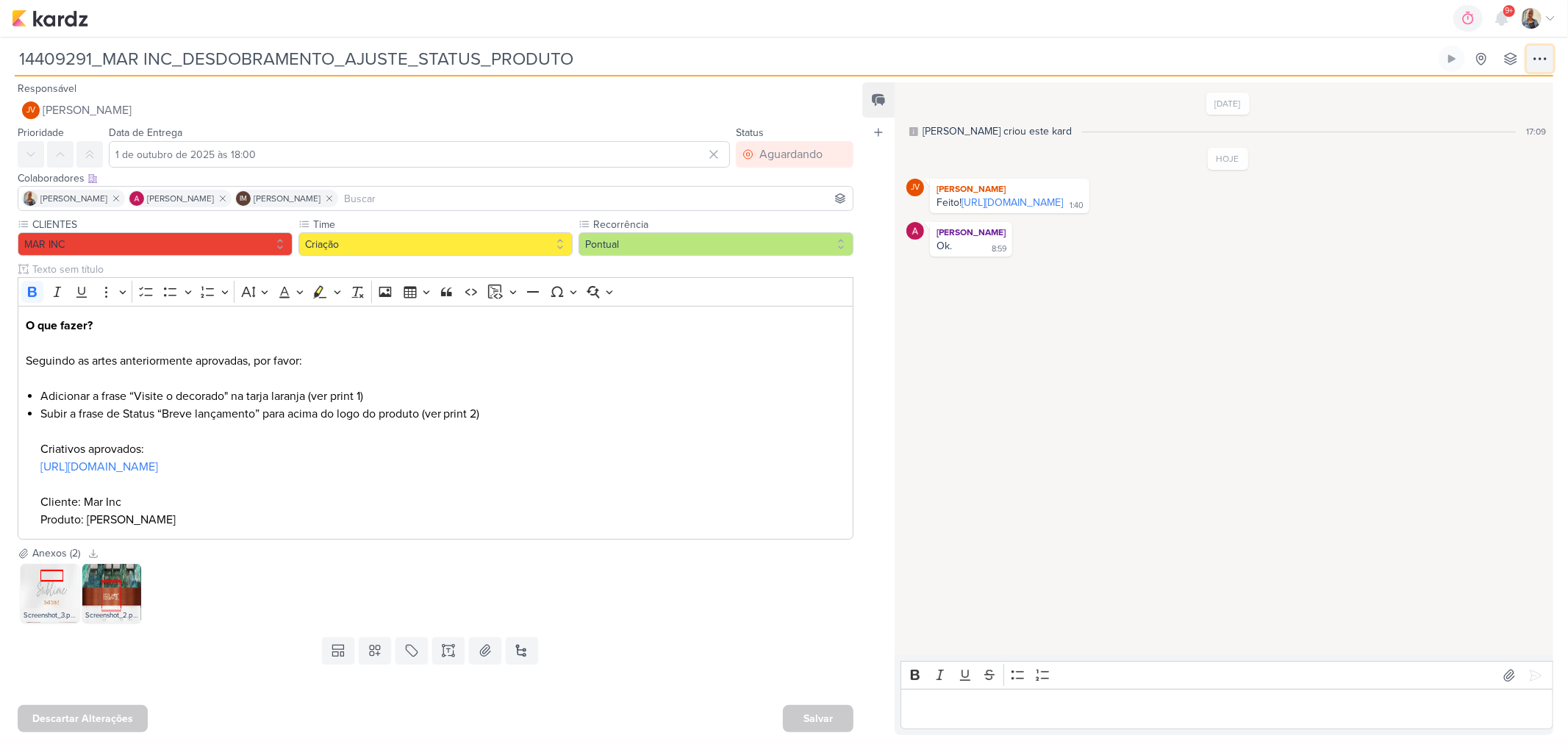
click at [1542, 59] on icon at bounding box center [1540, 59] width 11 height 2
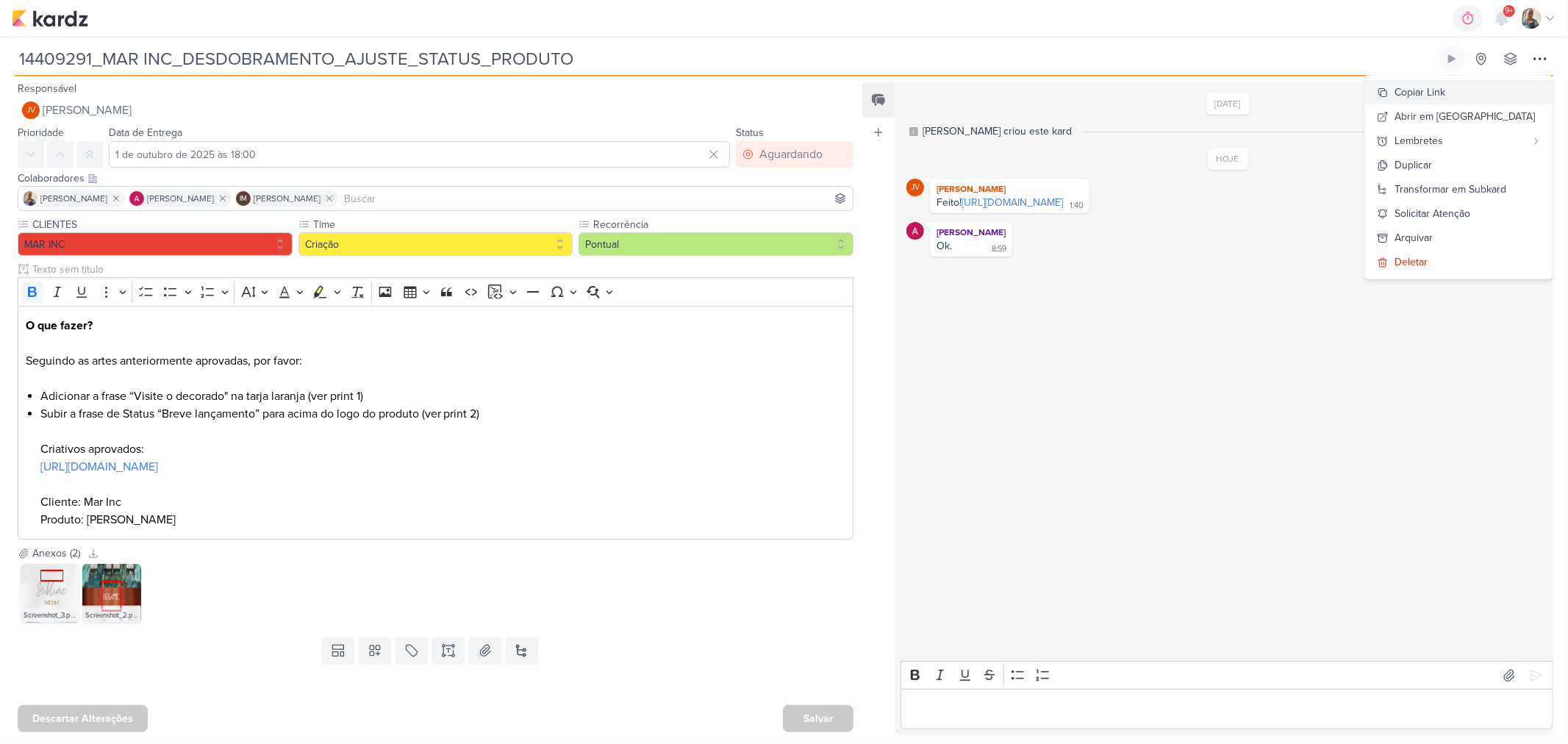
click at [1445, 91] on div "Copiar Link" at bounding box center [1421, 93] width 51 height 16
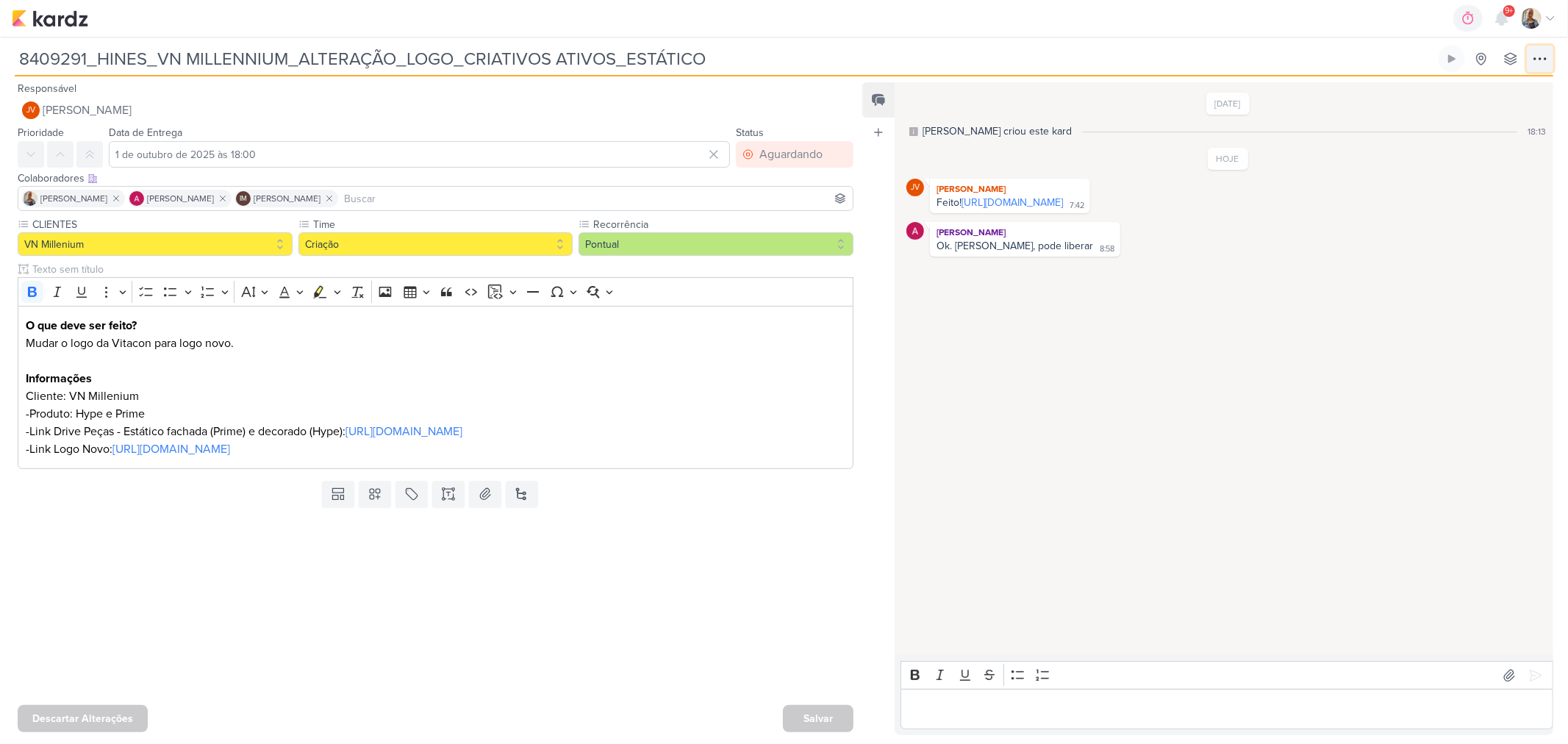
click at [1542, 55] on icon at bounding box center [1541, 59] width 18 height 18
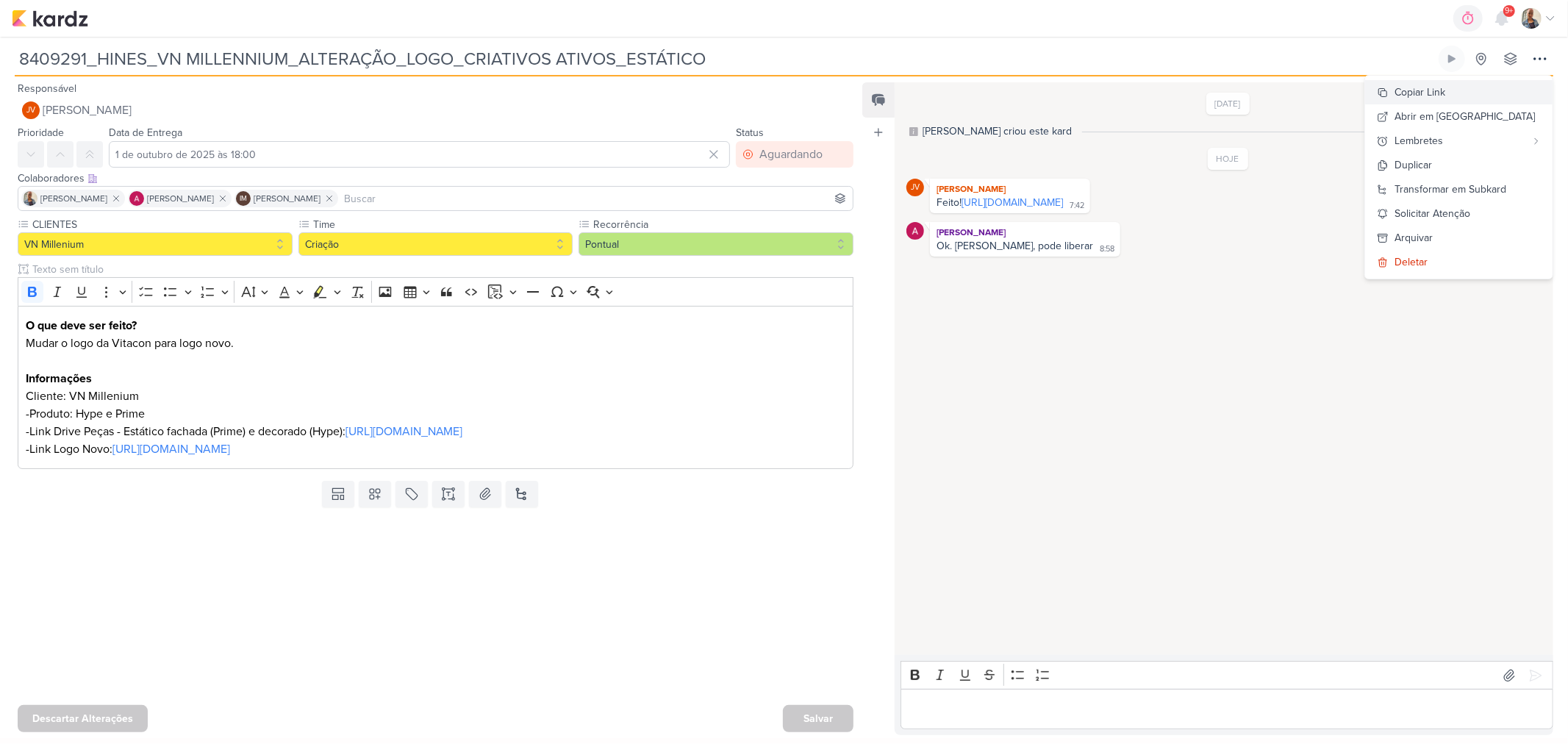
click at [1480, 91] on button "Copiar Link" at bounding box center [1459, 93] width 188 height 25
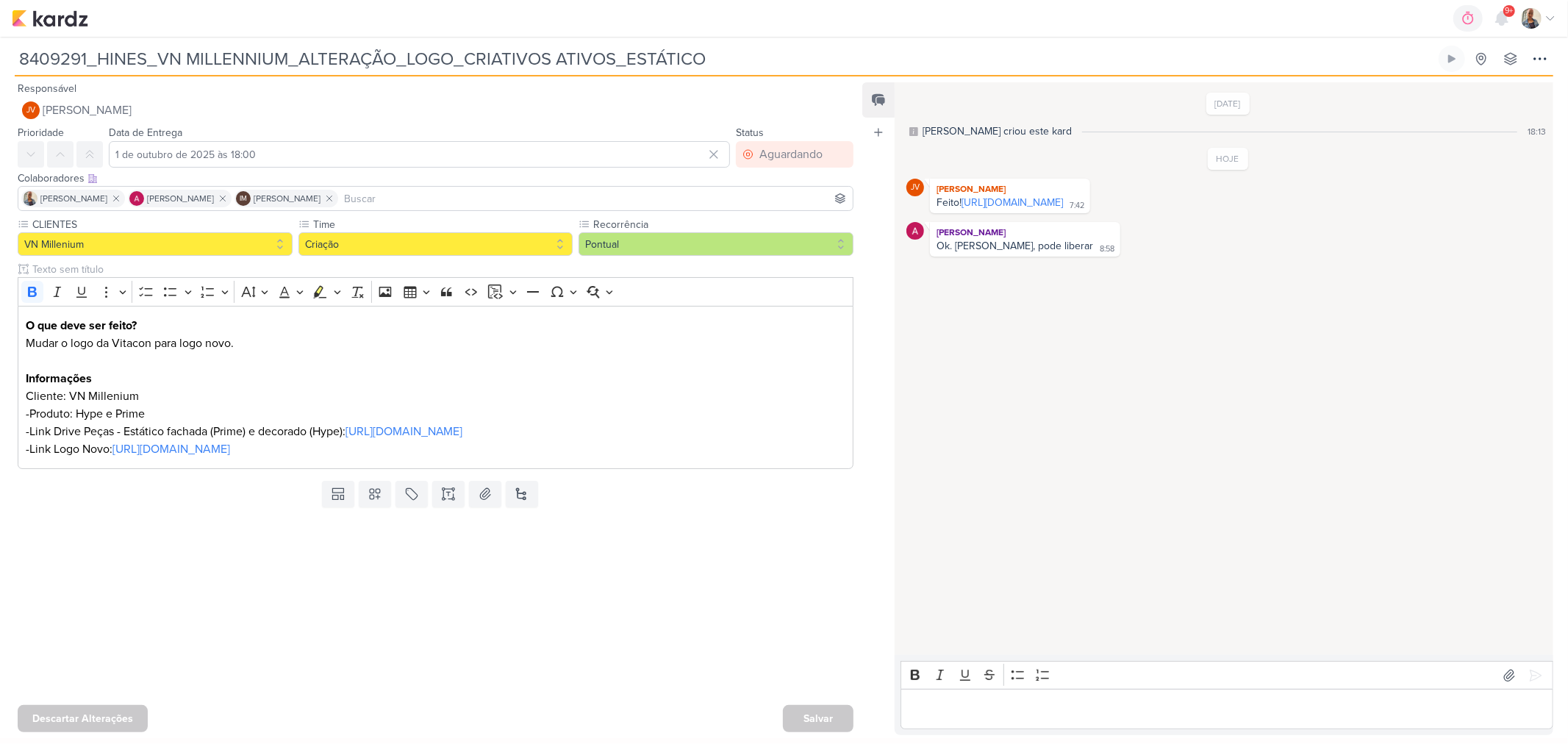
click at [1409, 365] on div "[DATE] [PERSON_NAME] criou este kard 18:13 HOJE JV 7:42" at bounding box center [1223, 369] width 657 height 571
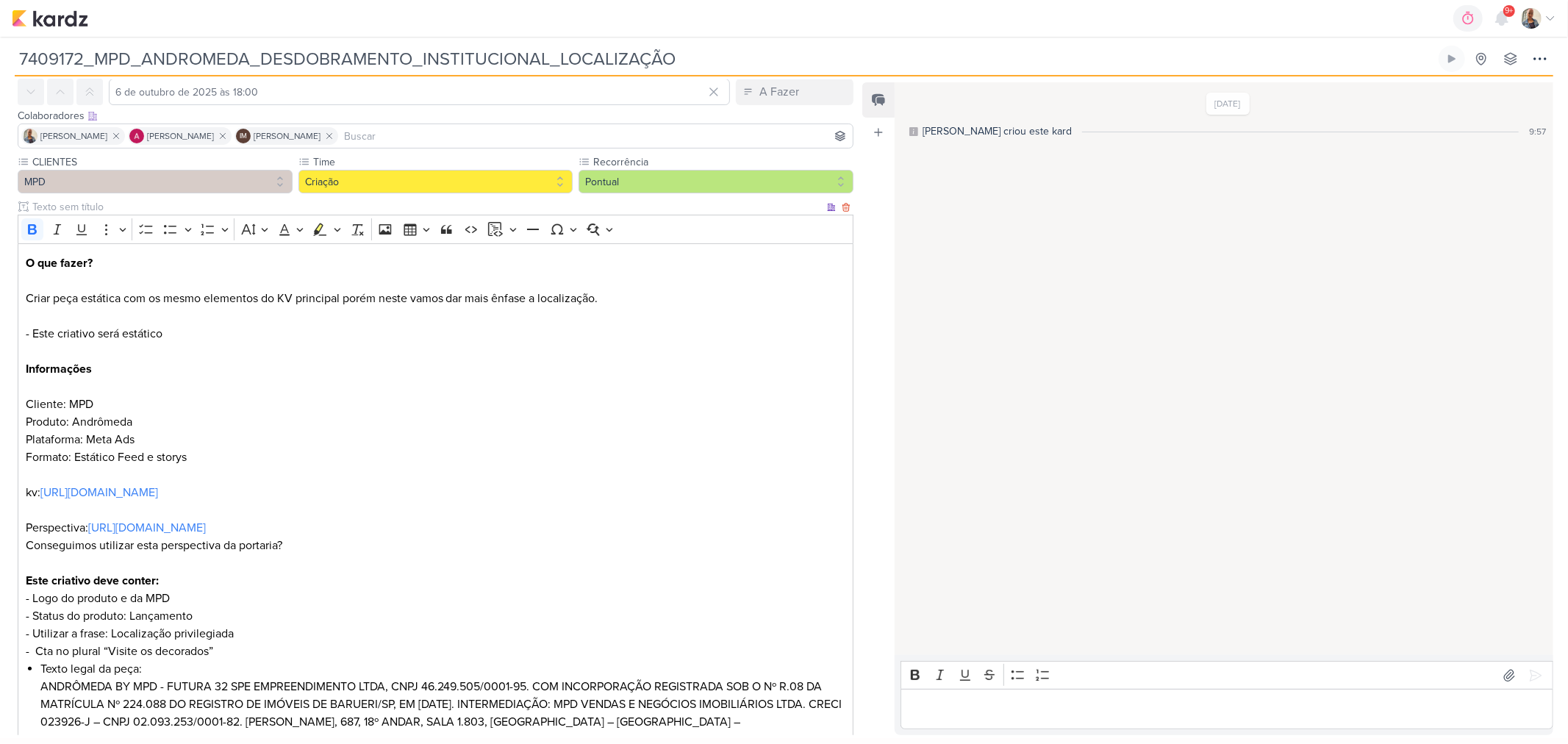
scroll to position [185, 0]
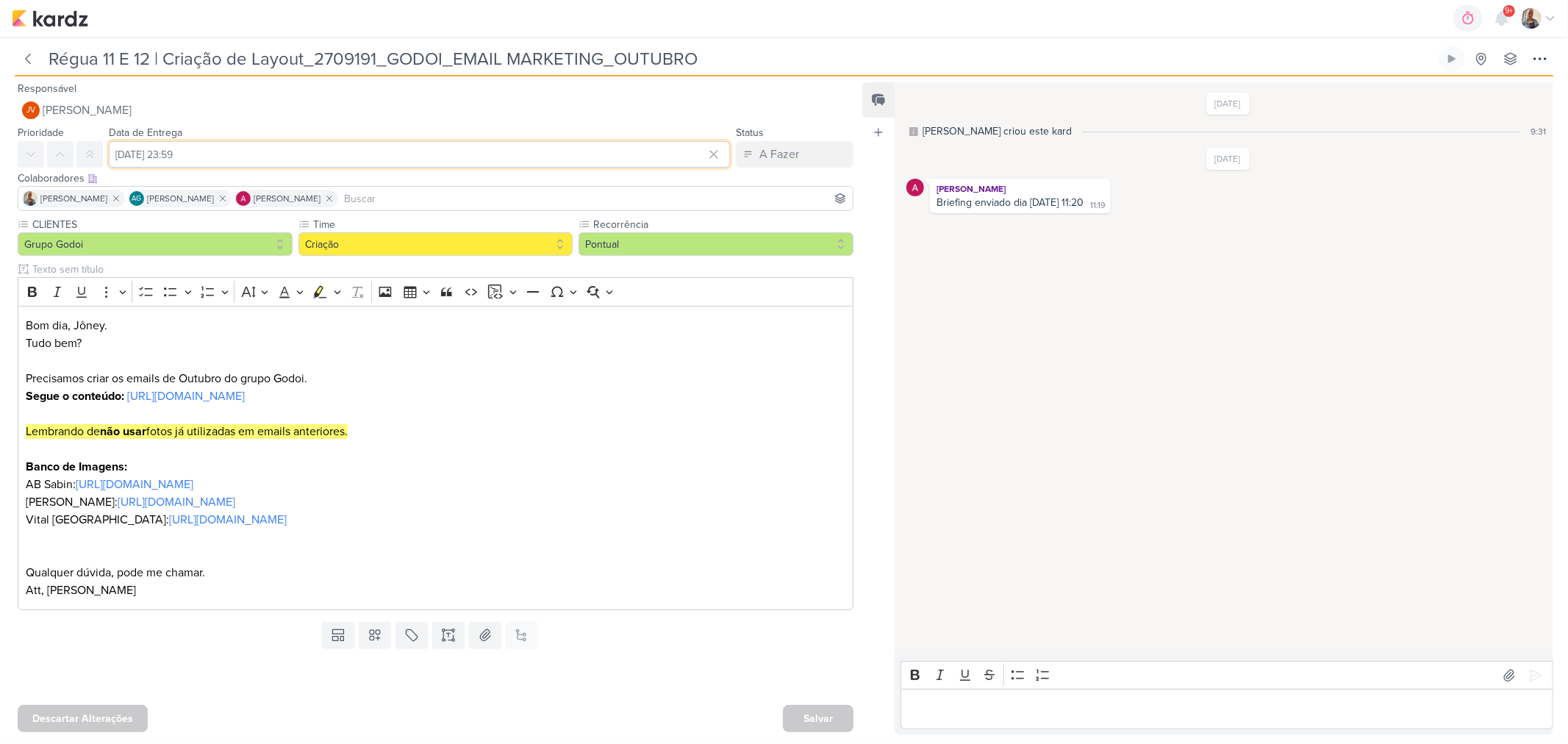
click at [330, 158] on input "[DATE] 23:59" at bounding box center [419, 154] width 622 height 26
click at [613, 254] on div "7" at bounding box center [620, 254] width 23 height 20
type input "[DATE] 23:59"
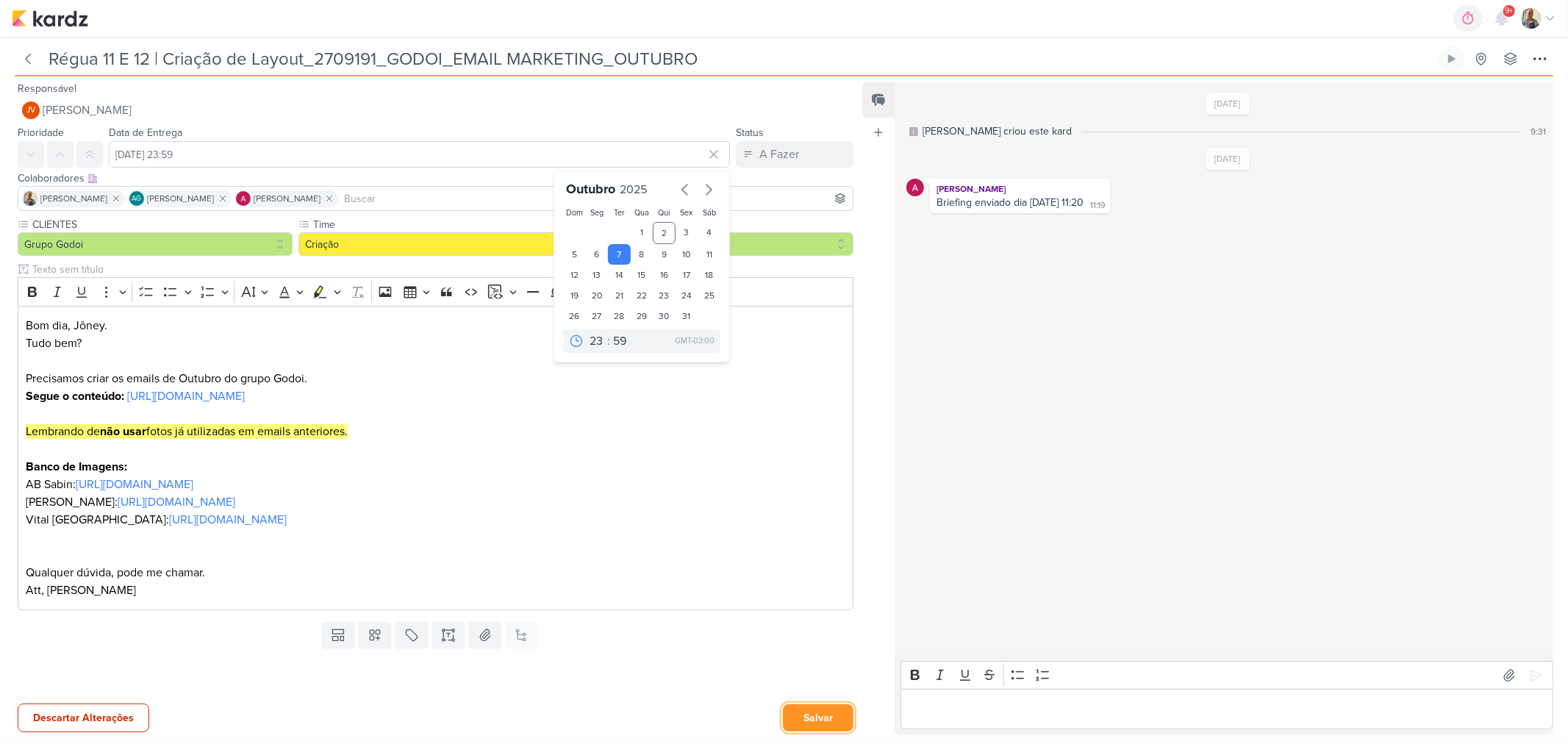
click at [798, 723] on button "Salvar" at bounding box center [818, 718] width 71 height 27
